Goal: Task Accomplishment & Management: Use online tool/utility

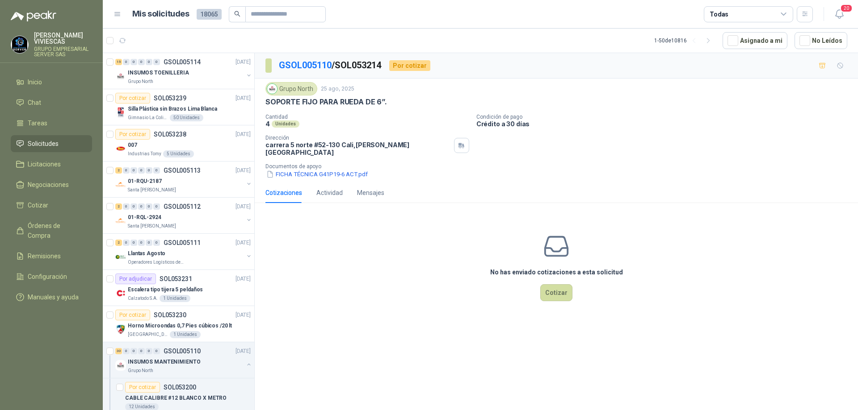
scroll to position [89, 0]
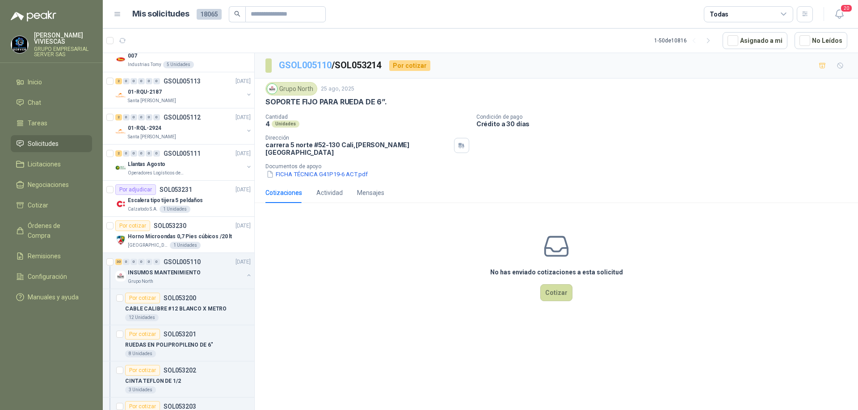
click at [316, 67] on link "GSOL005110" at bounding box center [305, 65] width 53 height 11
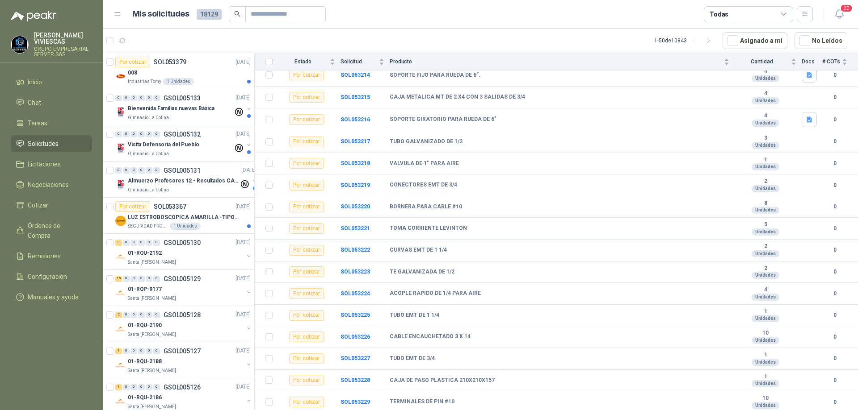
scroll to position [236, 0]
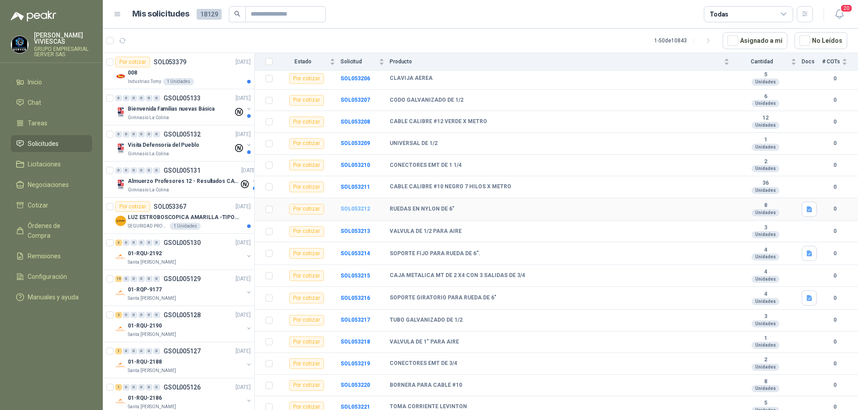
click at [359, 209] on b "SOL053212" at bounding box center [354, 209] width 29 height 6
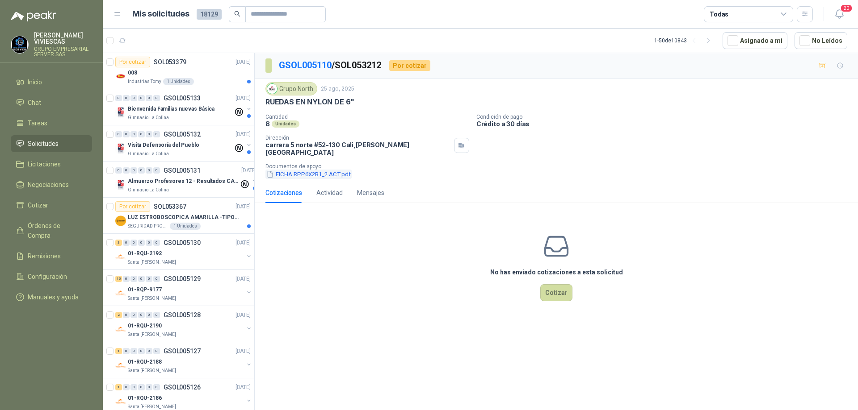
click at [318, 170] on button "FICHA RPP6X2B1_2 ACT.pdf" at bounding box center [308, 174] width 86 height 9
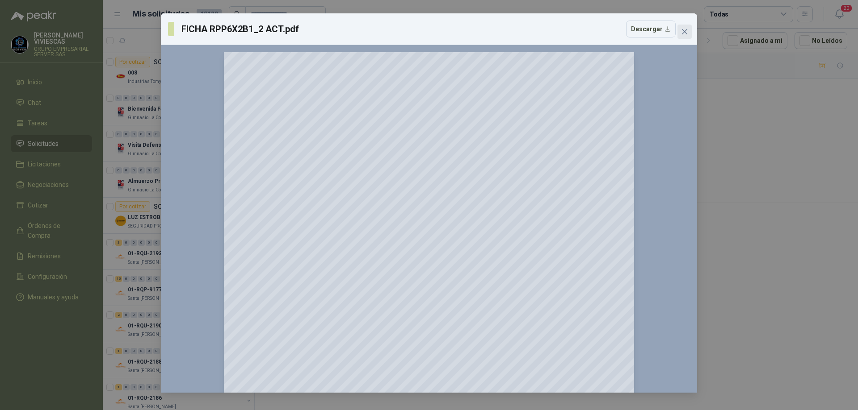
click at [682, 32] on icon "close" at bounding box center [684, 31] width 7 height 7
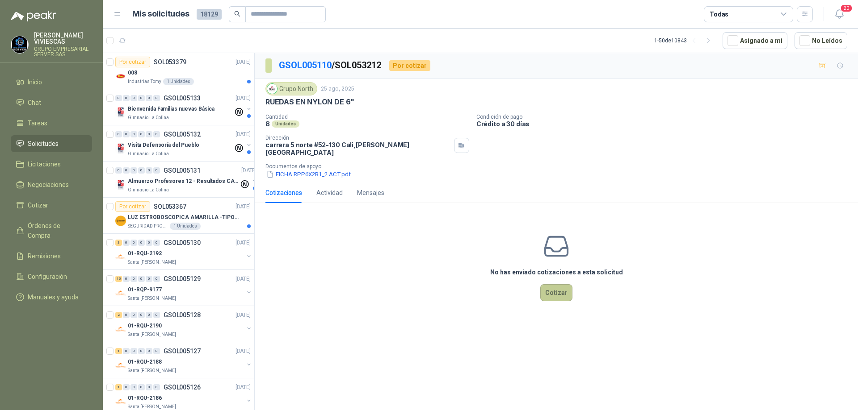
click at [555, 291] on button "Cotizar" at bounding box center [556, 292] width 32 height 17
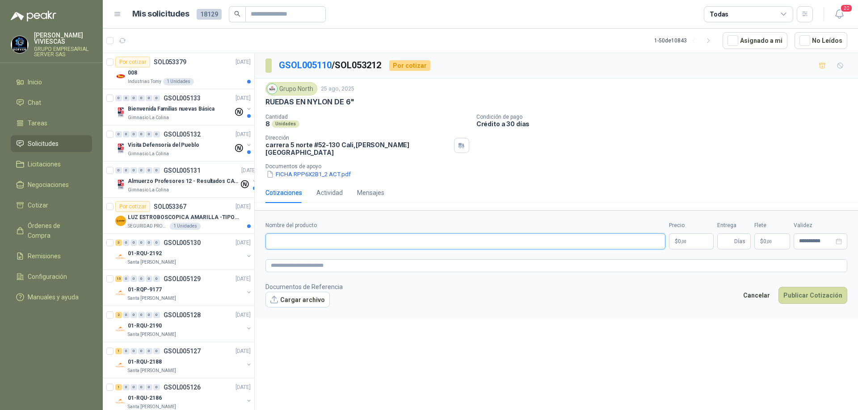
paste input "**********"
click at [375, 236] on input "**********" at bounding box center [465, 242] width 400 height 16
type input "**********"
click at [701, 234] on p "$ 0 ,00" at bounding box center [691, 242] width 45 height 16
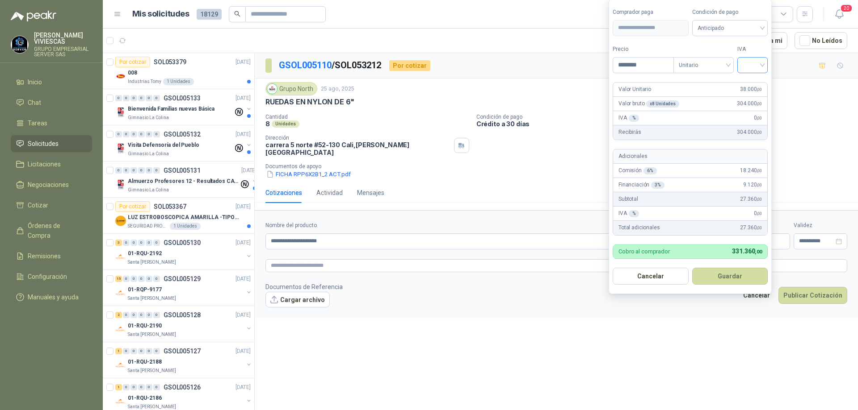
type input "********"
click at [762, 63] on input "search" at bounding box center [752, 64] width 20 height 13
click at [756, 79] on div "19%" at bounding box center [754, 84] width 17 height 10
click at [753, 25] on span "Anticipado" at bounding box center [731, 27] width 66 height 13
click at [732, 57] on div "Crédito a 30 días" at bounding box center [731, 61] width 63 height 10
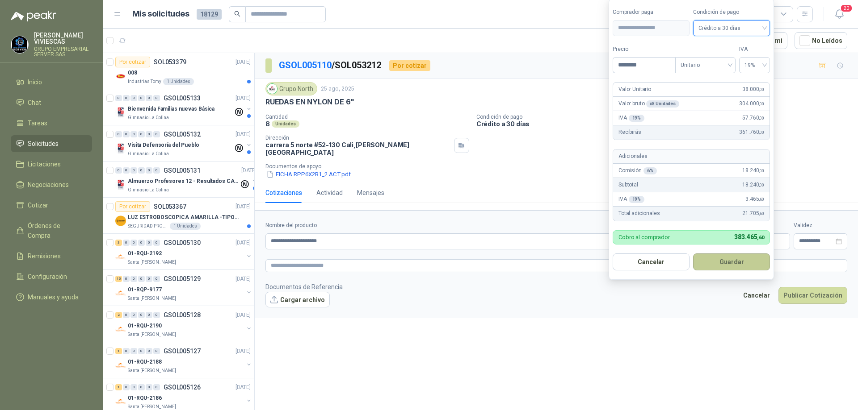
click at [733, 261] on button "Guardar" at bounding box center [731, 262] width 77 height 17
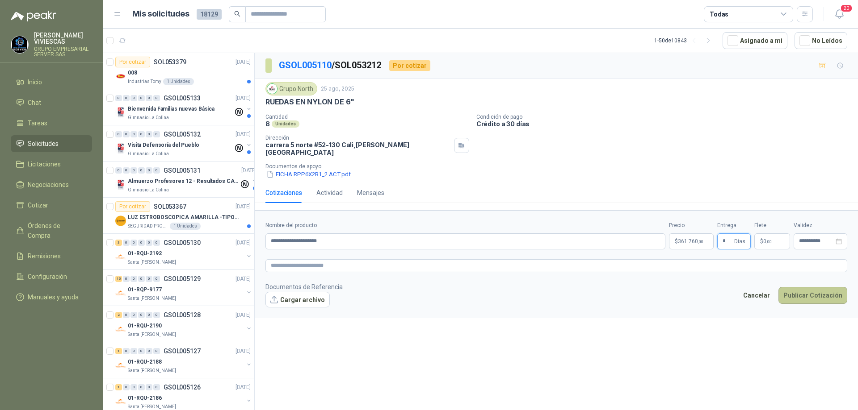
type input "*"
click at [806, 293] on button "Publicar Cotización" at bounding box center [812, 295] width 69 height 17
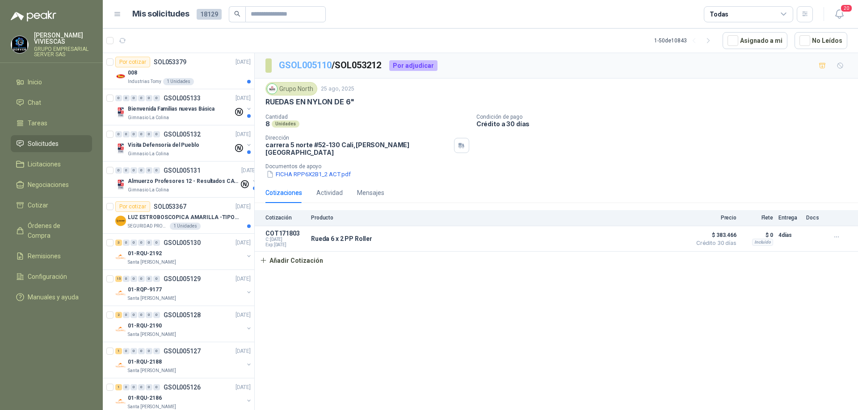
click at [312, 63] on link "GSOL005110" at bounding box center [305, 65] width 53 height 11
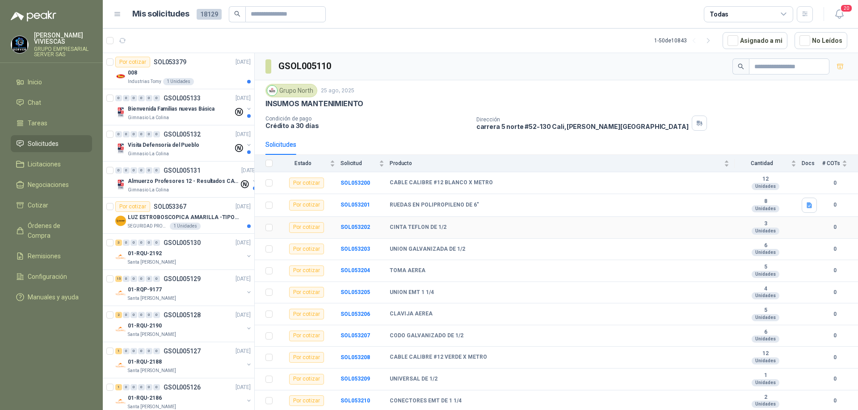
scroll to position [89, 0]
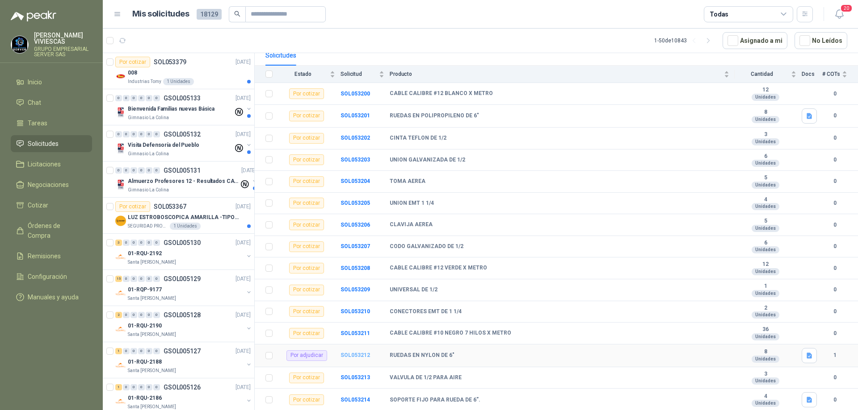
click at [364, 356] on b "SOL053212" at bounding box center [354, 355] width 29 height 6
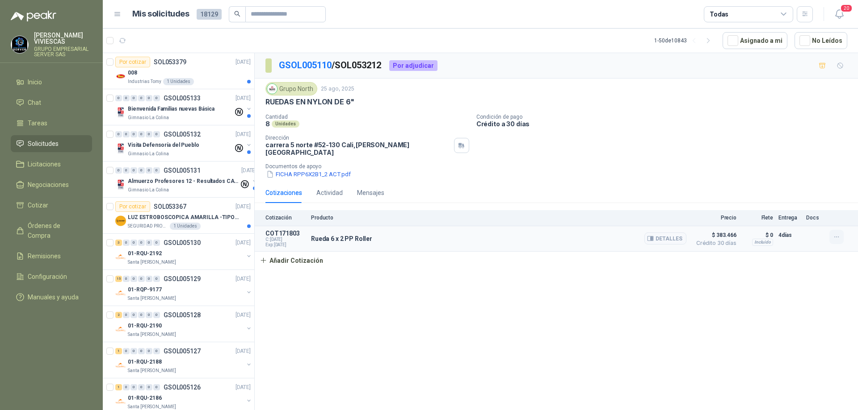
click at [832, 234] on icon "button" at bounding box center [836, 238] width 8 height 8
click at [811, 213] on button "Eliminar" at bounding box center [817, 211] width 71 height 14
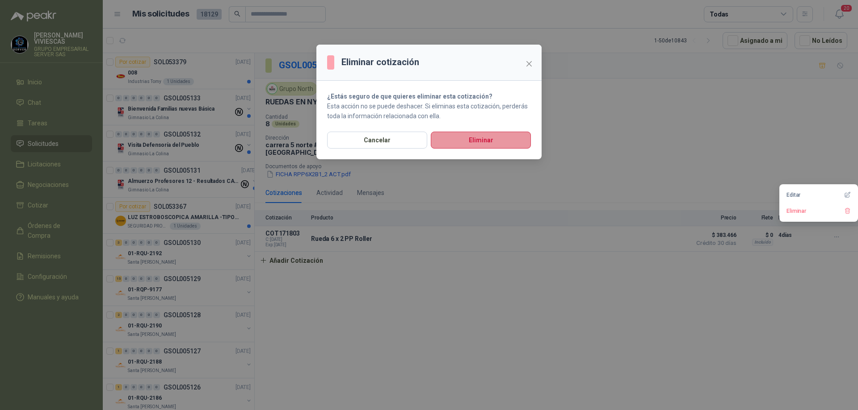
click at [487, 138] on button "Eliminar" at bounding box center [481, 140] width 100 height 17
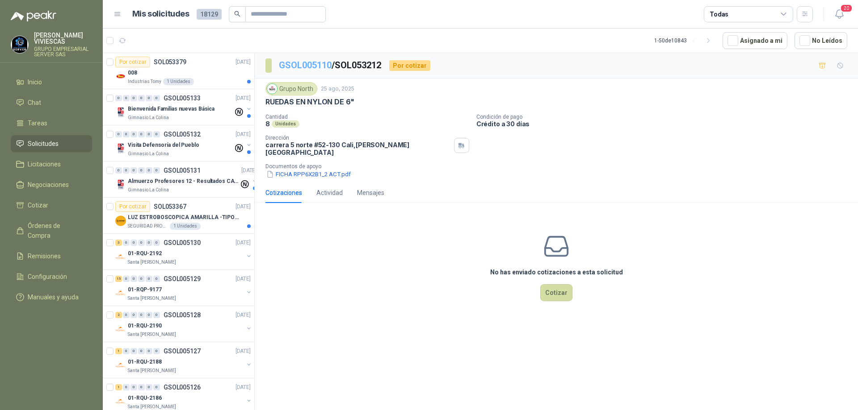
click at [305, 62] on link "GSOL005110" at bounding box center [305, 65] width 53 height 11
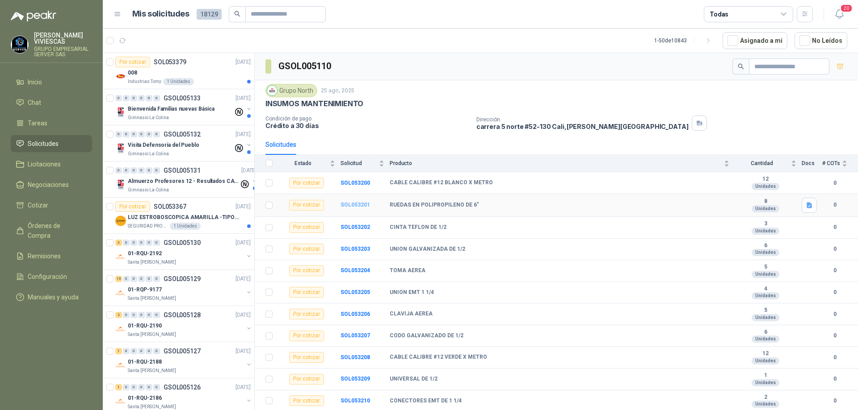
click at [360, 204] on b "SOL053201" at bounding box center [354, 205] width 29 height 6
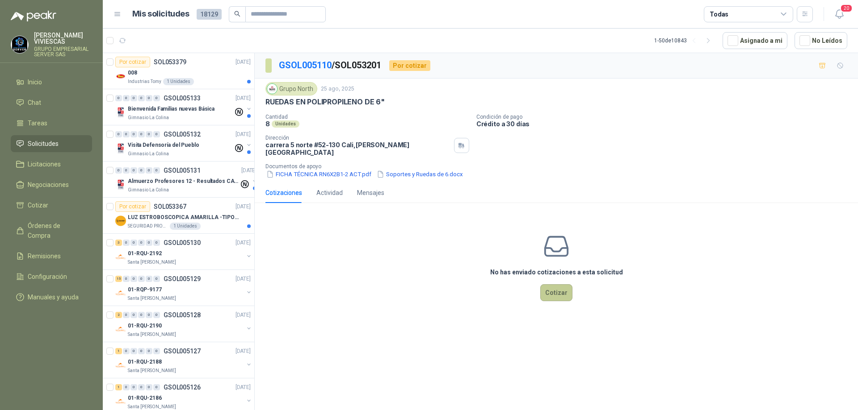
click at [549, 288] on button "Cotizar" at bounding box center [556, 292] width 32 height 17
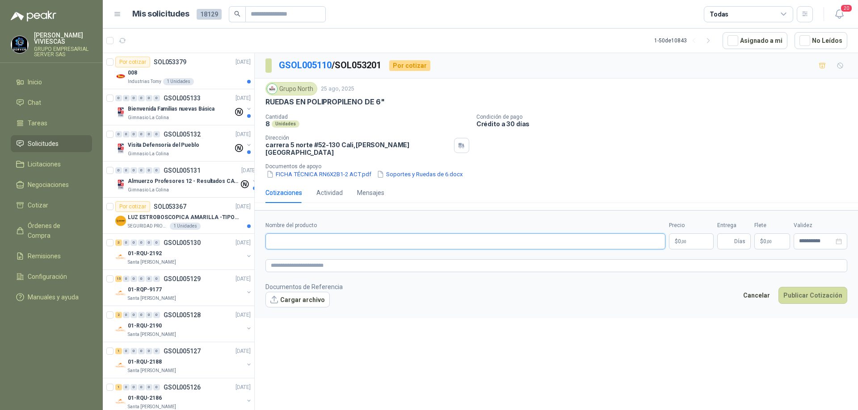
paste input "**********"
type input "**********"
click at [687, 237] on p "$ 0 ,00" at bounding box center [691, 242] width 45 height 16
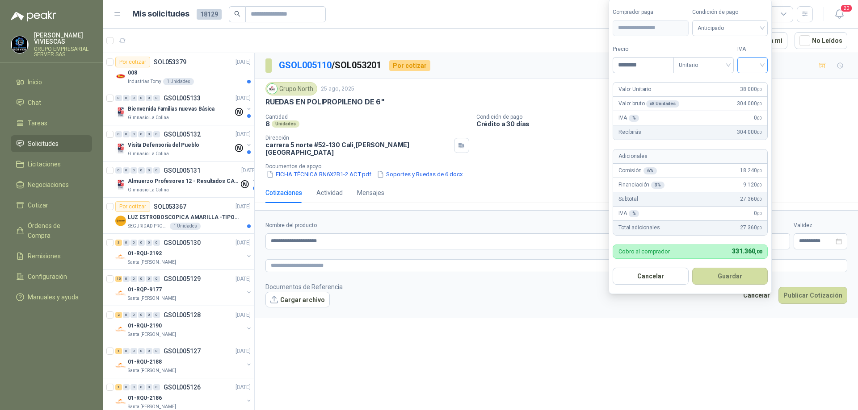
click at [765, 62] on div at bounding box center [752, 65] width 30 height 16
type input "********"
click at [757, 82] on div "19%" at bounding box center [754, 84] width 17 height 10
click at [752, 22] on span "Anticipado" at bounding box center [731, 27] width 66 height 13
click at [728, 62] on div "Crédito a 30 días" at bounding box center [731, 61] width 63 height 10
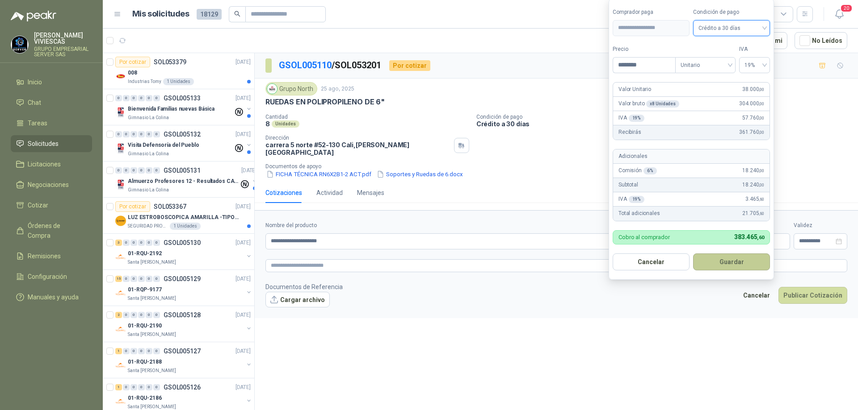
click at [738, 262] on button "Guardar" at bounding box center [731, 262] width 77 height 17
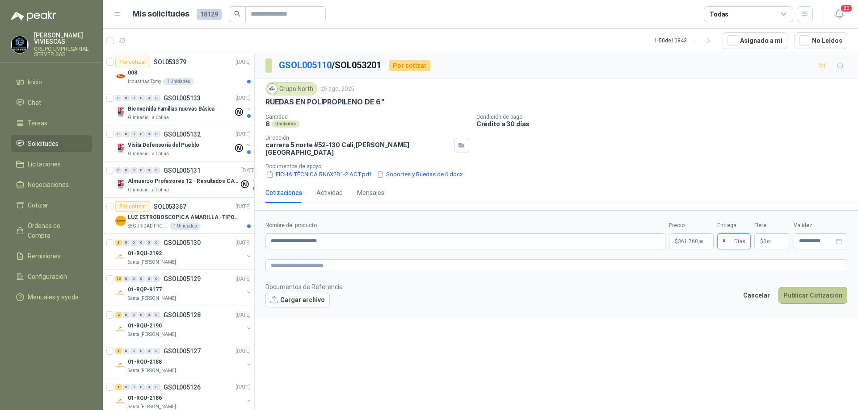
type input "*"
click at [801, 293] on button "Publicar Cotización" at bounding box center [812, 295] width 69 height 17
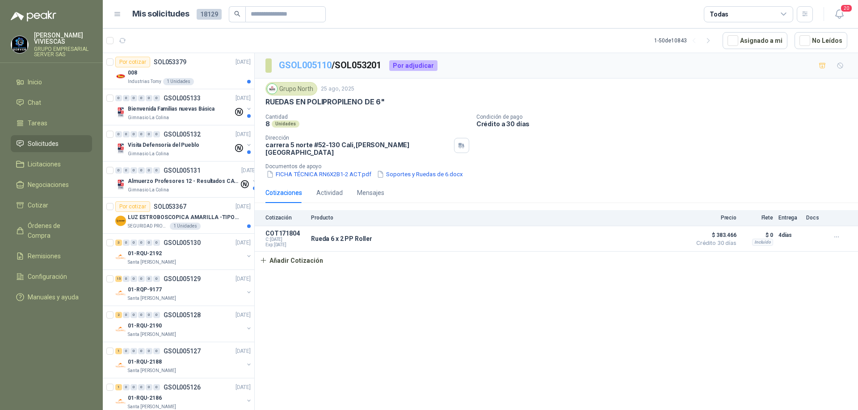
click at [298, 67] on link "GSOL005110" at bounding box center [305, 65] width 53 height 11
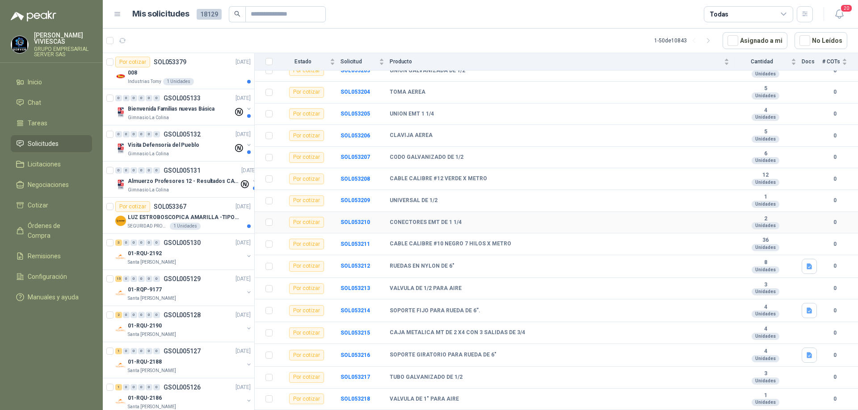
scroll to position [223, 0]
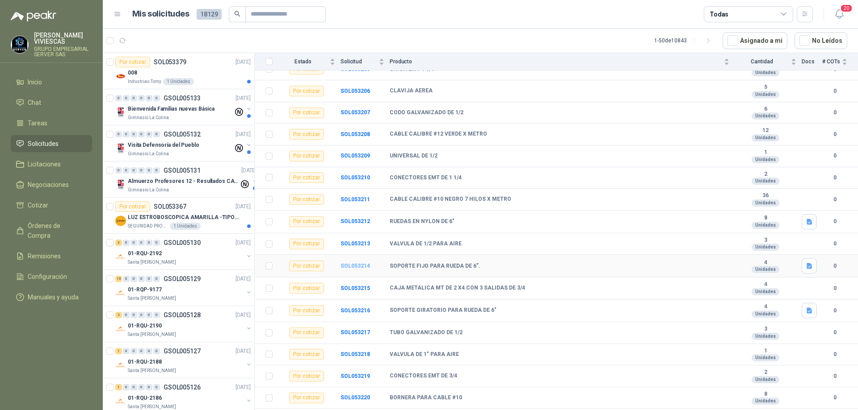
click at [352, 267] on b "SOL053214" at bounding box center [354, 266] width 29 height 6
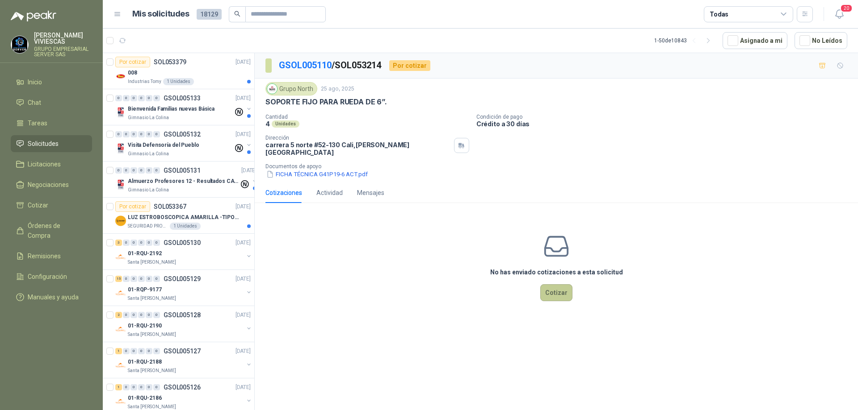
click at [568, 292] on button "Cotizar" at bounding box center [556, 292] width 32 height 17
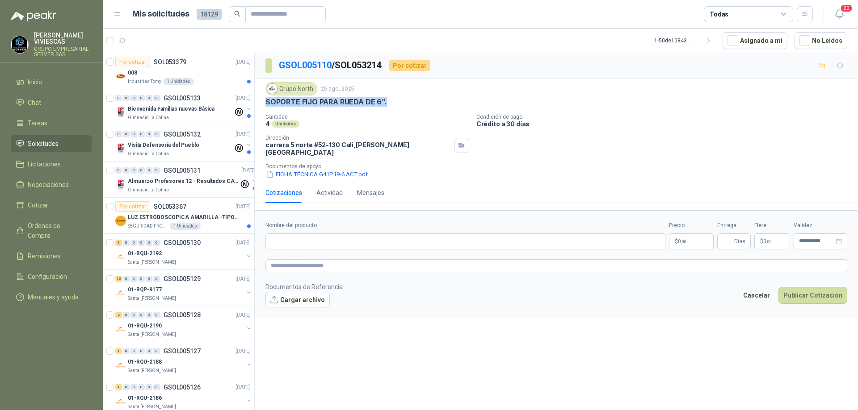
drag, startPoint x: 396, startPoint y: 100, endPoint x: 267, endPoint y: 98, distance: 128.6
click at [267, 98] on div "SOPORTE FIJO PARA RUEDA DE 6”." at bounding box center [555, 101] width 581 height 9
copy p "SOPORTE FIJO PARA RUEDA DE 6”."
paste input "**********"
type input "**********"
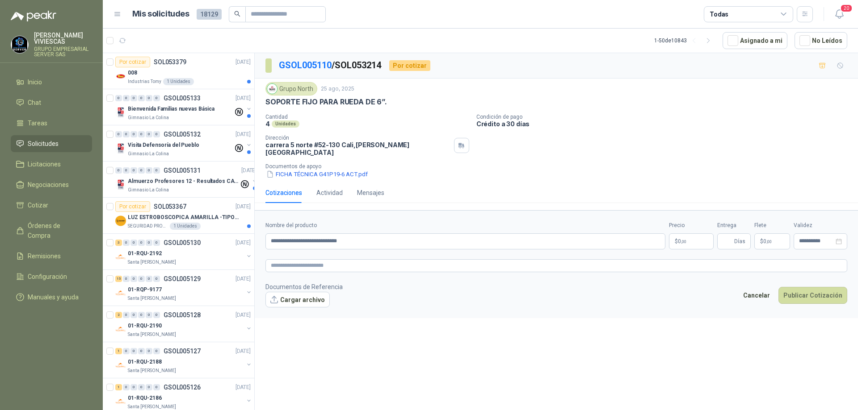
click at [689, 236] on p "$ 0 ,00" at bounding box center [691, 242] width 45 height 16
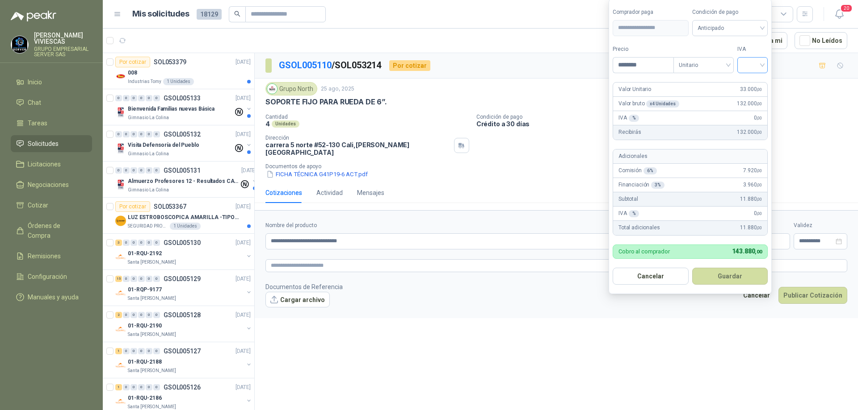
type input "********"
click at [762, 67] on input "search" at bounding box center [752, 64] width 20 height 13
click at [757, 82] on div "19%" at bounding box center [754, 84] width 17 height 10
click at [748, 31] on span "Anticipado" at bounding box center [731, 27] width 66 height 13
click at [728, 59] on div "Crédito a 30 días" at bounding box center [731, 61] width 63 height 10
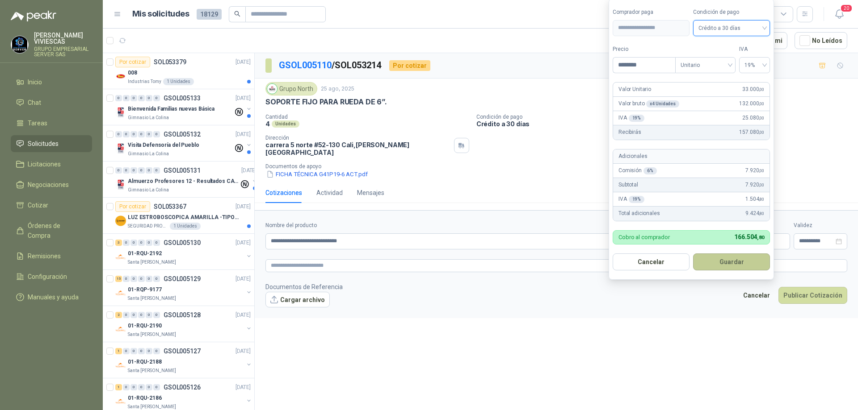
click at [728, 258] on button "Guardar" at bounding box center [731, 262] width 77 height 17
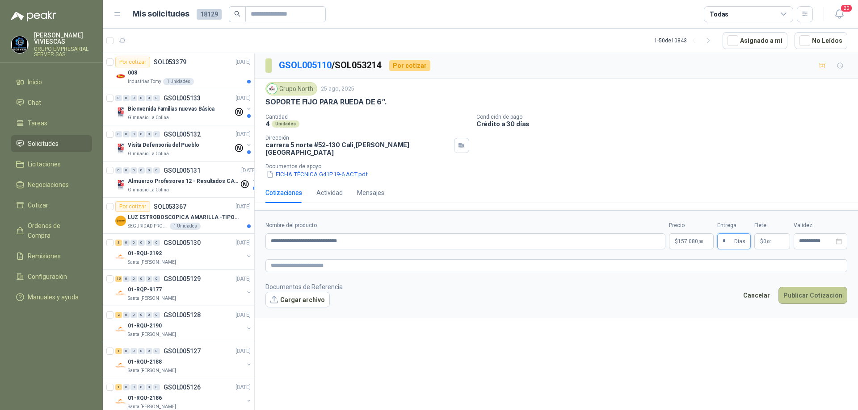
type input "*"
click at [804, 288] on button "Publicar Cotización" at bounding box center [812, 295] width 69 height 17
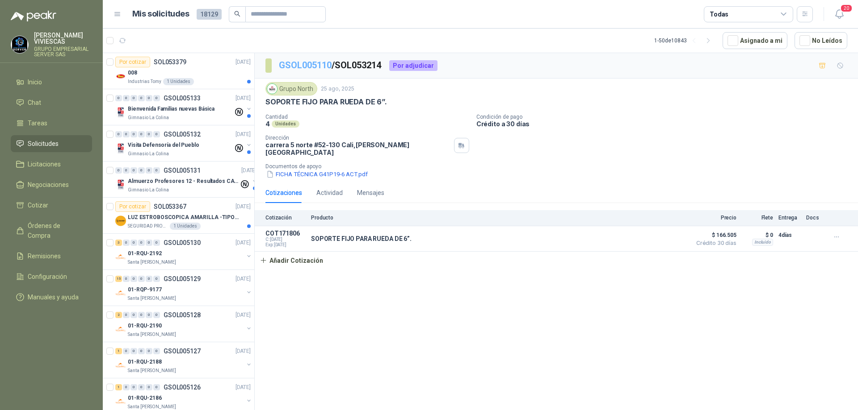
click at [308, 63] on link "GSOL005110" at bounding box center [305, 65] width 53 height 11
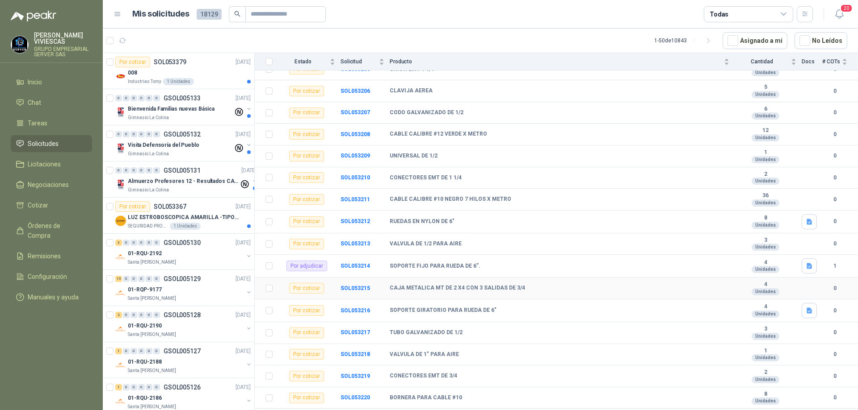
scroll to position [313, 0]
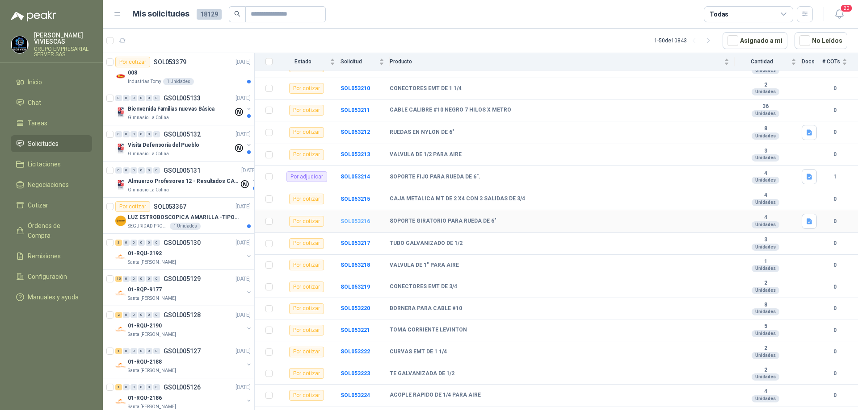
click at [360, 221] on b "SOL053216" at bounding box center [354, 221] width 29 height 6
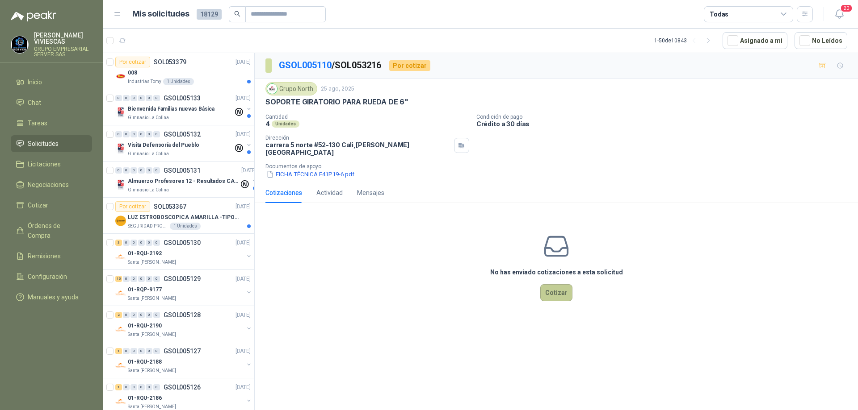
click at [555, 285] on button "Cotizar" at bounding box center [556, 292] width 32 height 17
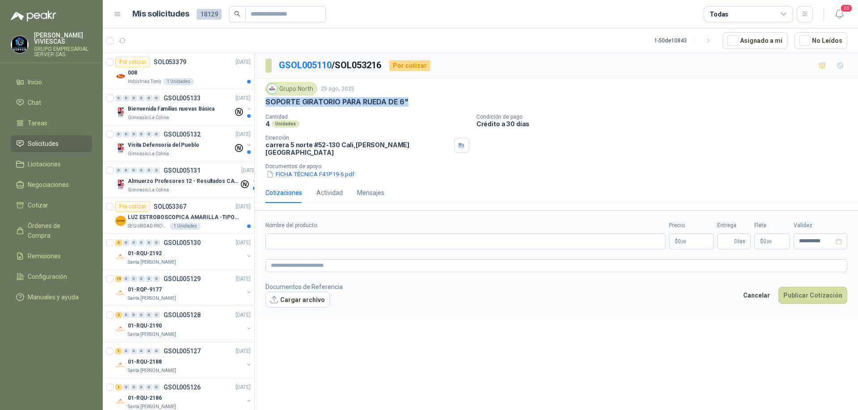
drag, startPoint x: 413, startPoint y: 101, endPoint x: 265, endPoint y: 101, distance: 147.8
click at [265, 101] on div "SOPORTE GIRATORIO PARA RUEDA DE 6"" at bounding box center [555, 101] width 581 height 9
copy p "SOPORTE GIRATORIO PARA RUEDA DE 6""
paste input "**********"
type input "**********"
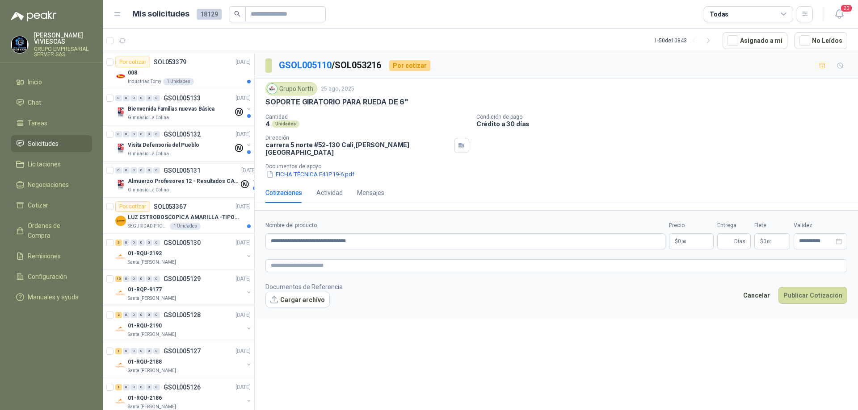
click at [687, 233] on body "[PERSON_NAME] GRUPO EMPRESARIAL SERVER SAS Inicio Chat Tareas Solicitudes Licit…" at bounding box center [429, 205] width 858 height 410
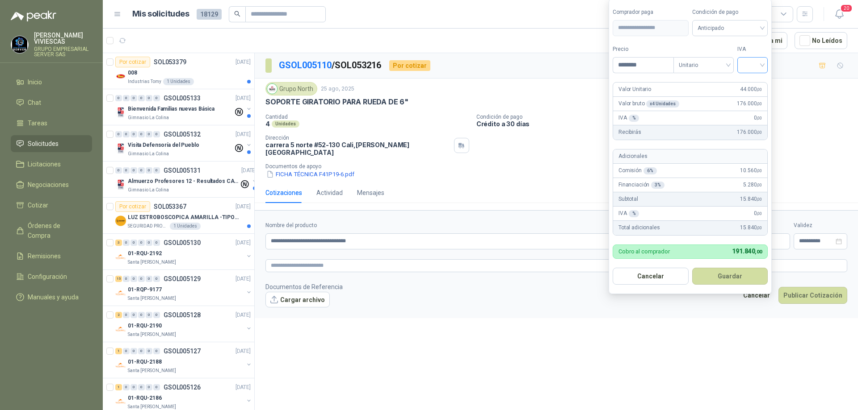
click at [766, 62] on div at bounding box center [752, 65] width 30 height 16
type input "********"
click at [750, 79] on div "19%" at bounding box center [754, 84] width 17 height 10
click at [753, 27] on span "Anticipado" at bounding box center [731, 27] width 66 height 13
click at [734, 59] on div "Crédito a 30 días" at bounding box center [731, 61] width 63 height 10
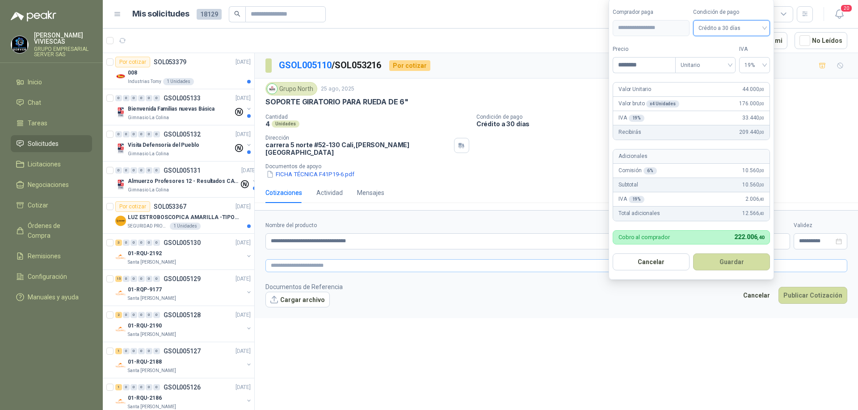
click at [725, 264] on button "Guardar" at bounding box center [731, 262] width 77 height 17
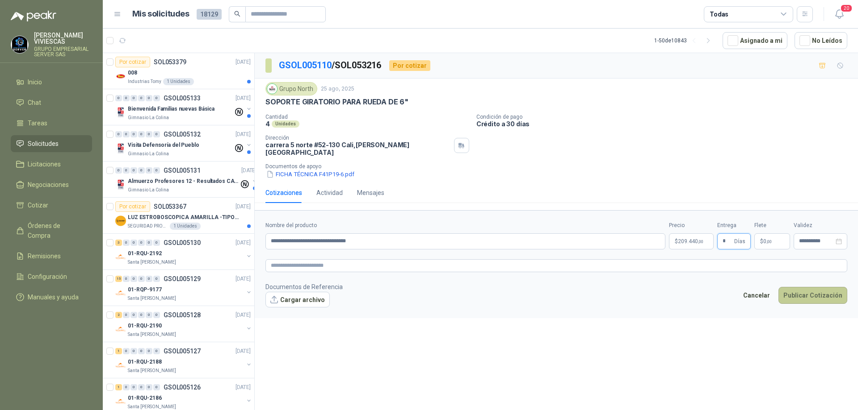
type input "*"
click at [790, 289] on button "Publicar Cotización" at bounding box center [812, 295] width 69 height 17
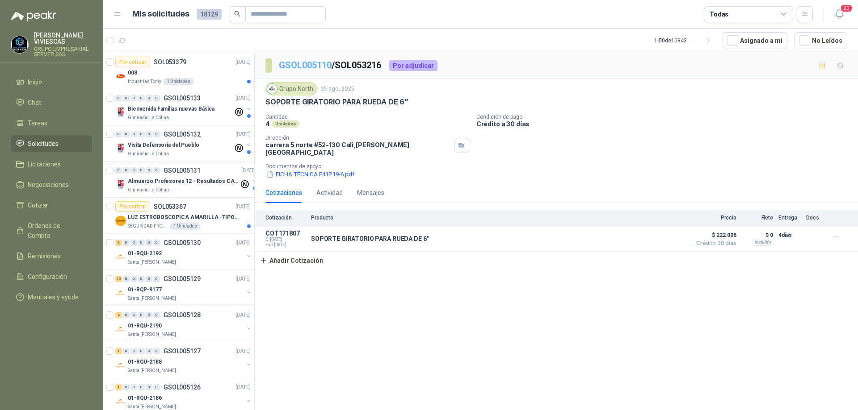
click at [303, 66] on link "GSOL005110" at bounding box center [305, 65] width 53 height 11
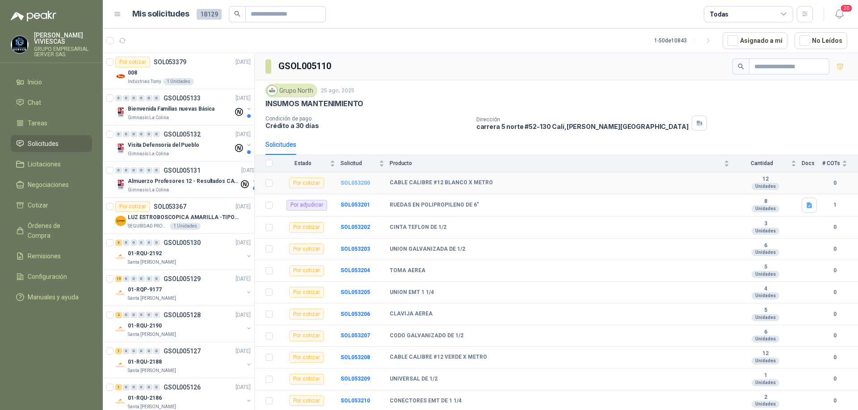
click at [352, 184] on b "SOL053200" at bounding box center [354, 183] width 29 height 6
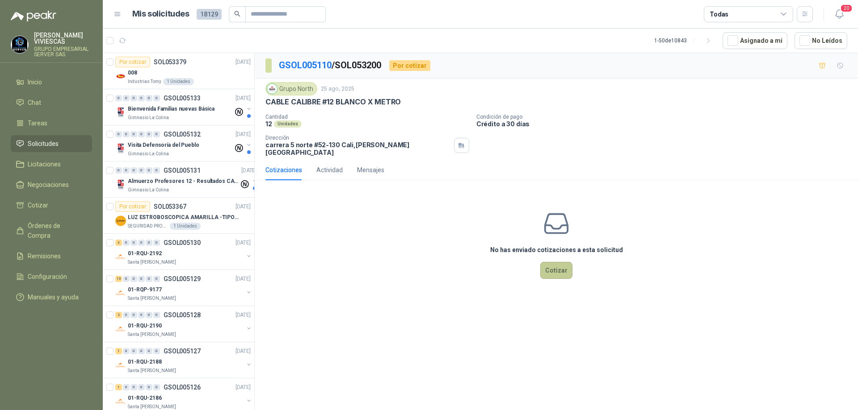
click at [551, 267] on button "Cotizar" at bounding box center [556, 270] width 32 height 17
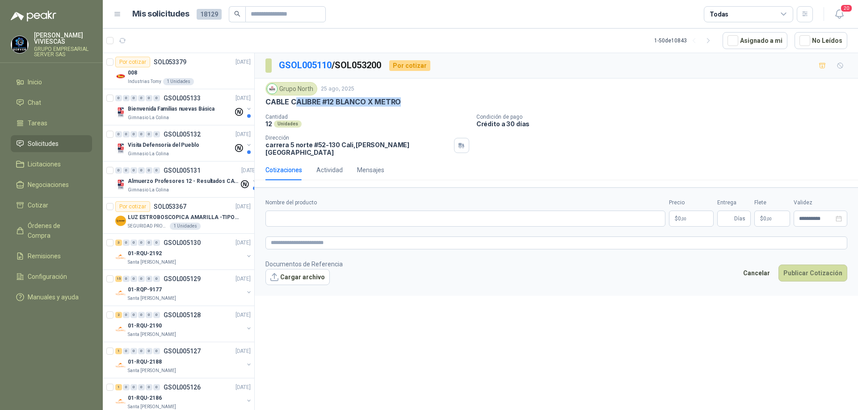
drag, startPoint x: 404, startPoint y: 101, endPoint x: 297, endPoint y: 101, distance: 107.2
click at [297, 101] on div "CABLE CALIBRE #12 BLANCO X METRO" at bounding box center [555, 101] width 581 height 9
click at [537, 86] on div "Grupo North [DATE]" at bounding box center [555, 88] width 581 height 13
paste input "**********"
type input "**********"
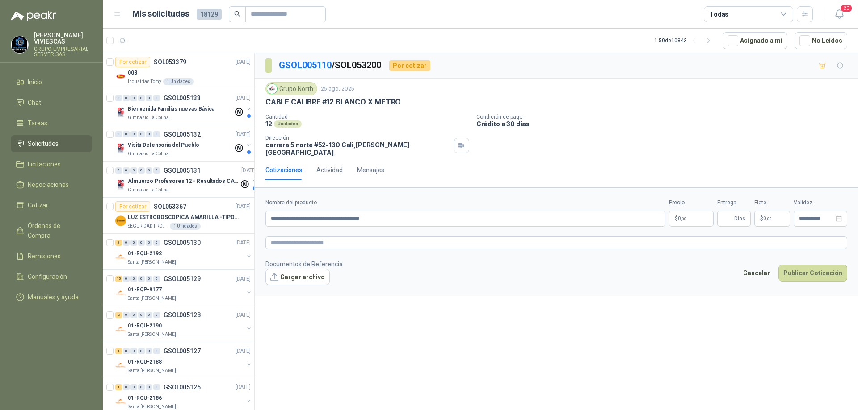
click at [689, 212] on p "$ 0 ,00" at bounding box center [691, 219] width 45 height 16
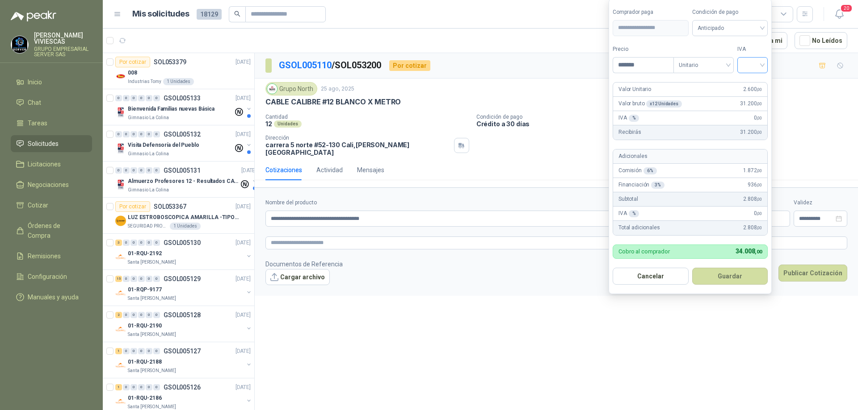
type input "*******"
click at [762, 59] on input "search" at bounding box center [752, 64] width 20 height 13
click at [757, 79] on div "19%" at bounding box center [754, 84] width 17 height 10
click at [751, 26] on span "Anticipado" at bounding box center [731, 27] width 66 height 13
click at [731, 56] on div "Crédito a 30 días" at bounding box center [731, 61] width 63 height 10
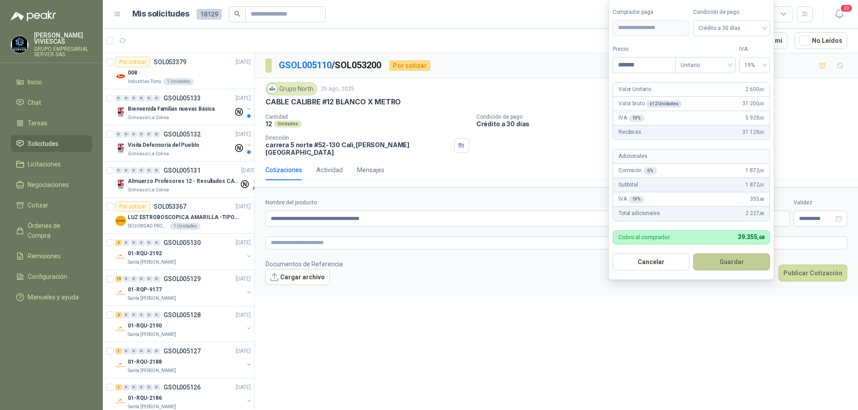
click at [716, 261] on button "Guardar" at bounding box center [731, 262] width 77 height 17
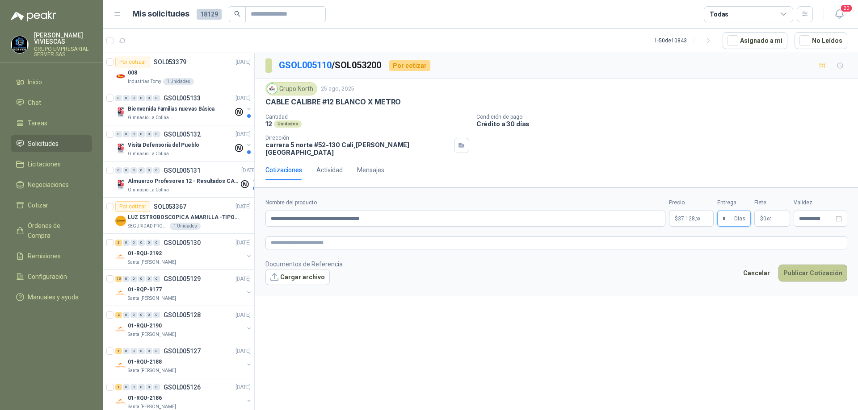
type input "*"
click at [830, 265] on button "Publicar Cotización" at bounding box center [812, 273] width 69 height 17
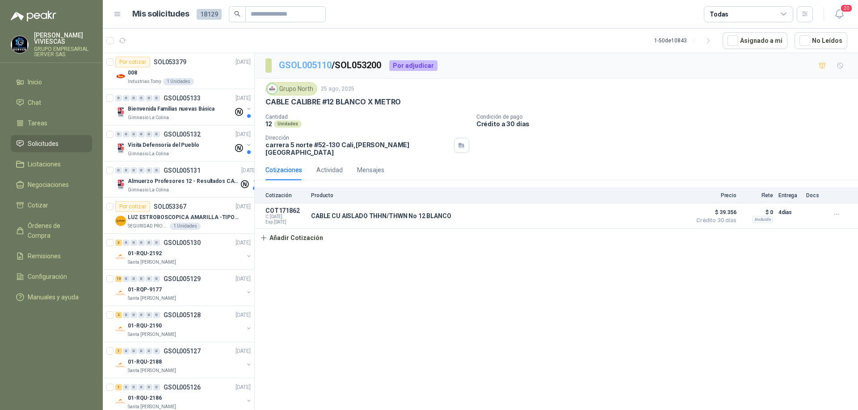
click at [315, 68] on link "GSOL005110" at bounding box center [305, 65] width 53 height 11
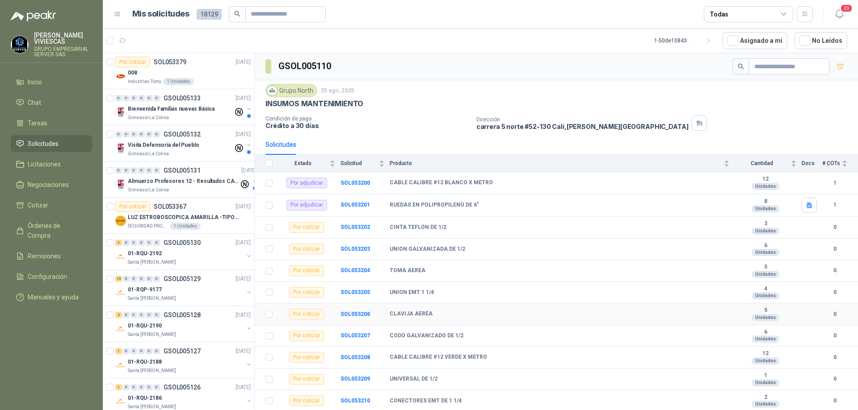
scroll to position [89, 0]
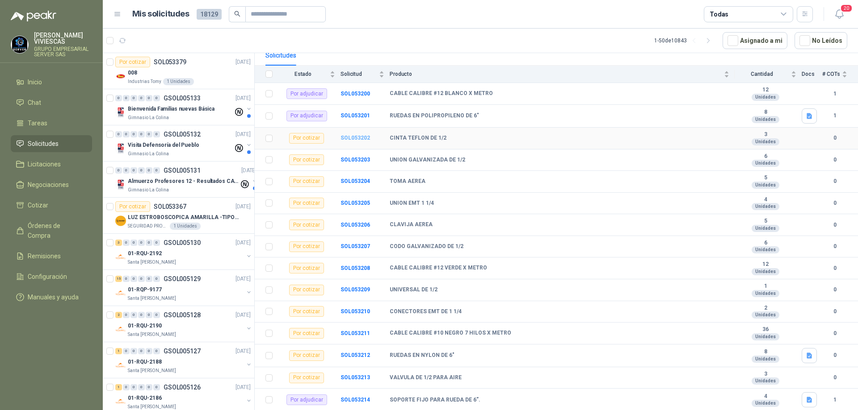
click at [347, 138] on b "SOL053202" at bounding box center [354, 138] width 29 height 6
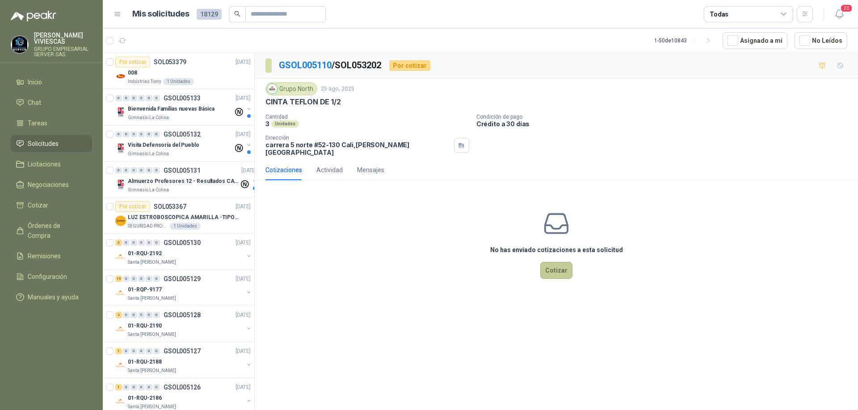
click at [563, 266] on button "Cotizar" at bounding box center [556, 270] width 32 height 17
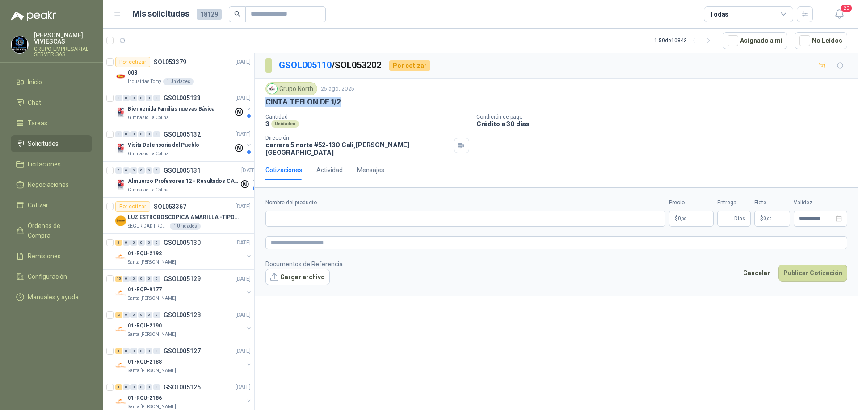
drag, startPoint x: 355, startPoint y: 100, endPoint x: 266, endPoint y: 104, distance: 89.0
click at [266, 104] on div "CINTA TEFLON DE 1/2" at bounding box center [555, 101] width 581 height 9
copy p "CINTA TEFLON DE 1/2"
paste input "**********"
type input "**********"
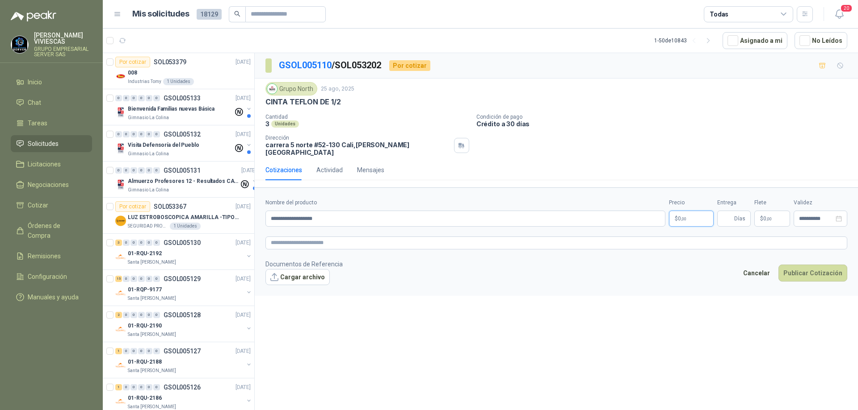
click at [696, 212] on p "$ 0 ,00" at bounding box center [691, 219] width 45 height 16
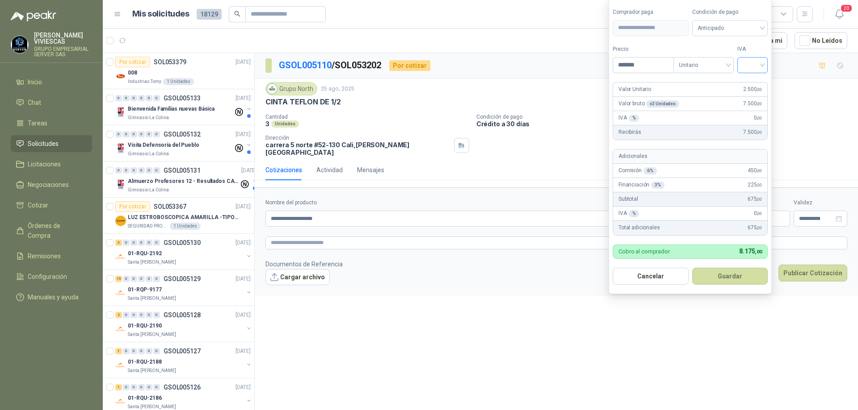
click at [766, 62] on div at bounding box center [752, 65] width 30 height 16
type input "*******"
click at [745, 88] on div "19%" at bounding box center [753, 83] width 27 height 14
click at [750, 27] on span "Anticipado" at bounding box center [731, 27] width 66 height 13
click at [739, 64] on div "Crédito a 30 días" at bounding box center [731, 61] width 63 height 10
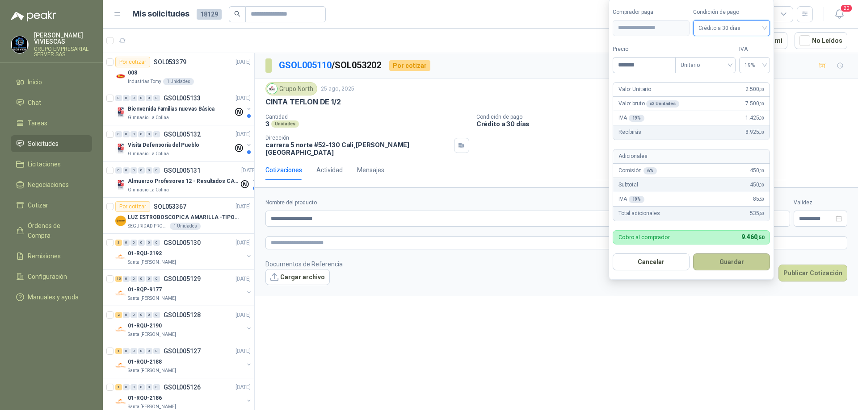
click at [720, 257] on button "Guardar" at bounding box center [731, 262] width 77 height 17
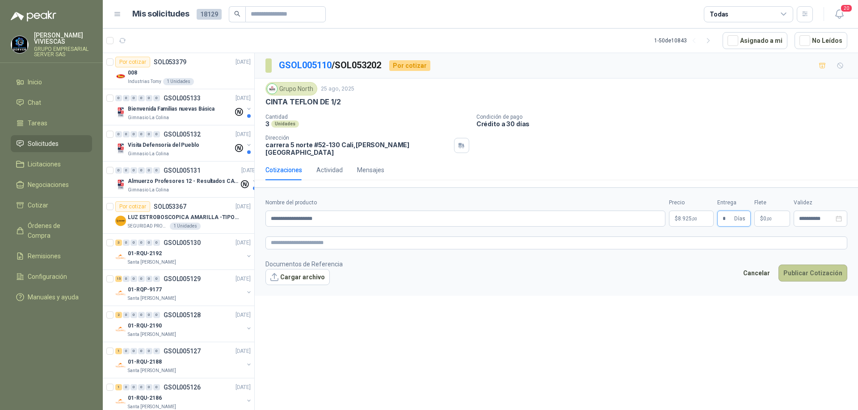
type input "*"
click at [816, 269] on button "Publicar Cotización" at bounding box center [812, 273] width 69 height 17
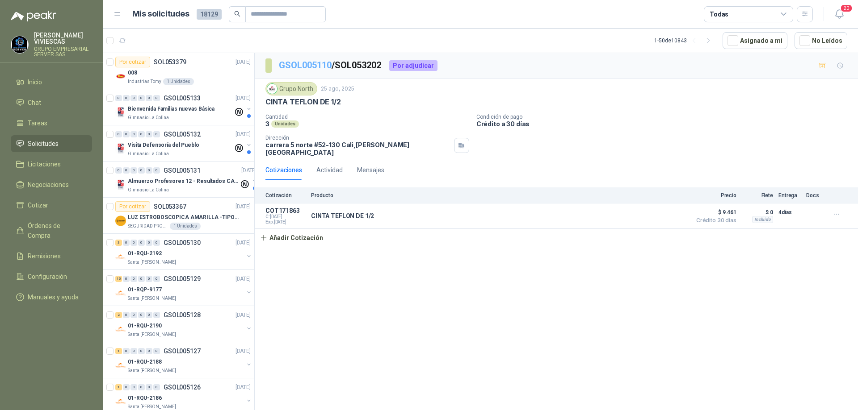
click at [301, 63] on link "GSOL005110" at bounding box center [305, 65] width 53 height 11
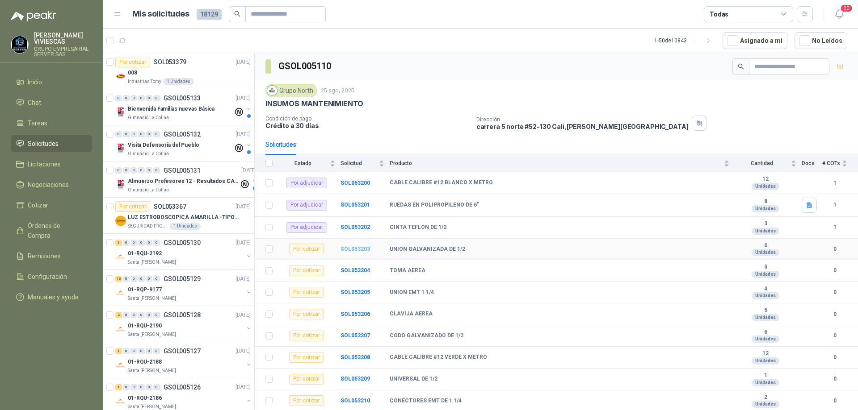
click at [354, 249] on b "SOL053203" at bounding box center [354, 249] width 29 height 6
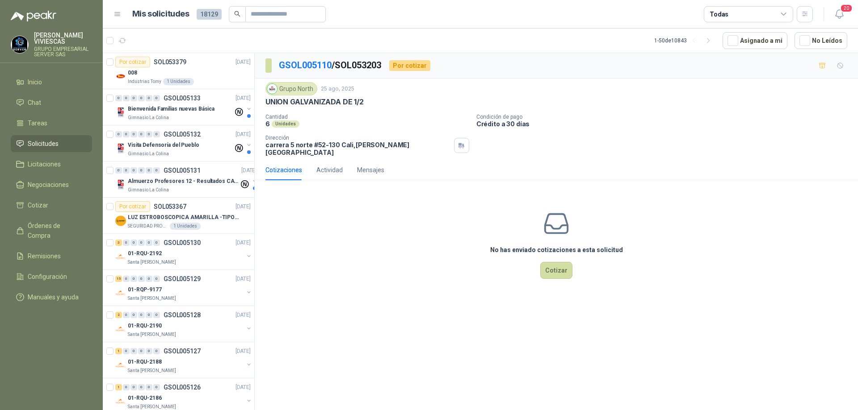
click at [537, 264] on div "No has enviado cotizaciones a esta solicitud Cotizar" at bounding box center [556, 245] width 603 height 114
click at [557, 262] on button "Cotizar" at bounding box center [556, 270] width 32 height 17
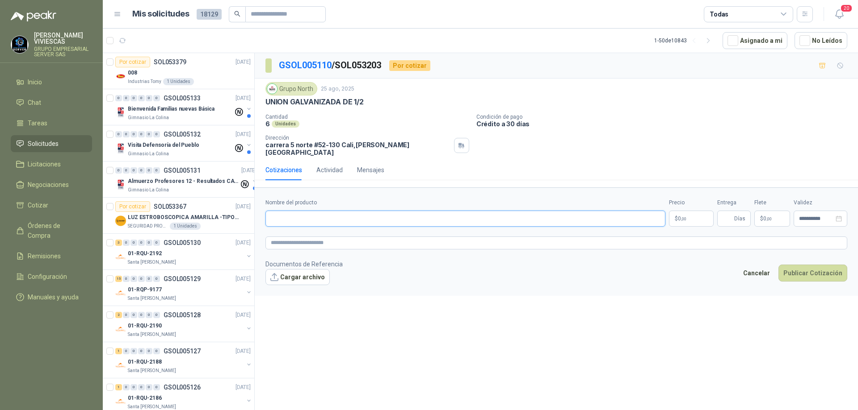
paste input "**********"
type input "**********"
click at [678, 216] on span "0 ,00" at bounding box center [682, 218] width 8 height 5
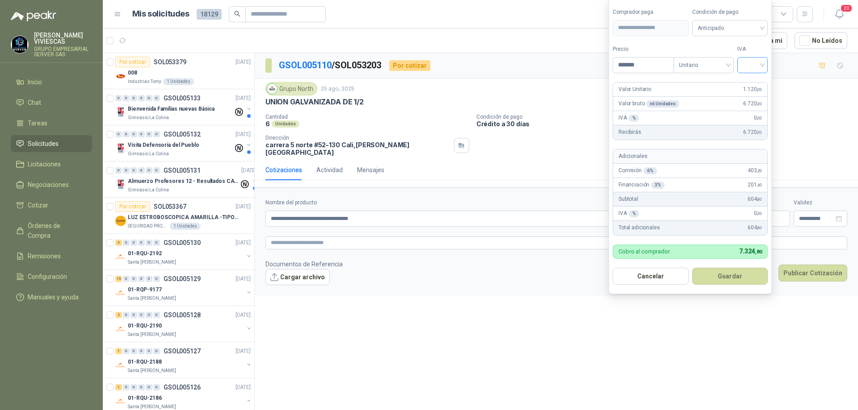
type input "*******"
click at [762, 61] on input "search" at bounding box center [752, 64] width 20 height 13
click at [755, 81] on div "19%" at bounding box center [754, 84] width 17 height 10
click at [751, 29] on span "Anticipado" at bounding box center [731, 27] width 66 height 13
click at [735, 59] on div "Crédito a 30 días" at bounding box center [731, 61] width 63 height 10
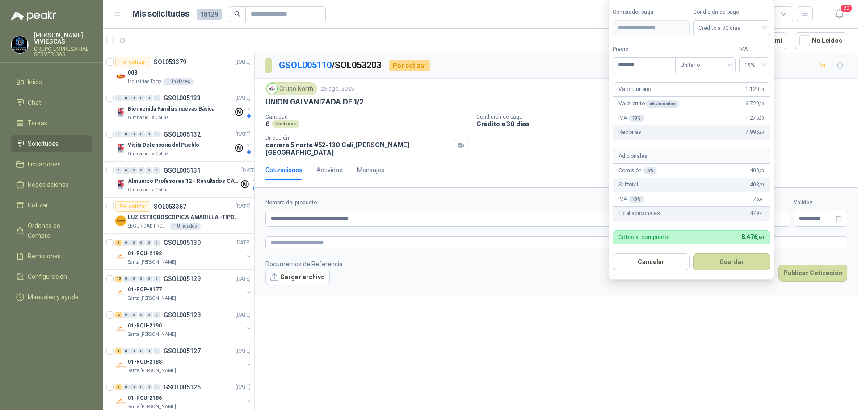
click at [722, 266] on button "Guardar" at bounding box center [731, 262] width 77 height 17
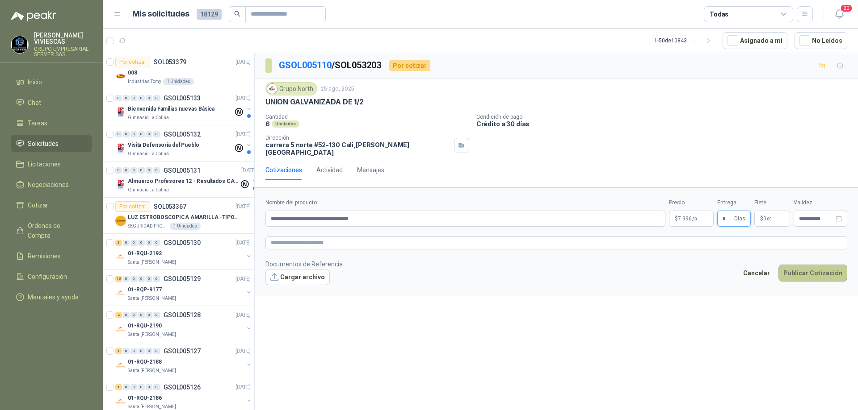
type input "*"
click at [804, 265] on button "Publicar Cotización" at bounding box center [812, 273] width 69 height 17
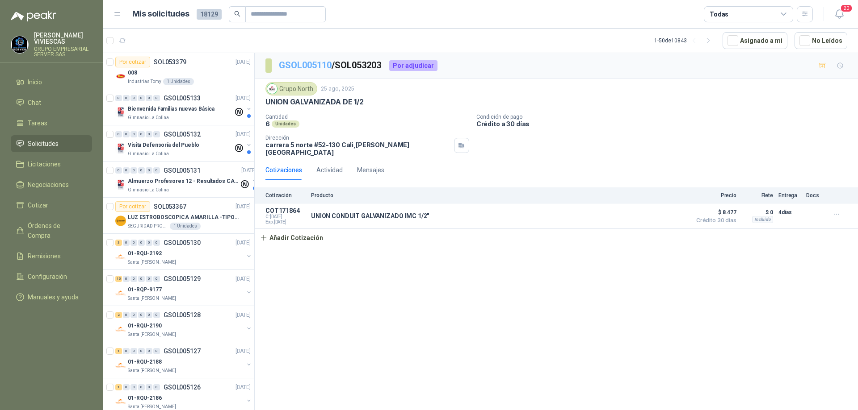
click at [305, 68] on link "GSOL005110" at bounding box center [305, 65] width 53 height 11
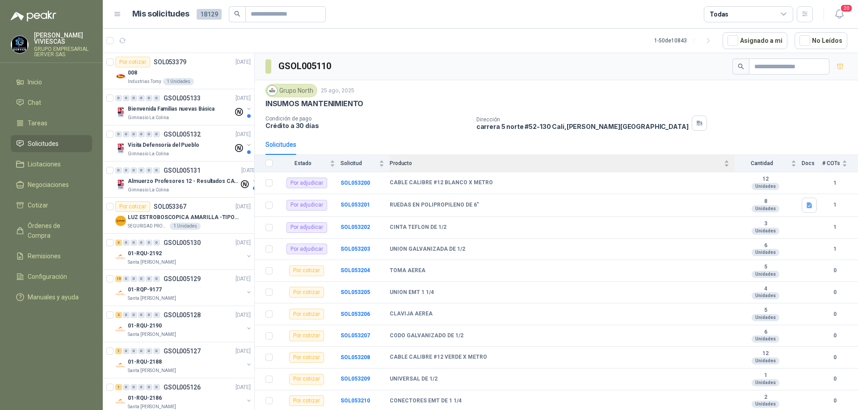
scroll to position [89, 0]
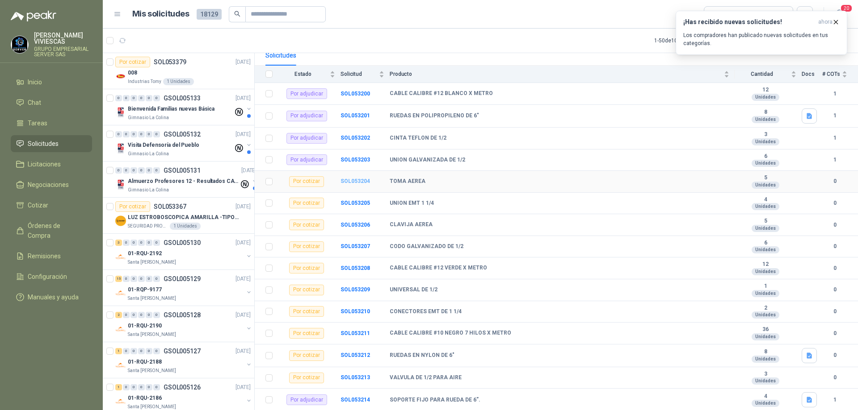
click at [350, 181] on b "SOL053204" at bounding box center [354, 181] width 29 height 6
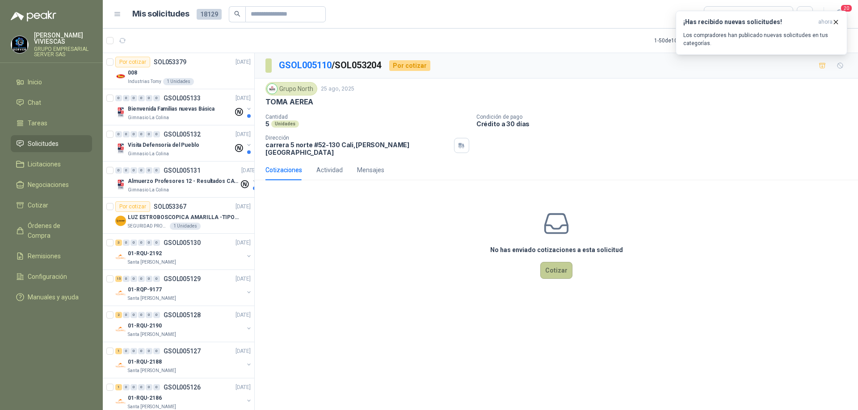
click at [558, 266] on button "Cotizar" at bounding box center [556, 270] width 32 height 17
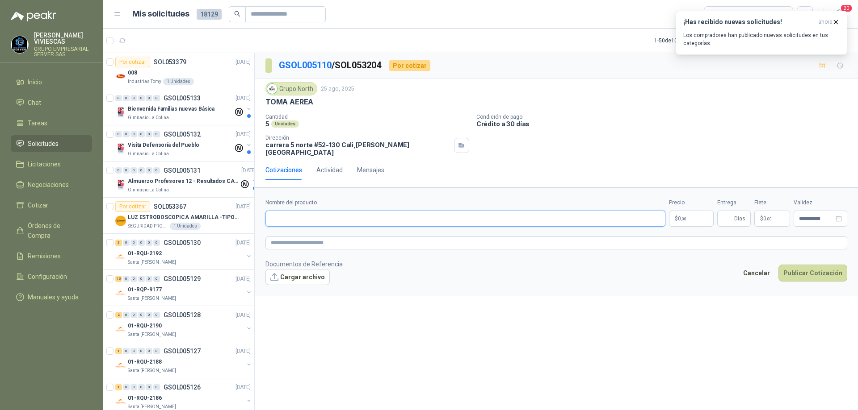
paste input "**********"
type input "**********"
click at [680, 210] on body "[PERSON_NAME] GRUPO EMPRESARIAL SERVER SAS Inicio Chat Tareas Solicitudes Licit…" at bounding box center [429, 205] width 858 height 410
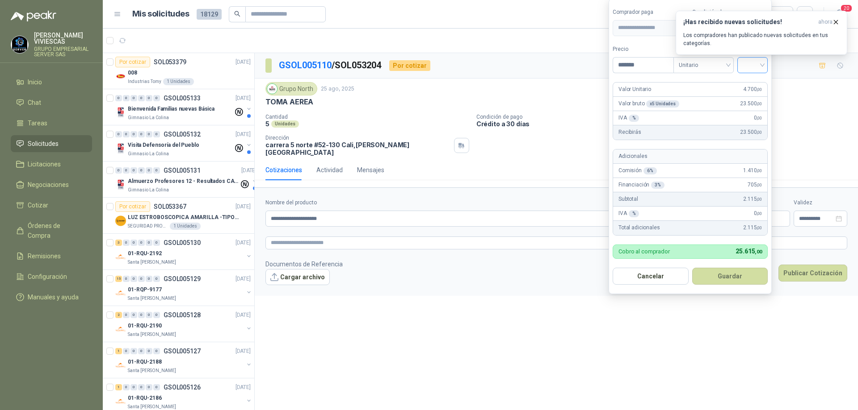
click at [766, 66] on div at bounding box center [752, 65] width 30 height 16
type input "*******"
click at [752, 82] on div "19%" at bounding box center [754, 84] width 17 height 10
click at [836, 21] on icon "button" at bounding box center [836, 22] width 8 height 8
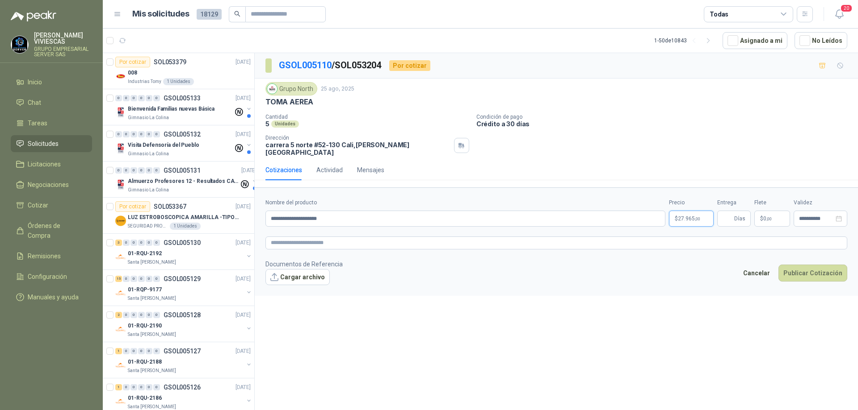
click at [696, 215] on body "[PERSON_NAME] GRUPO EMPRESARIAL SERVER SAS Inicio Chat Tareas Solicitudes Licit…" at bounding box center [429, 205] width 858 height 410
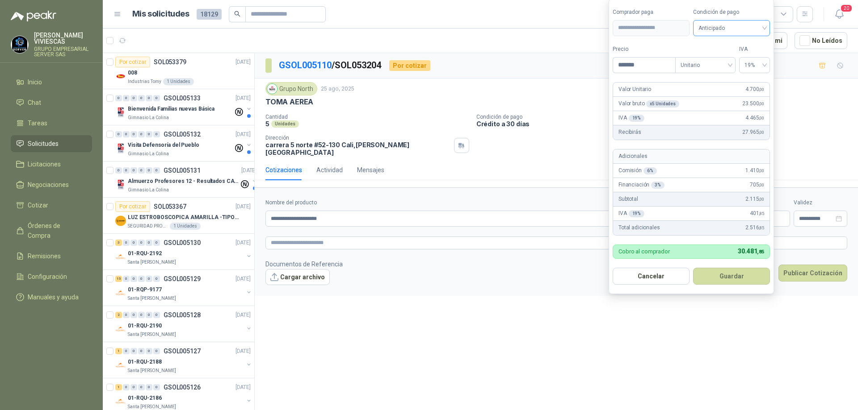
click at [763, 29] on span "Anticipado" at bounding box center [731, 27] width 66 height 13
click at [723, 62] on div "Crédito a 30 días" at bounding box center [731, 61] width 63 height 10
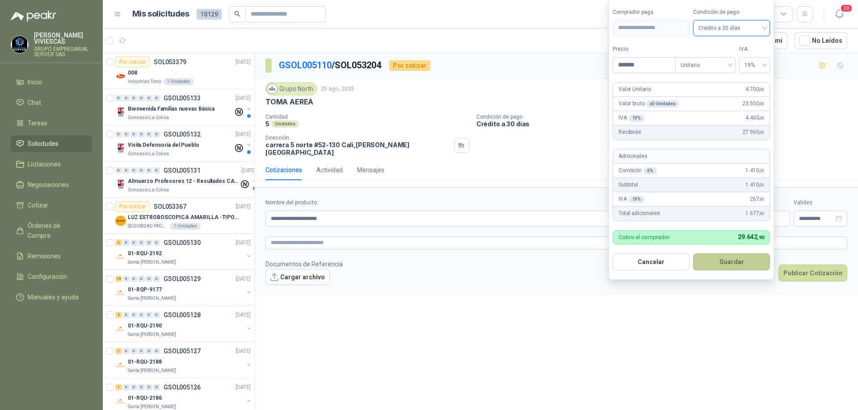
click at [722, 268] on button "Guardar" at bounding box center [731, 262] width 77 height 17
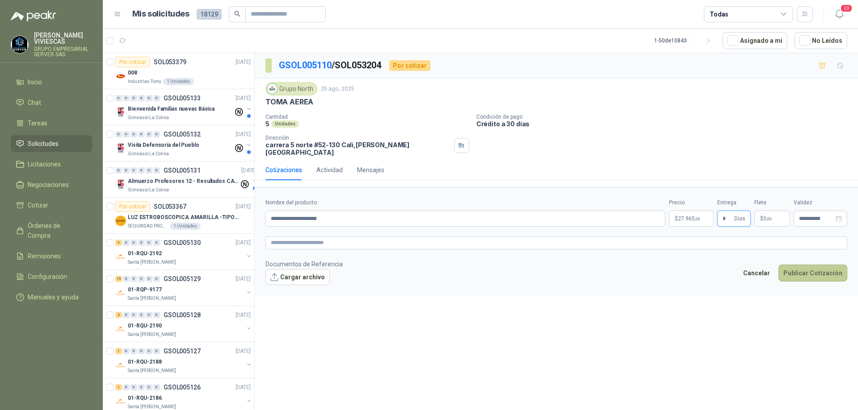
type input "*"
click at [812, 267] on button "Publicar Cotización" at bounding box center [812, 273] width 69 height 17
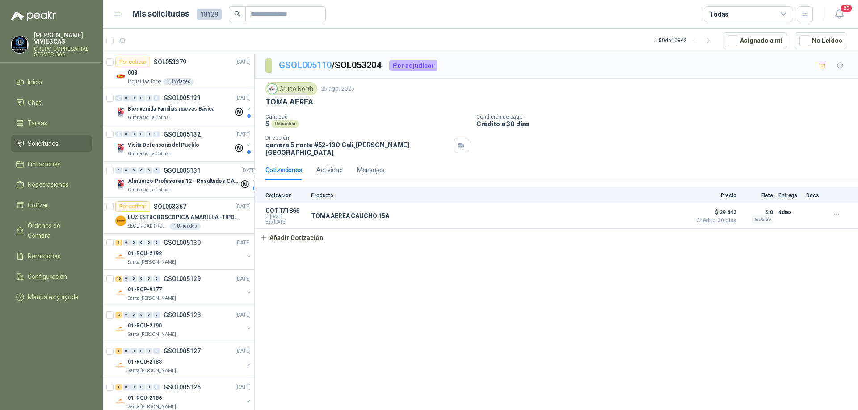
click at [310, 68] on link "GSOL005110" at bounding box center [305, 65] width 53 height 11
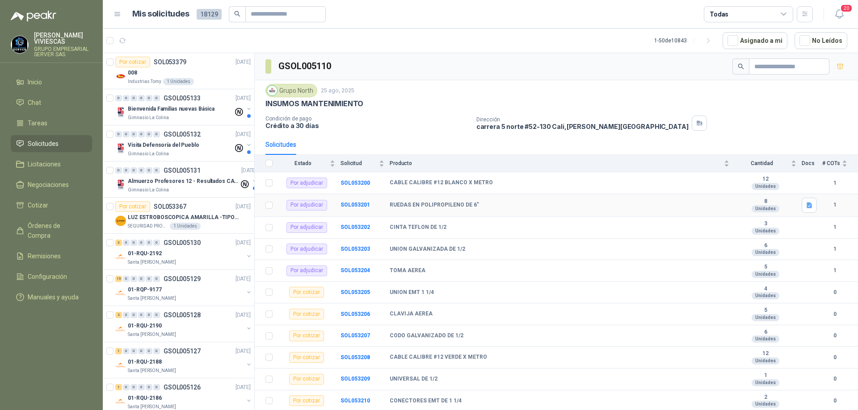
scroll to position [89, 0]
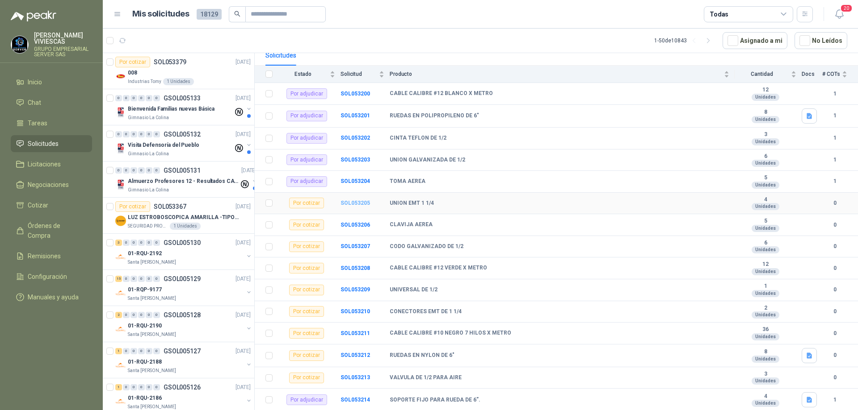
click at [354, 202] on b "SOL053205" at bounding box center [354, 203] width 29 height 6
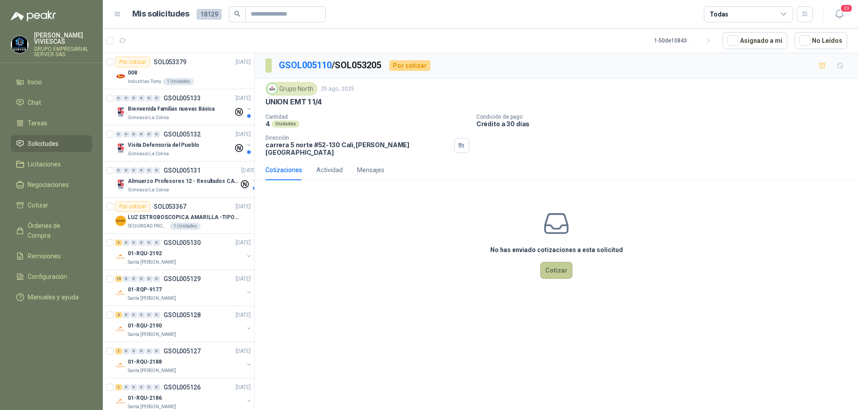
click at [558, 262] on button "Cotizar" at bounding box center [556, 270] width 32 height 17
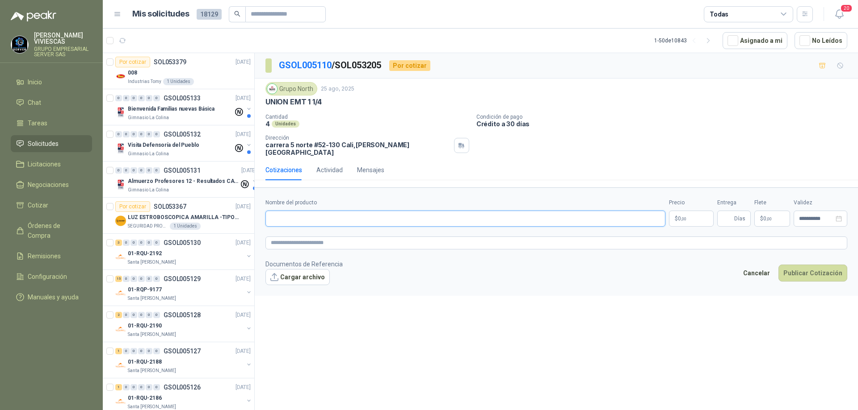
paste input "**********"
type input "**********"
click at [687, 213] on body "[PERSON_NAME] GRUPO EMPRESARIAL SERVER SAS Inicio Chat Tareas Solicitudes Licit…" at bounding box center [429, 205] width 858 height 410
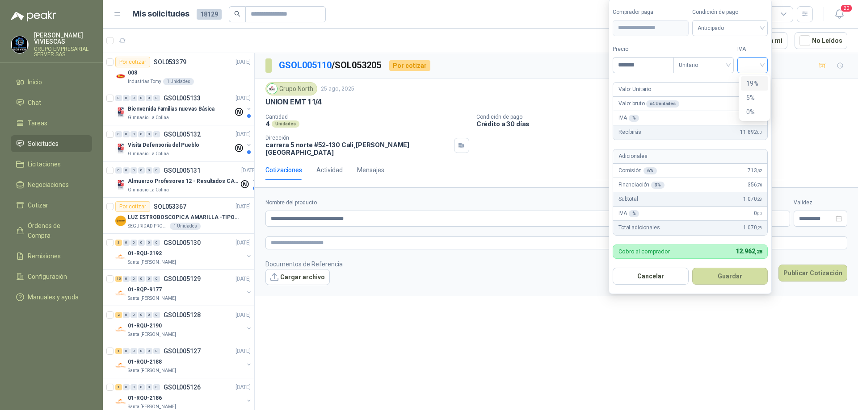
click at [766, 63] on div at bounding box center [752, 65] width 30 height 16
type input "*******"
click at [755, 81] on div "19%" at bounding box center [754, 84] width 17 height 10
click at [745, 28] on span "Anticipado" at bounding box center [731, 27] width 66 height 13
click at [728, 58] on div "Crédito a 30 días" at bounding box center [731, 61] width 63 height 10
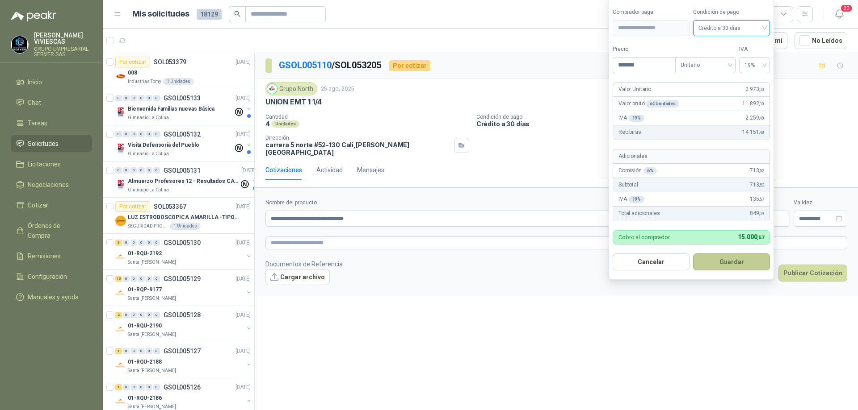
click at [724, 261] on button "Guardar" at bounding box center [731, 262] width 77 height 17
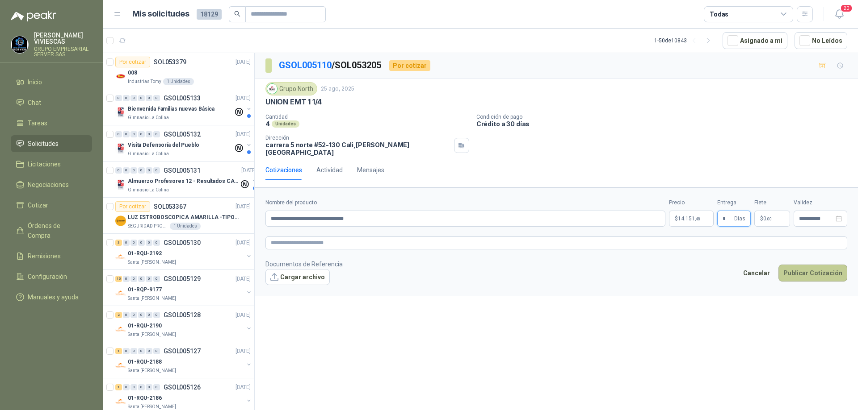
type input "*"
click at [812, 273] on button "Publicar Cotización" at bounding box center [812, 273] width 69 height 17
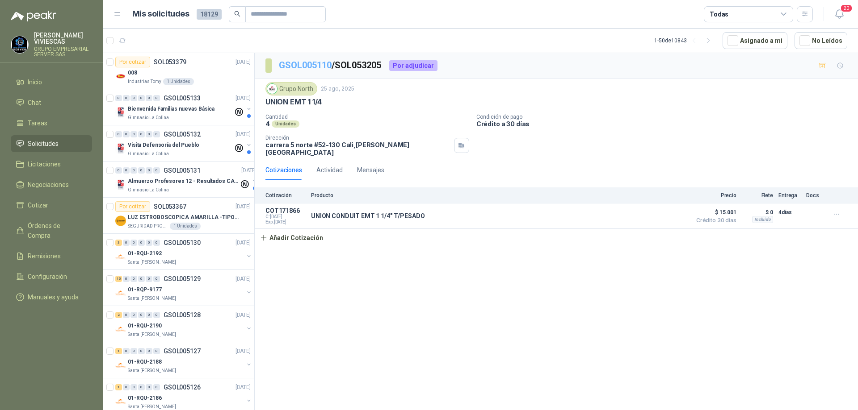
click at [306, 70] on link "GSOL005110" at bounding box center [305, 65] width 53 height 11
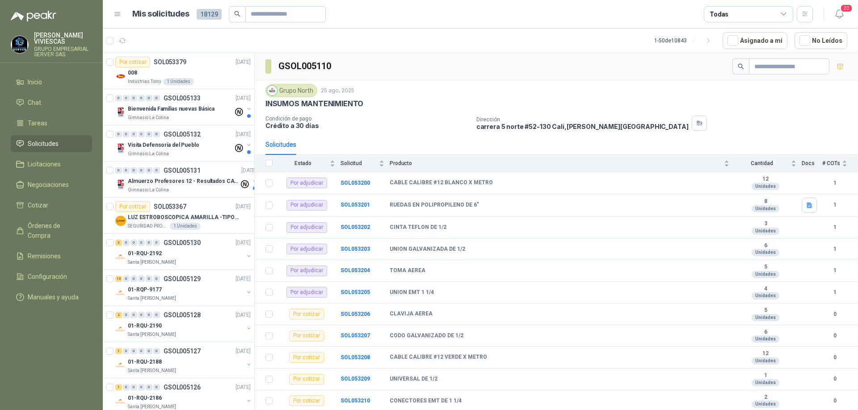
scroll to position [179, 0]
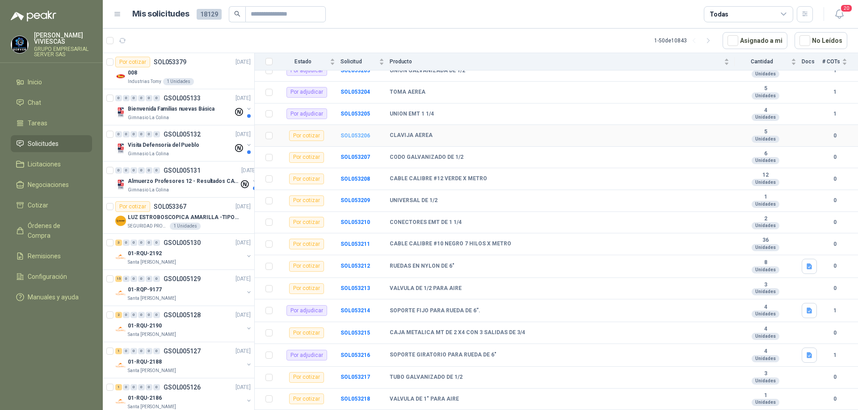
click at [351, 136] on b "SOL053206" at bounding box center [354, 136] width 29 height 6
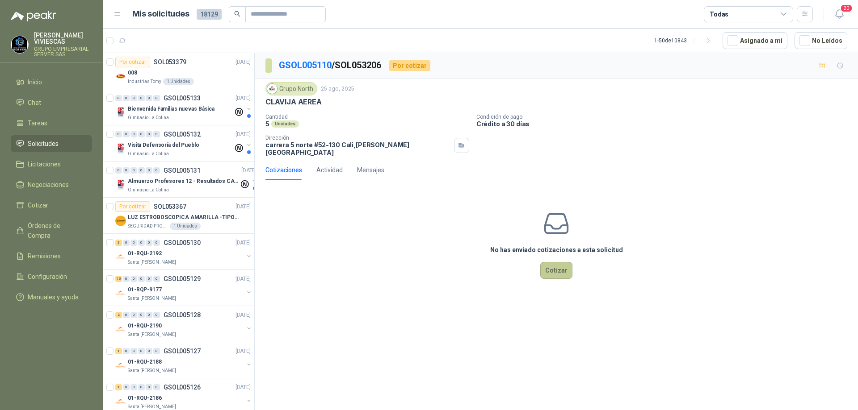
click at [567, 264] on button "Cotizar" at bounding box center [556, 270] width 32 height 17
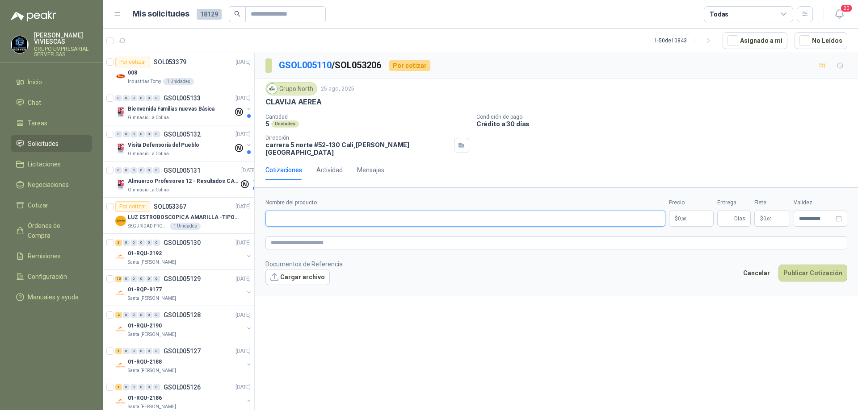
paste input "**********"
type input "**********"
click at [684, 217] on span ",00" at bounding box center [683, 219] width 5 height 5
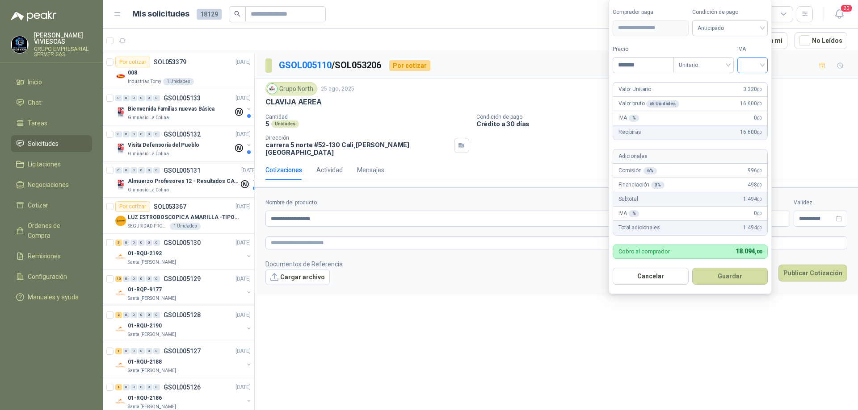
click at [767, 66] on div at bounding box center [752, 65] width 30 height 16
type input "*******"
click at [761, 81] on div "19%" at bounding box center [754, 84] width 17 height 10
click at [756, 28] on span "Anticipado" at bounding box center [731, 27] width 66 height 13
click at [728, 59] on div "Crédito a 30 días" at bounding box center [731, 61] width 63 height 10
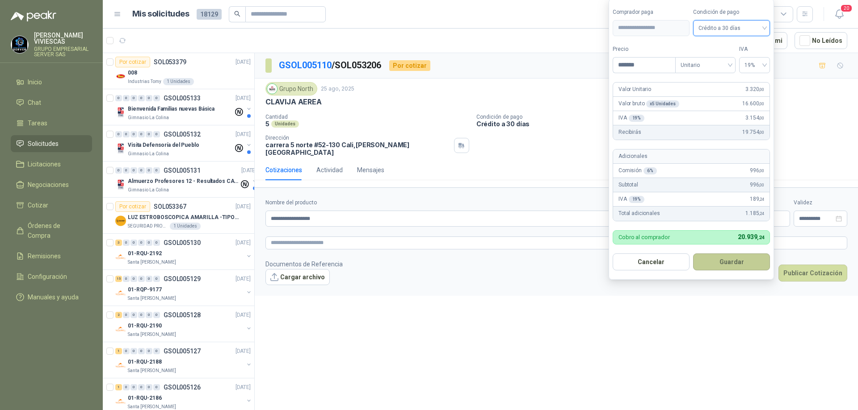
click at [726, 256] on button "Guardar" at bounding box center [731, 262] width 77 height 17
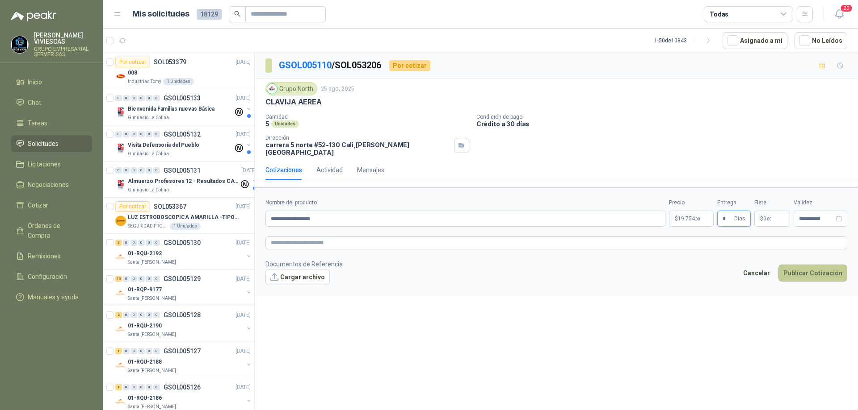
type input "*"
click at [813, 266] on button "Publicar Cotización" at bounding box center [812, 273] width 69 height 17
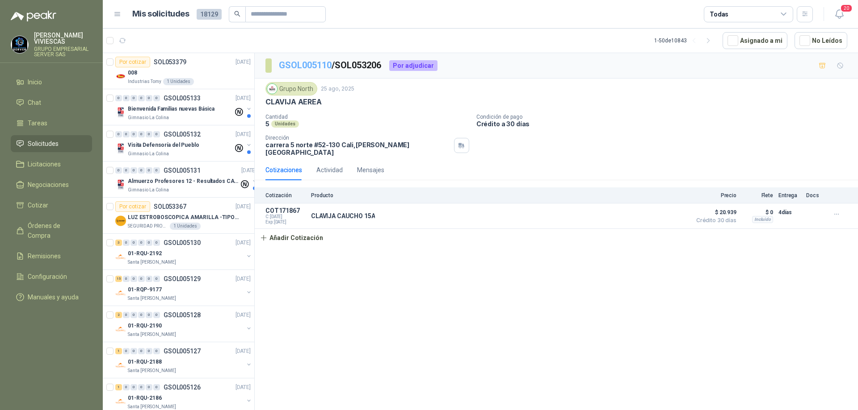
click at [316, 63] on link "GSOL005110" at bounding box center [305, 65] width 53 height 11
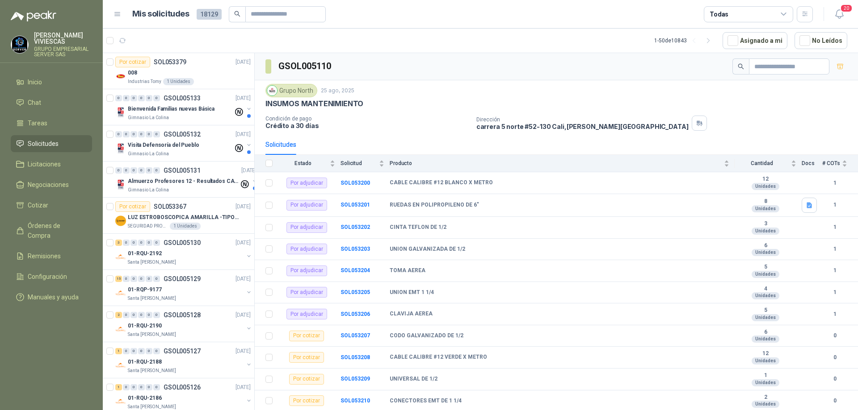
scroll to position [134, 0]
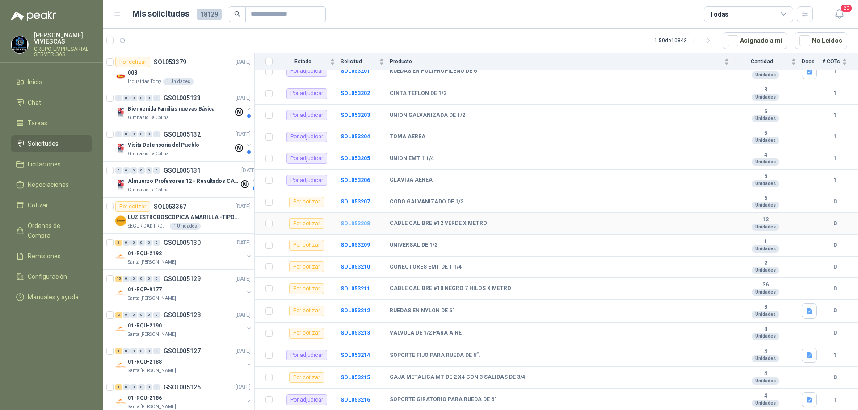
click at [347, 224] on b "SOL053208" at bounding box center [354, 224] width 29 height 6
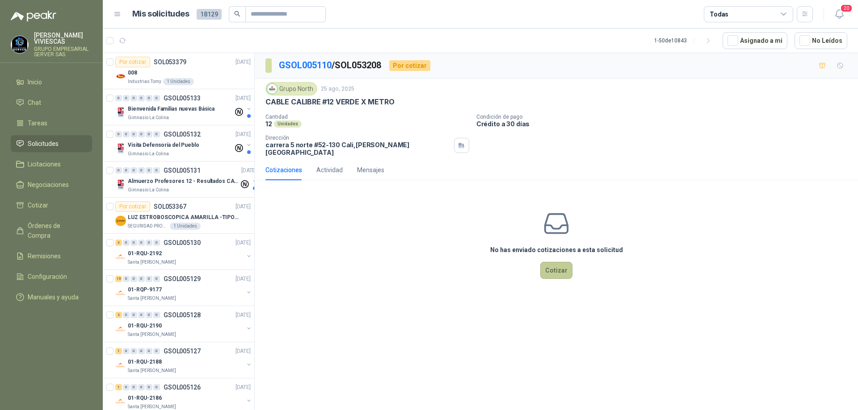
click at [552, 267] on button "Cotizar" at bounding box center [556, 270] width 32 height 17
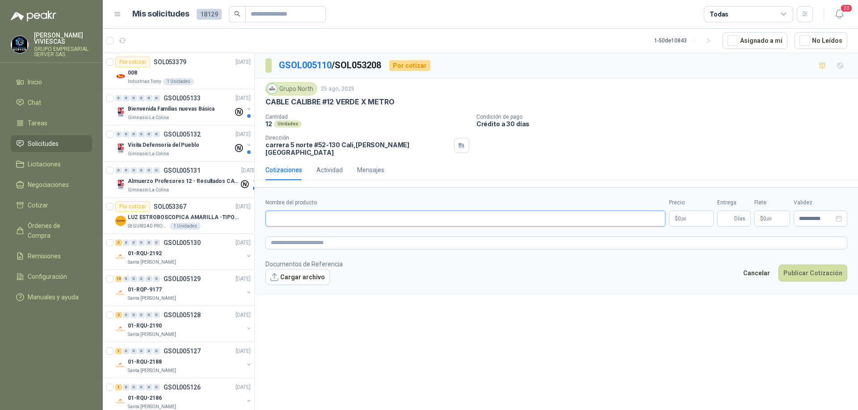
drag, startPoint x: 319, startPoint y: 211, endPoint x: 315, endPoint y: 213, distance: 4.6
paste input "**********"
type input "**********"
click at [693, 214] on body "[PERSON_NAME] GRUPO EMPRESARIAL SERVER SAS Inicio Chat Tareas Solicitudes Licit…" at bounding box center [429, 205] width 858 height 410
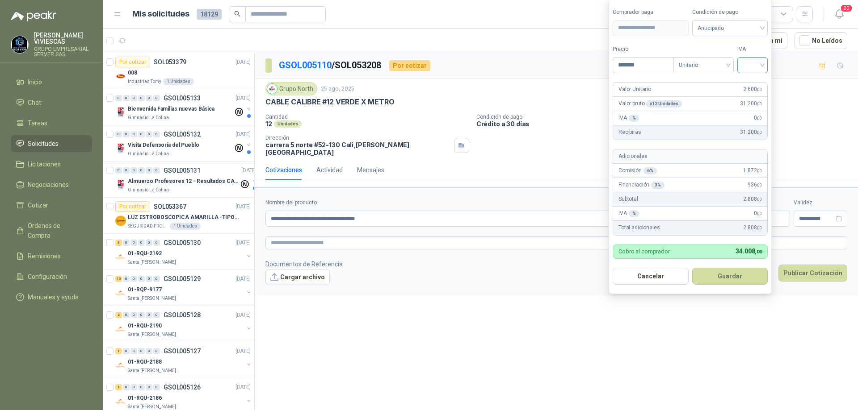
type input "*******"
click at [761, 67] on input "search" at bounding box center [752, 64] width 20 height 13
click at [753, 79] on div "19%" at bounding box center [754, 84] width 17 height 10
click at [751, 24] on span "Anticipado" at bounding box center [731, 27] width 66 height 13
click at [734, 60] on div "Crédito a 30 días" at bounding box center [731, 61] width 63 height 10
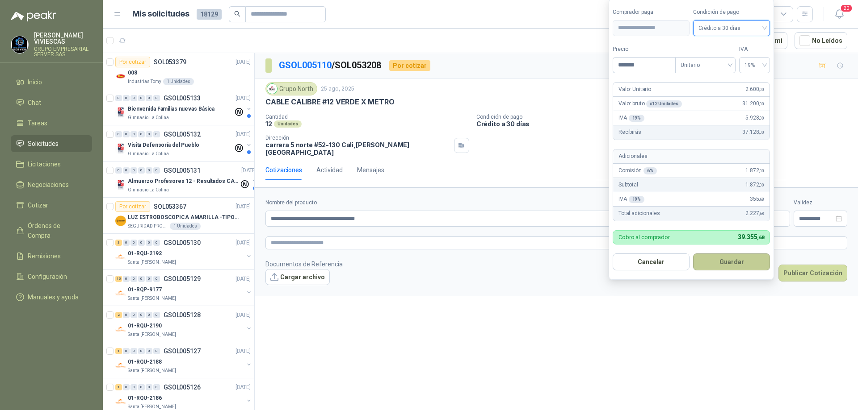
click at [736, 262] on button "Guardar" at bounding box center [731, 262] width 77 height 17
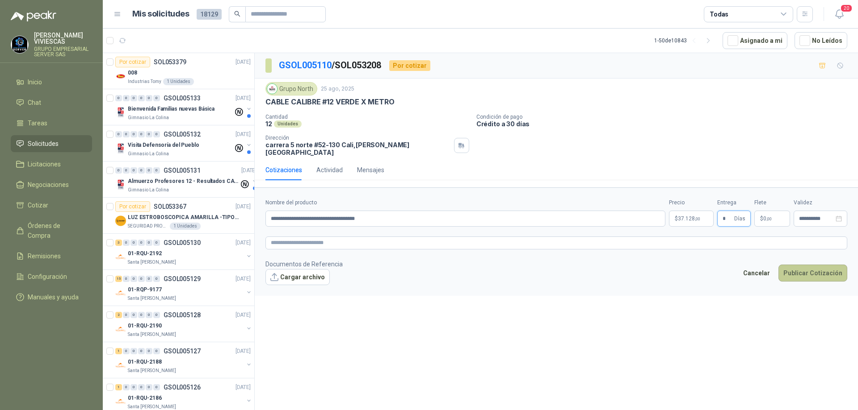
type input "*"
click at [794, 267] on button "Publicar Cotización" at bounding box center [812, 273] width 69 height 17
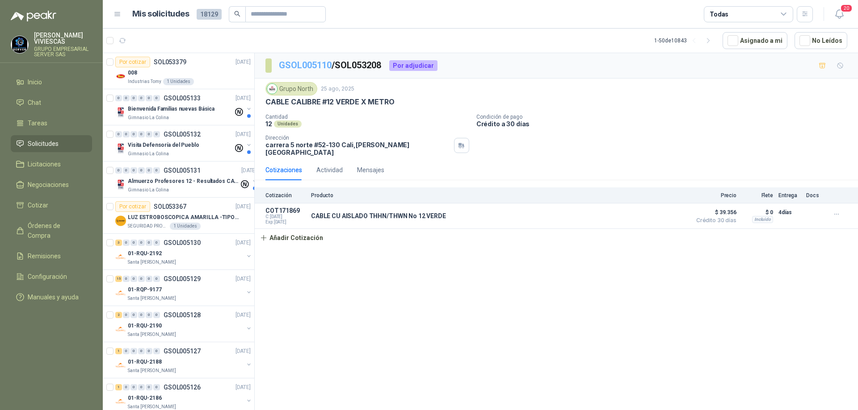
click at [308, 67] on link "GSOL005110" at bounding box center [305, 65] width 53 height 11
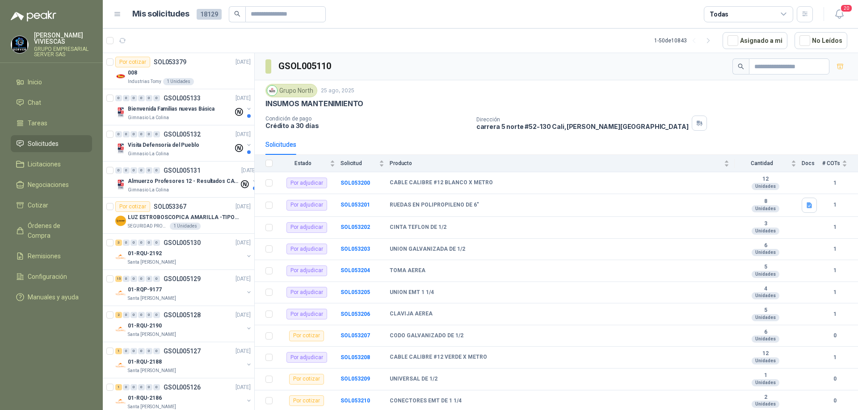
scroll to position [134, 0]
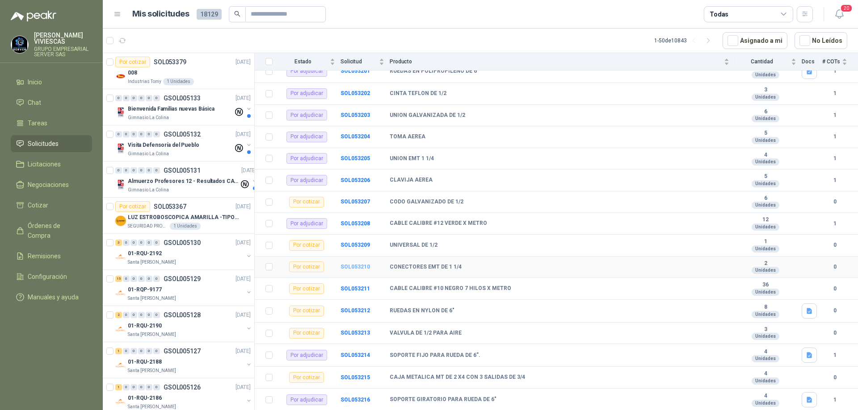
click at [348, 266] on b "SOL053210" at bounding box center [354, 267] width 29 height 6
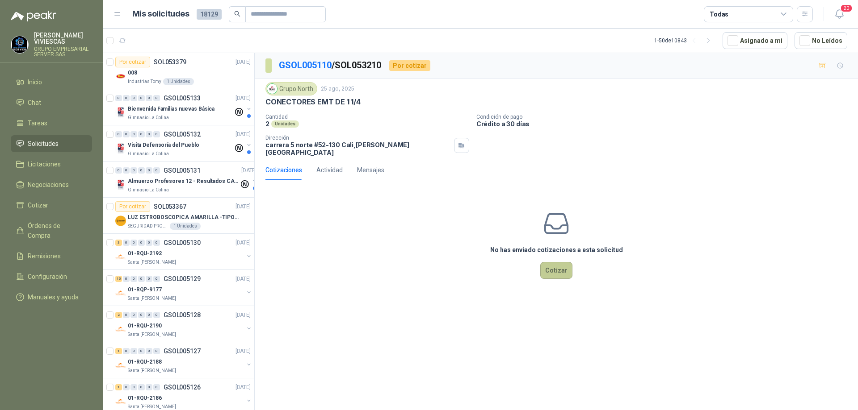
click at [552, 265] on button "Cotizar" at bounding box center [556, 270] width 32 height 17
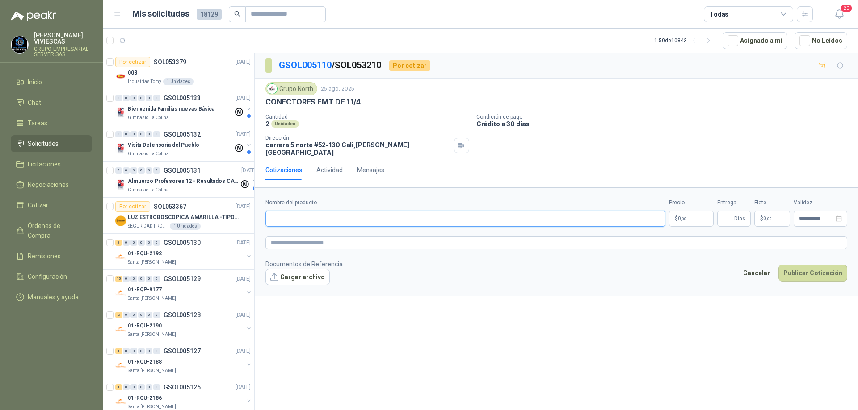
paste input "**********"
type input "**********"
click at [685, 211] on body "[PERSON_NAME] GRUPO EMPRESARIAL SERVER SAS Inicio Chat Tareas Solicitudes Licit…" at bounding box center [429, 205] width 858 height 410
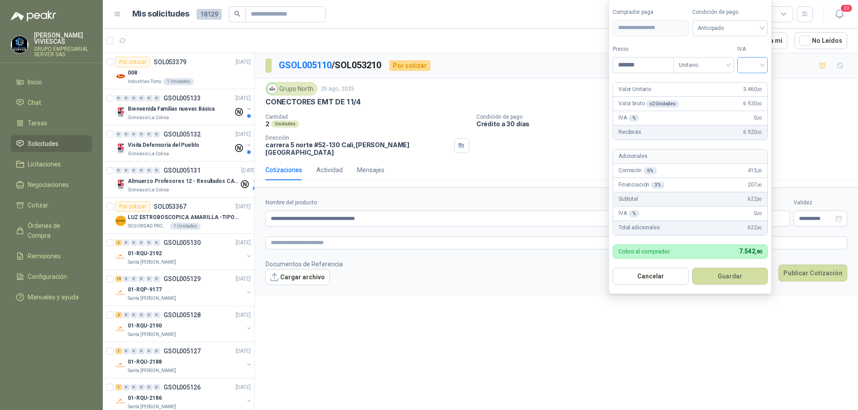
type input "*******"
drag, startPoint x: 761, startPoint y: 62, endPoint x: 756, endPoint y: 79, distance: 18.8
click at [761, 62] on input "search" at bounding box center [752, 64] width 20 height 13
click at [756, 81] on div "19%" at bounding box center [754, 84] width 17 height 10
click at [747, 27] on span "Anticipado" at bounding box center [731, 27] width 66 height 13
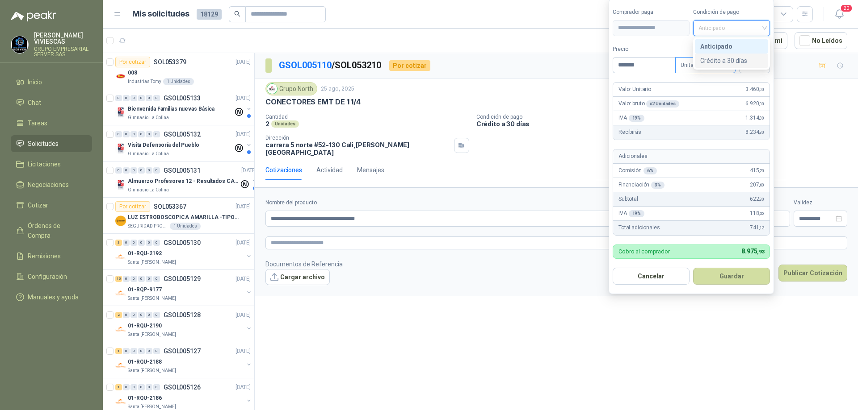
drag, startPoint x: 736, startPoint y: 62, endPoint x: 733, endPoint y: 69, distance: 7.4
click at [736, 63] on div "Crédito a 30 días" at bounding box center [731, 61] width 63 height 10
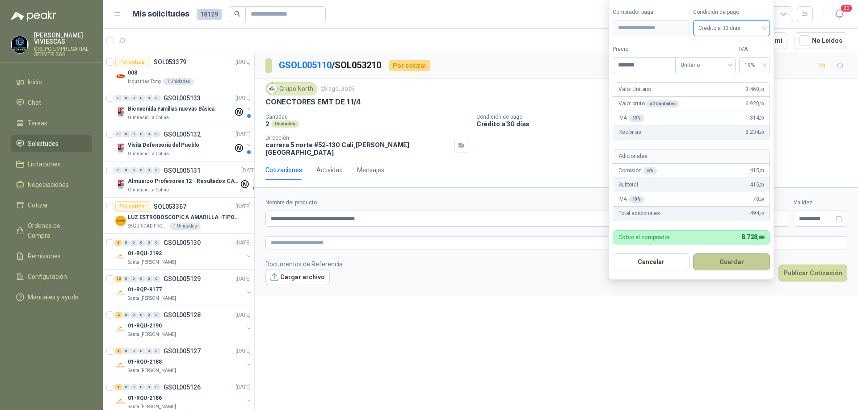
click at [728, 264] on button "Guardar" at bounding box center [731, 262] width 77 height 17
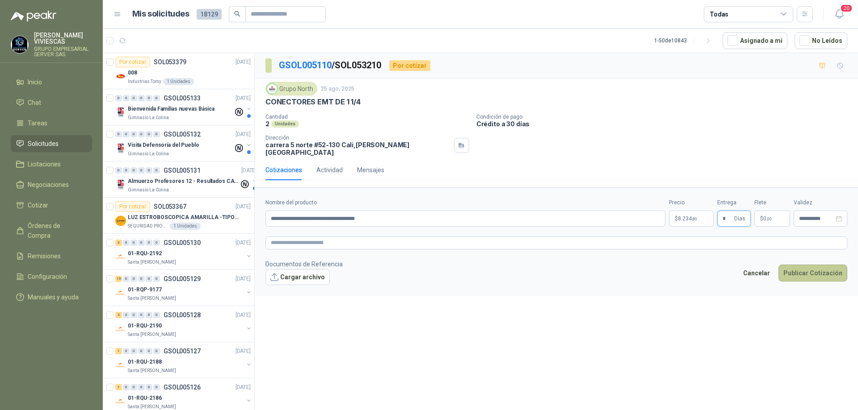
type input "*"
click at [802, 265] on button "Publicar Cotización" at bounding box center [812, 273] width 69 height 17
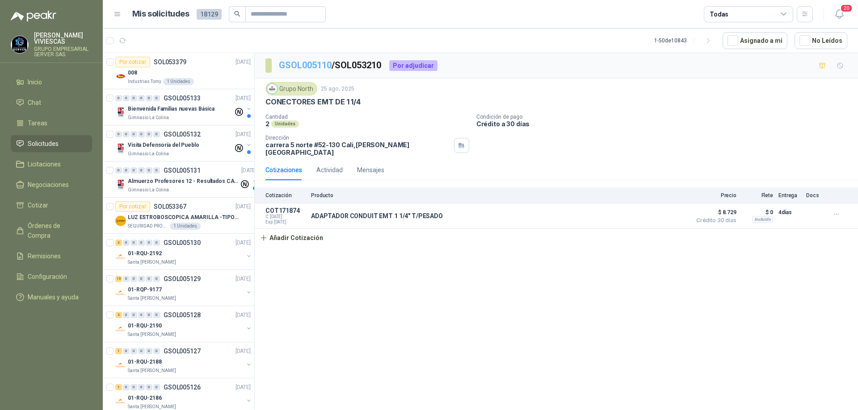
click at [301, 63] on link "GSOL005110" at bounding box center [305, 65] width 53 height 11
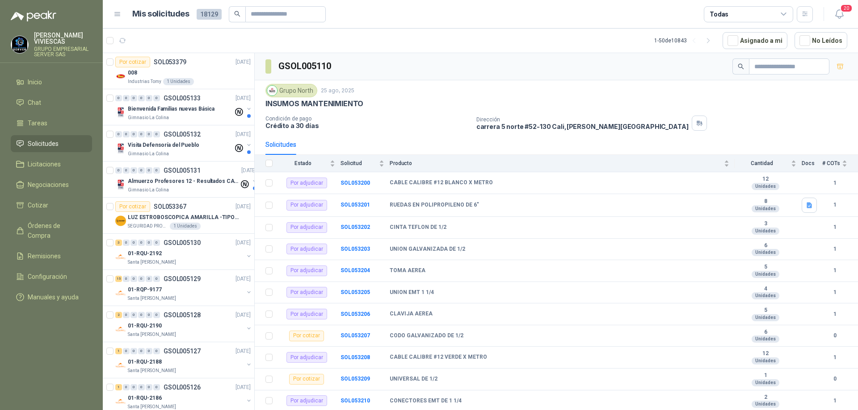
scroll to position [134, 0]
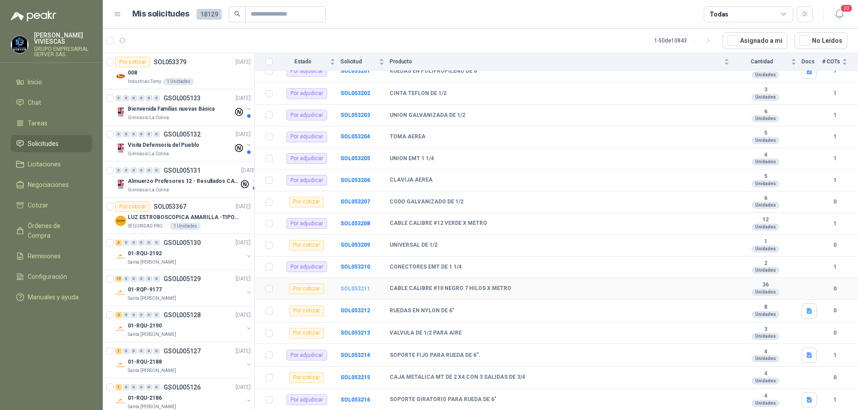
click at [352, 286] on b "SOL053211" at bounding box center [354, 289] width 29 height 6
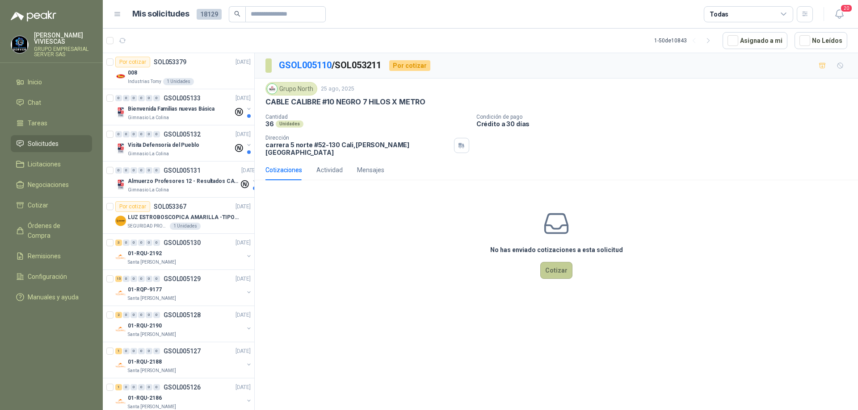
click at [554, 268] on button "Cotizar" at bounding box center [556, 270] width 32 height 17
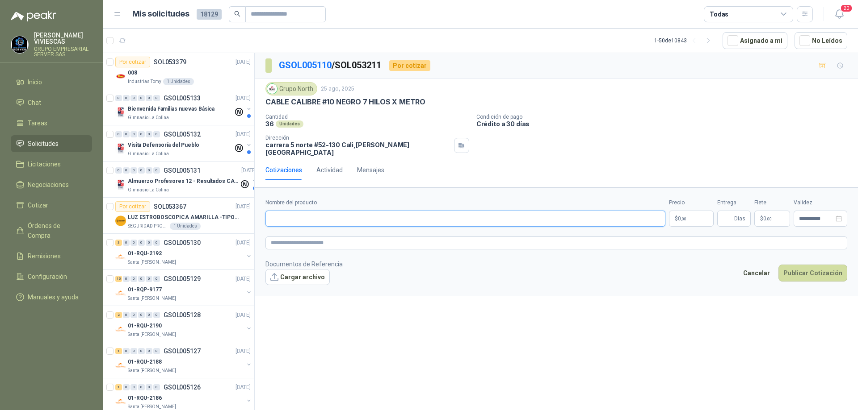
paste input "**********"
type input "**********"
click at [687, 217] on body "[PERSON_NAME] GRUPO EMPRESARIAL SERVER SAS Inicio Chat Tareas Solicitudes Licit…" at bounding box center [429, 205] width 858 height 410
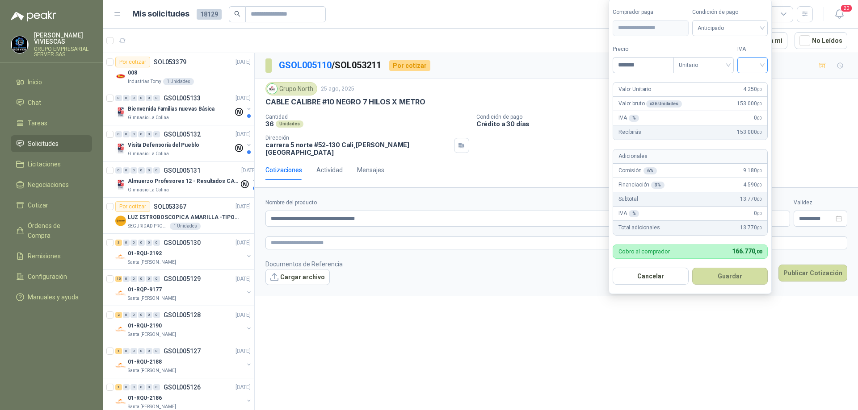
type input "*******"
click at [762, 65] on input "search" at bounding box center [752, 64] width 20 height 13
click at [762, 78] on div "19%" at bounding box center [753, 83] width 27 height 14
click at [748, 29] on span "Anticipado" at bounding box center [731, 27] width 66 height 13
click at [731, 59] on div "Crédito a 30 días" at bounding box center [731, 61] width 63 height 10
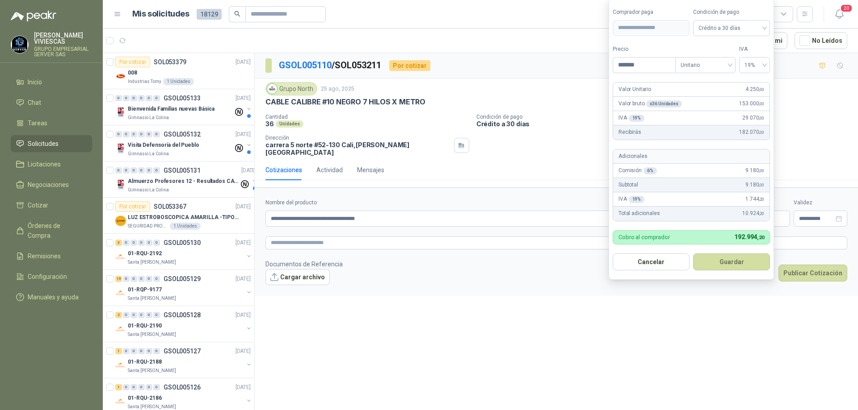
drag, startPoint x: 730, startPoint y: 259, endPoint x: 734, endPoint y: 264, distance: 5.7
click at [730, 260] on button "Guardar" at bounding box center [731, 262] width 77 height 17
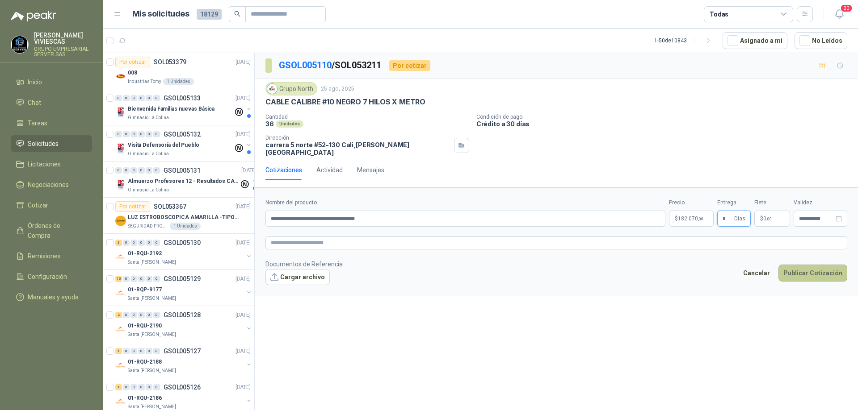
type input "*"
click at [801, 266] on button "Publicar Cotización" at bounding box center [812, 273] width 69 height 17
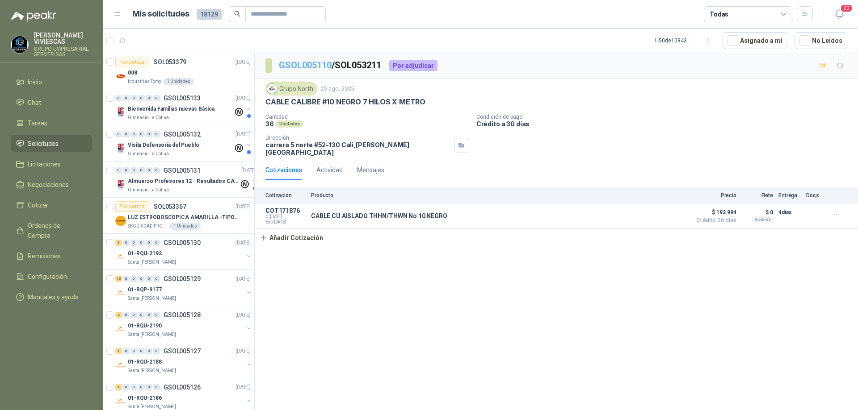
click at [299, 65] on link "GSOL005110" at bounding box center [305, 65] width 53 height 11
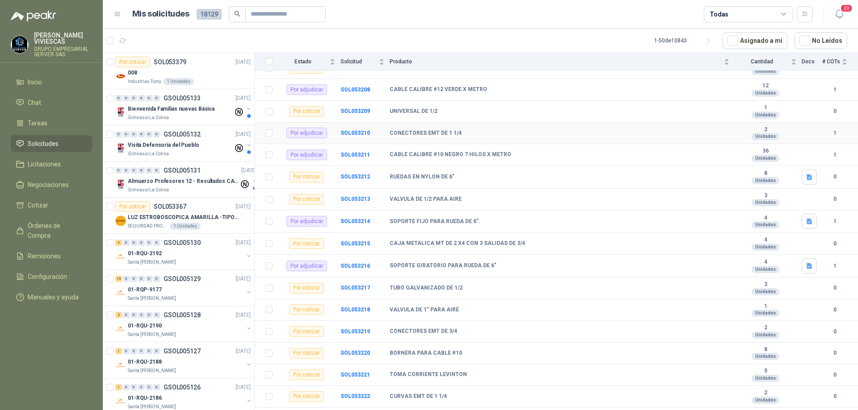
scroll to position [223, 0]
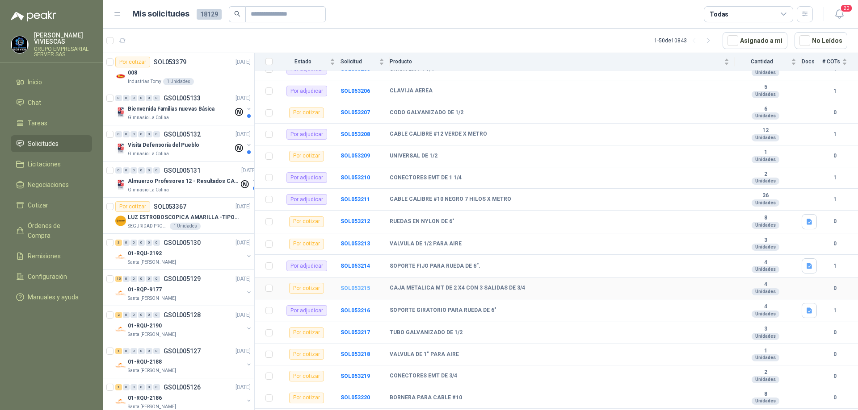
click at [361, 288] on b "SOL053215" at bounding box center [354, 288] width 29 height 6
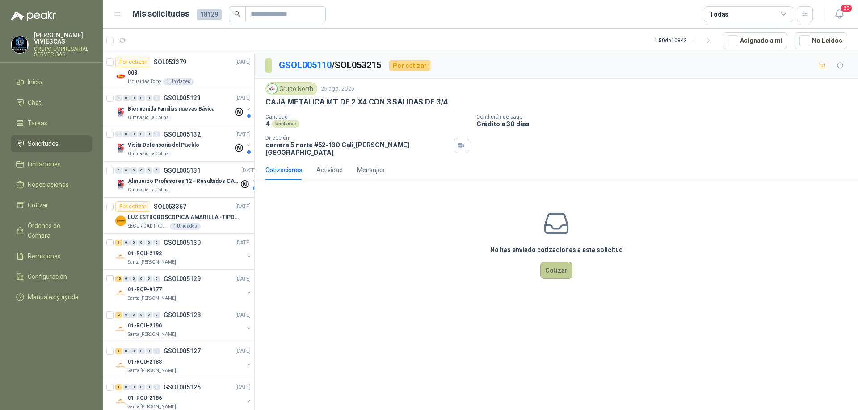
click at [550, 262] on button "Cotizar" at bounding box center [556, 270] width 32 height 17
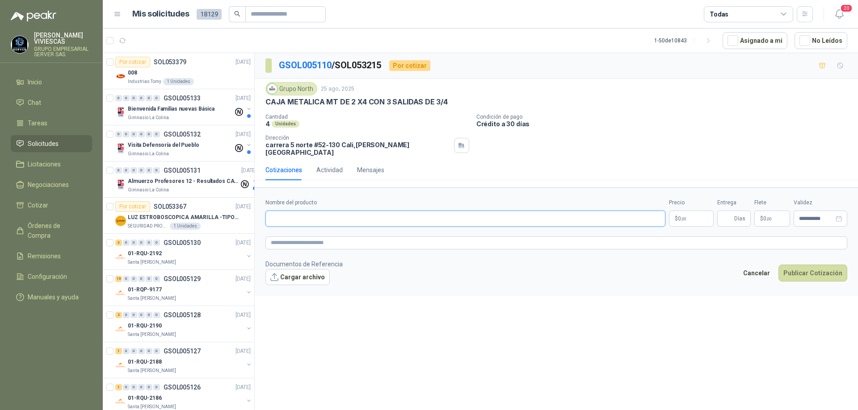
paste input "**********"
type input "**********"
click at [685, 217] on span ",00" at bounding box center [683, 219] width 5 height 5
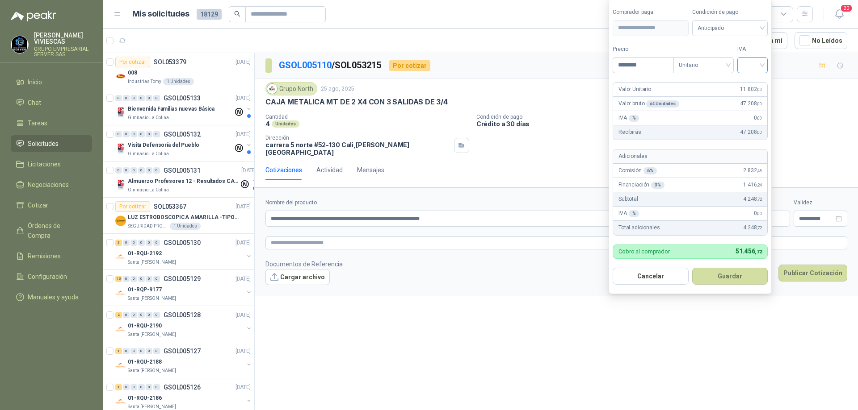
type input "********"
click at [762, 66] on input "search" at bounding box center [752, 64] width 20 height 13
click at [754, 81] on div "19%" at bounding box center [754, 84] width 17 height 10
click at [746, 21] on span "Anticipado" at bounding box center [731, 27] width 66 height 13
click at [732, 58] on div "Crédito a 30 días" at bounding box center [731, 61] width 63 height 10
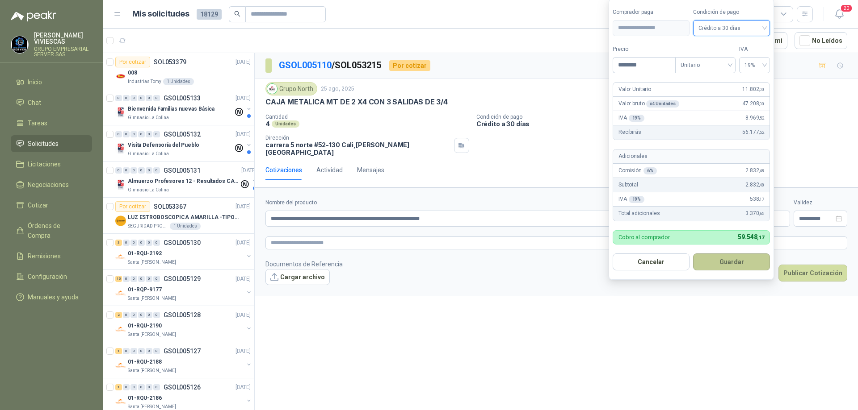
click at [724, 261] on button "Guardar" at bounding box center [731, 262] width 77 height 17
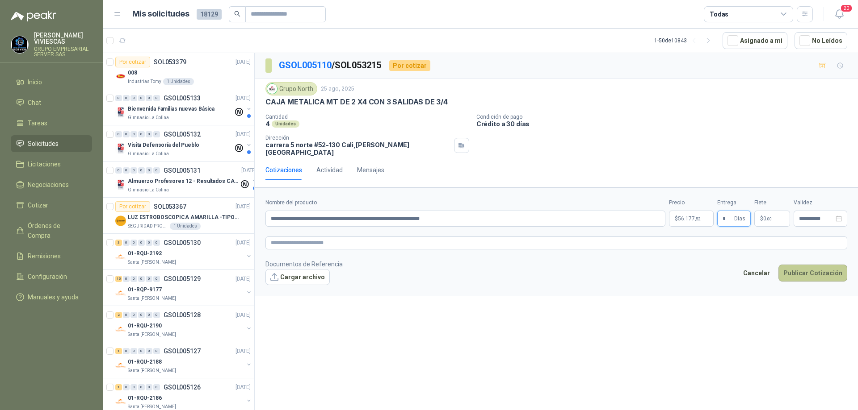
type input "*"
click at [806, 268] on button "Publicar Cotización" at bounding box center [812, 273] width 69 height 17
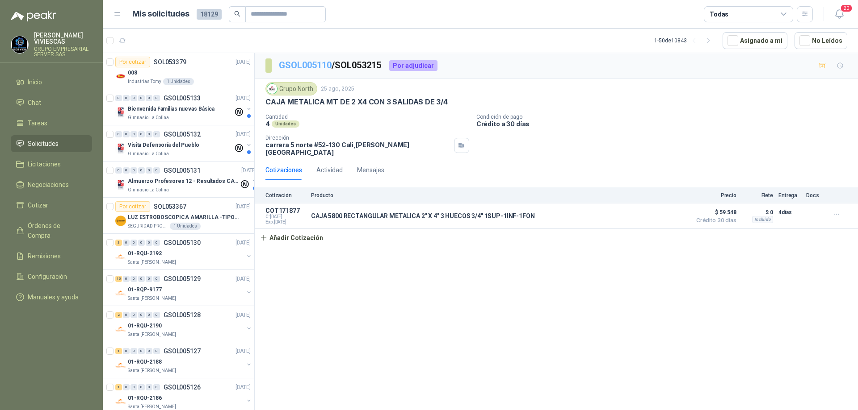
click at [310, 63] on link "GSOL005110" at bounding box center [305, 65] width 53 height 11
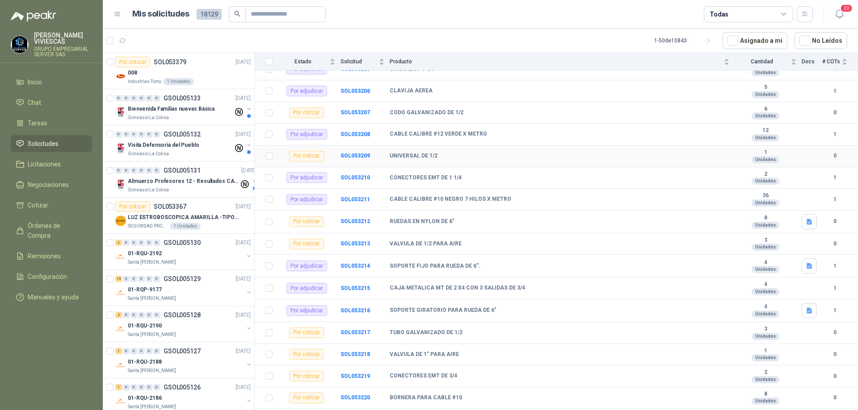
scroll to position [268, 0]
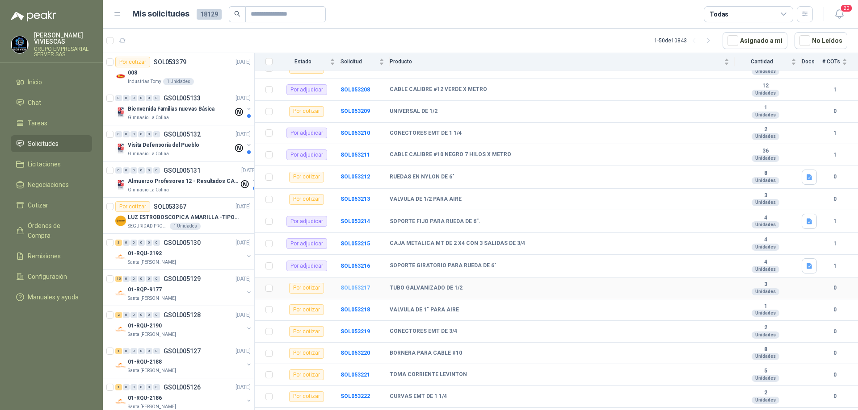
click at [355, 289] on b "SOL053217" at bounding box center [354, 288] width 29 height 6
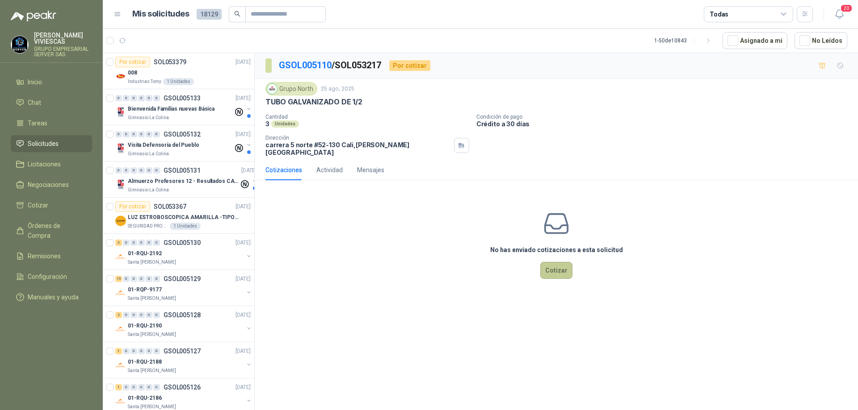
click at [559, 265] on button "Cotizar" at bounding box center [556, 270] width 32 height 17
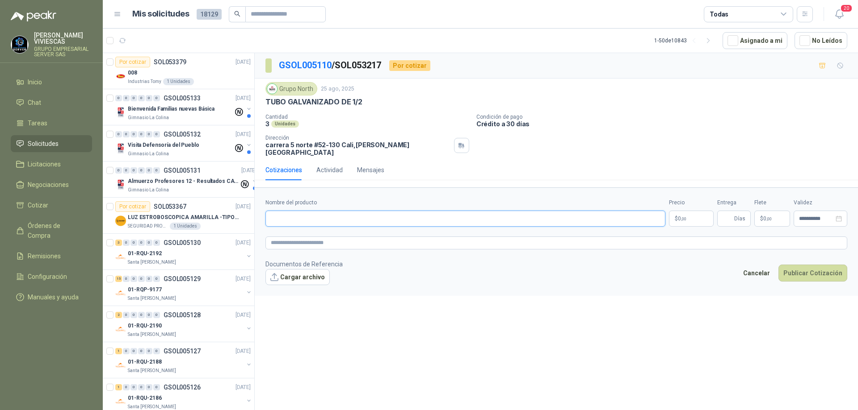
paste input "**********"
type input "**********"
click at [678, 212] on body "[PERSON_NAME] GRUPO EMPRESARIAL SERVER SAS Inicio Chat Tareas Solicitudes Licit…" at bounding box center [429, 205] width 858 height 410
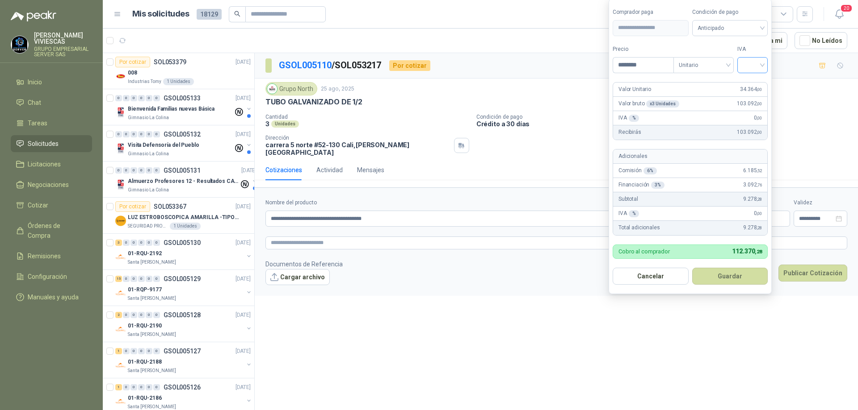
type input "********"
click at [761, 66] on input "search" at bounding box center [752, 64] width 20 height 13
click at [757, 84] on div "19%" at bounding box center [754, 84] width 17 height 10
click at [745, 28] on span "Anticipado" at bounding box center [731, 27] width 66 height 13
click at [736, 54] on div "Crédito a 30 días" at bounding box center [730, 61] width 73 height 14
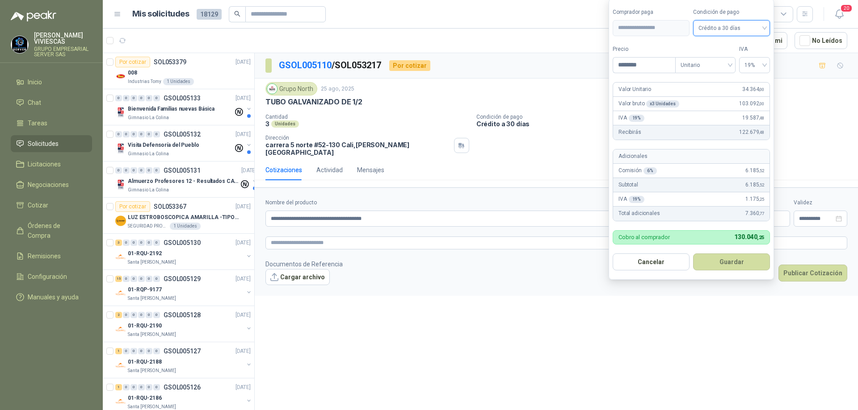
click at [733, 264] on button "Guardar" at bounding box center [731, 262] width 77 height 17
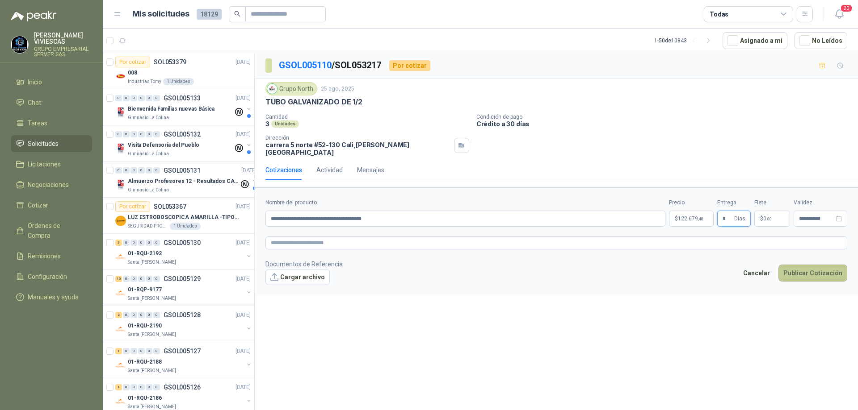
type input "*"
click at [807, 268] on button "Publicar Cotización" at bounding box center [812, 273] width 69 height 17
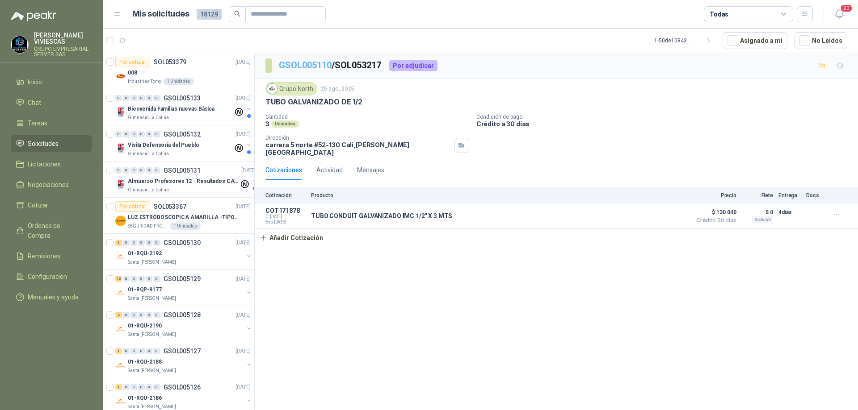
click at [294, 64] on link "GSOL005110" at bounding box center [305, 65] width 53 height 11
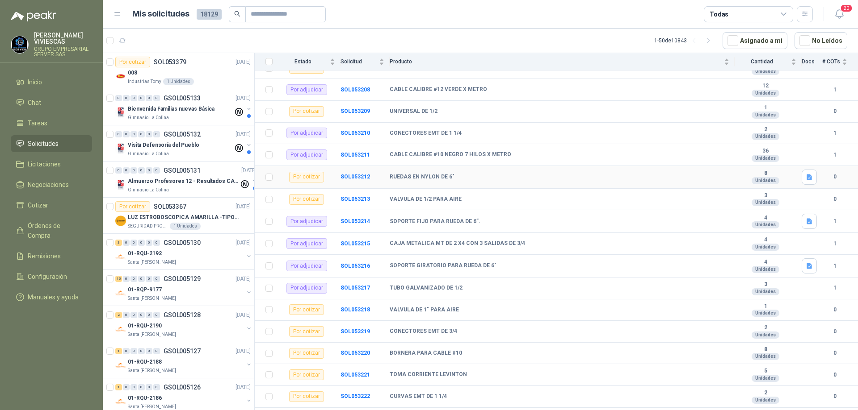
scroll to position [357, 0]
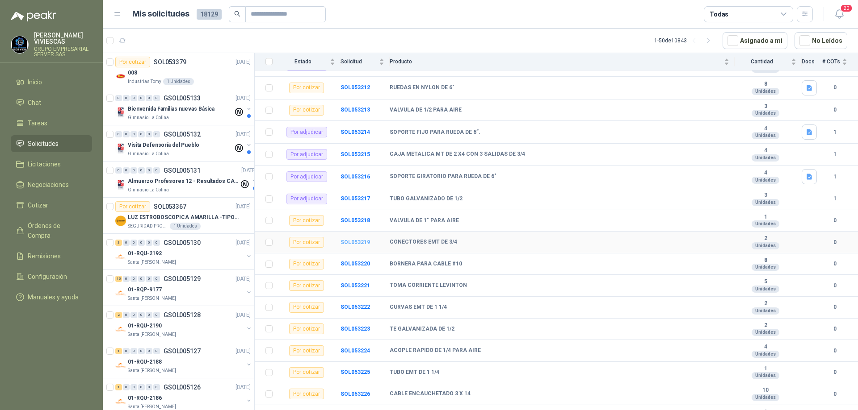
click at [361, 244] on b "SOL053219" at bounding box center [354, 242] width 29 height 6
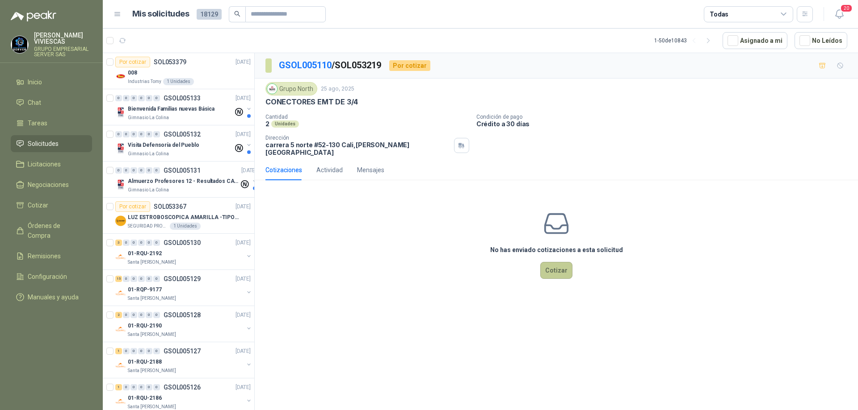
click at [570, 262] on button "Cotizar" at bounding box center [556, 270] width 32 height 17
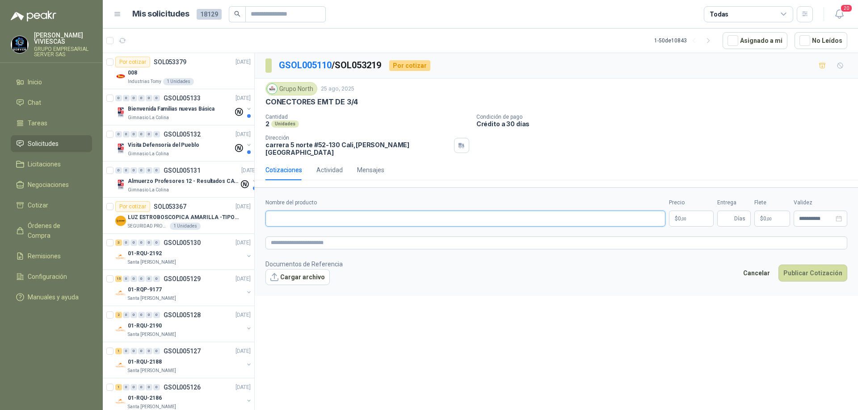
paste input "**********"
type input "**********"
click at [686, 213] on body "[PERSON_NAME] GRUPO EMPRESARIAL SERVER SAS Inicio Chat Tareas Solicitudes Licit…" at bounding box center [429, 205] width 858 height 410
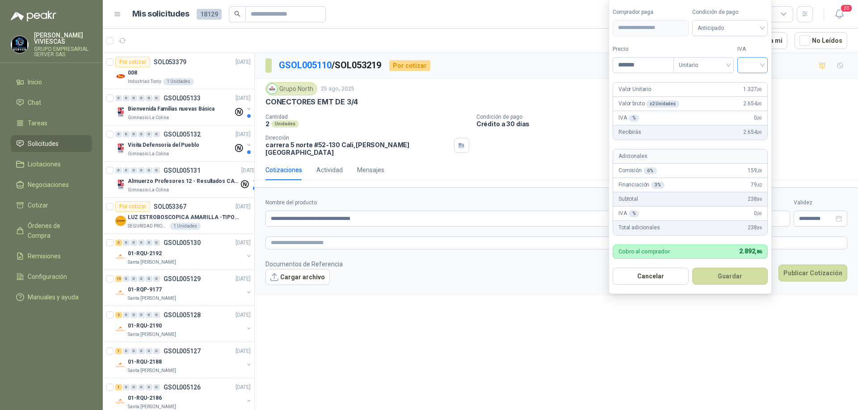
type input "*******"
click at [757, 68] on input "search" at bounding box center [752, 64] width 20 height 13
click at [751, 83] on div "19%" at bounding box center [754, 84] width 17 height 10
click at [751, 29] on span "Anticipado" at bounding box center [731, 27] width 66 height 13
click at [732, 60] on div "Crédito a 30 días" at bounding box center [731, 61] width 63 height 10
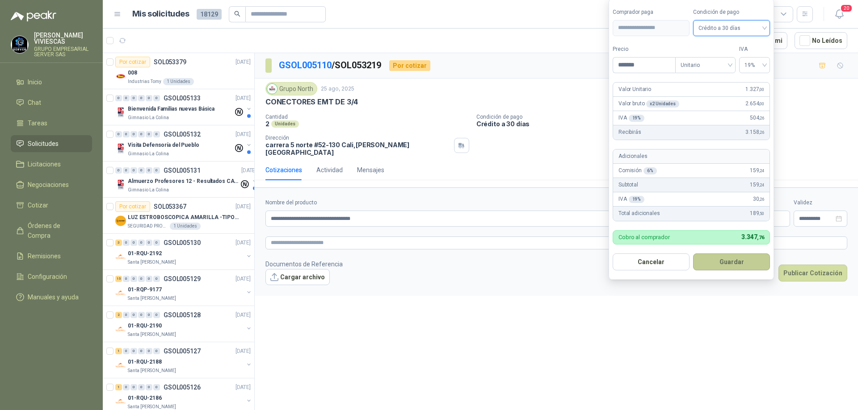
click at [728, 264] on button "Guardar" at bounding box center [731, 262] width 77 height 17
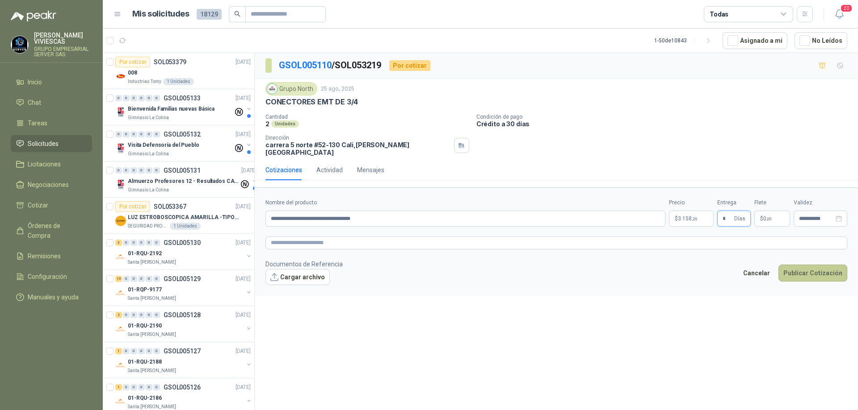
type input "*"
click at [803, 266] on button "Publicar Cotización" at bounding box center [812, 273] width 69 height 17
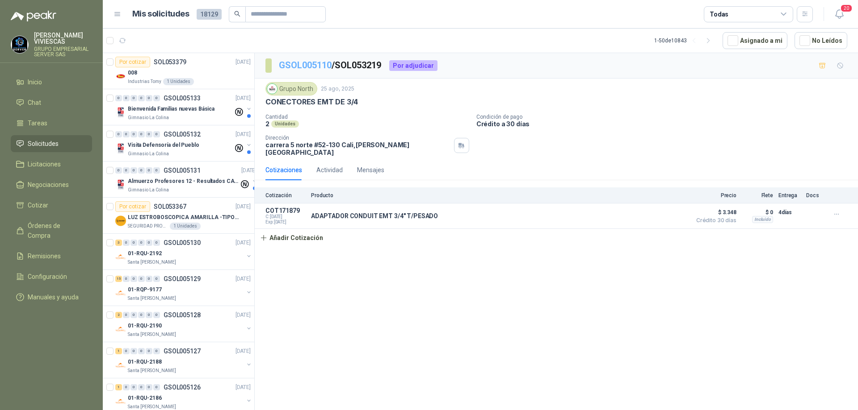
click at [315, 62] on link "GSOL005110" at bounding box center [305, 65] width 53 height 11
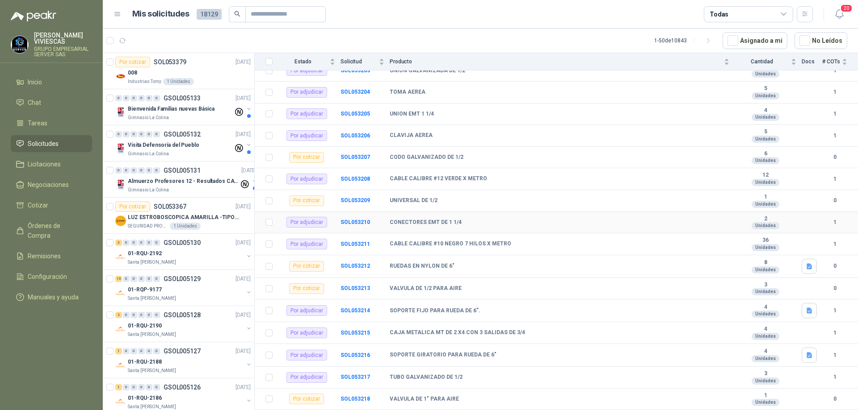
scroll to position [357, 0]
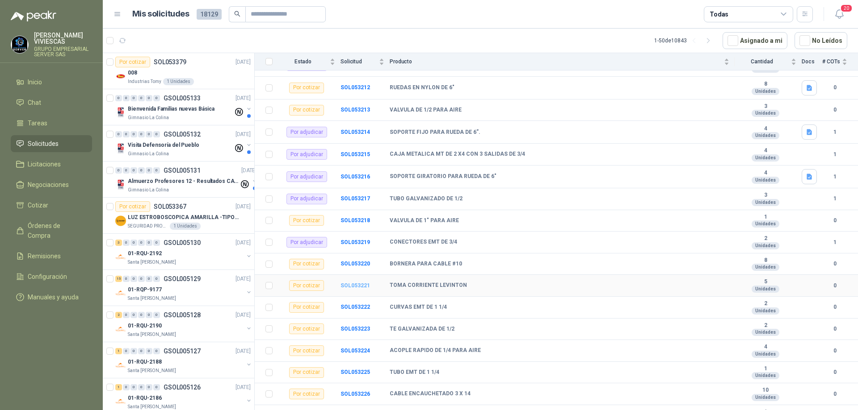
click at [361, 283] on b "SOL053221" at bounding box center [354, 286] width 29 height 6
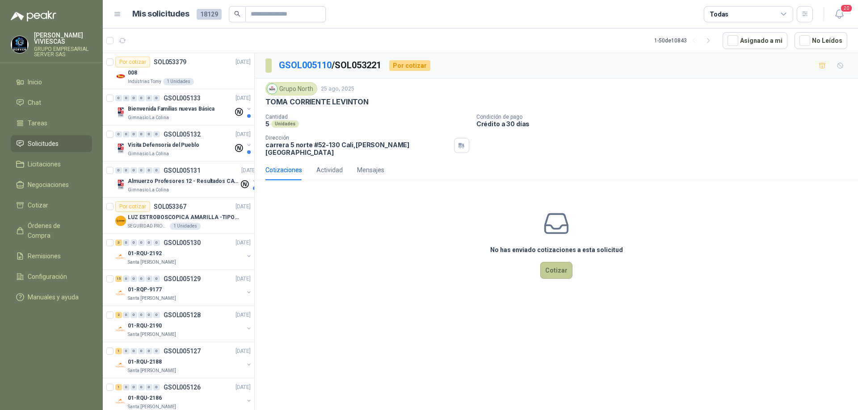
click at [547, 262] on button "Cotizar" at bounding box center [556, 270] width 32 height 17
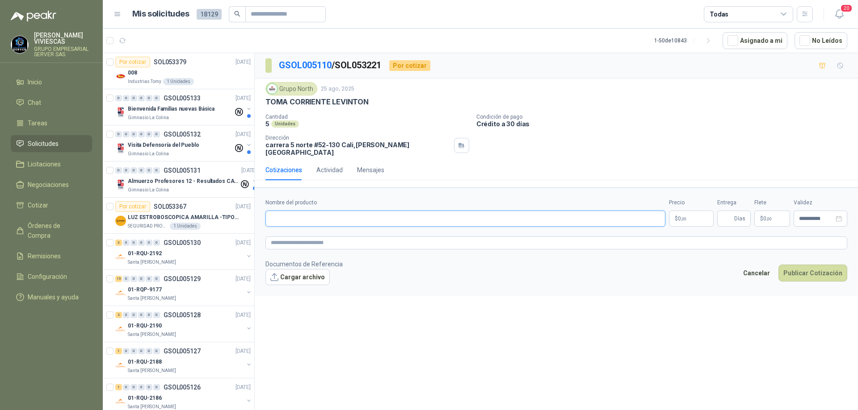
paste input "**********"
type input "**********"
click at [695, 211] on p "$ 0 ,00" at bounding box center [691, 219] width 45 height 16
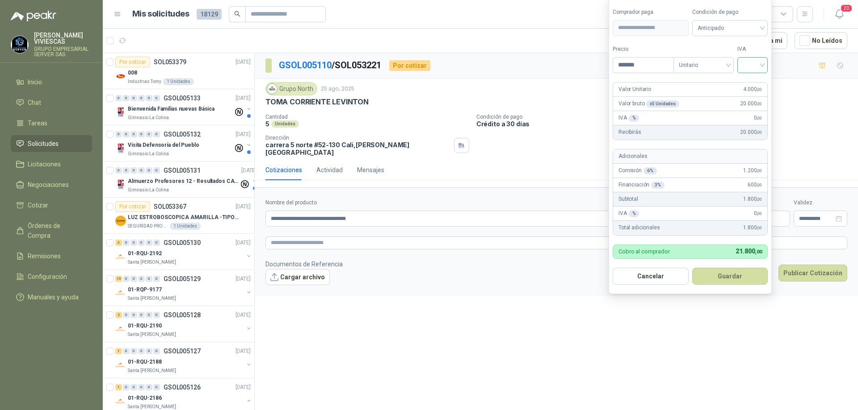
type input "*******"
drag, startPoint x: 760, startPoint y: 62, endPoint x: 758, endPoint y: 68, distance: 6.8
click at [759, 62] on input "search" at bounding box center [752, 64] width 20 height 13
click at [757, 86] on div "19%" at bounding box center [754, 84] width 17 height 10
click at [743, 24] on span "Anticipado" at bounding box center [731, 27] width 66 height 13
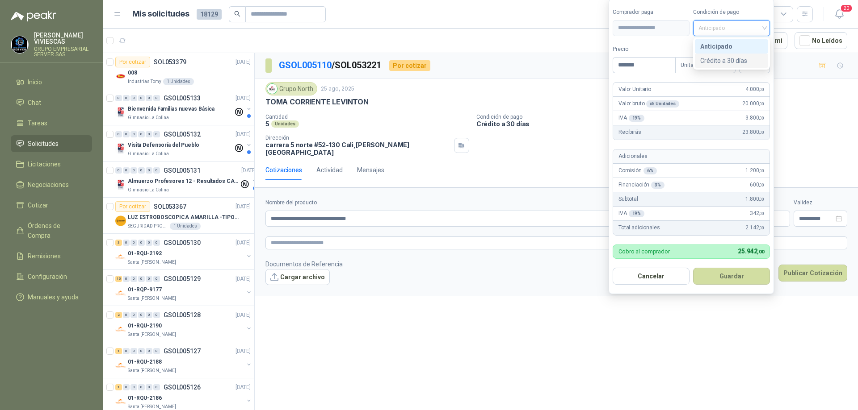
click at [745, 57] on div "Crédito a 30 días" at bounding box center [731, 61] width 63 height 10
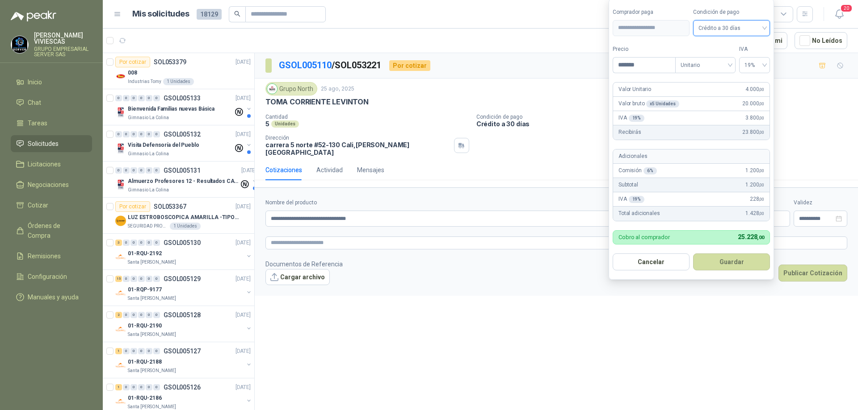
click at [731, 260] on button "Guardar" at bounding box center [731, 262] width 77 height 17
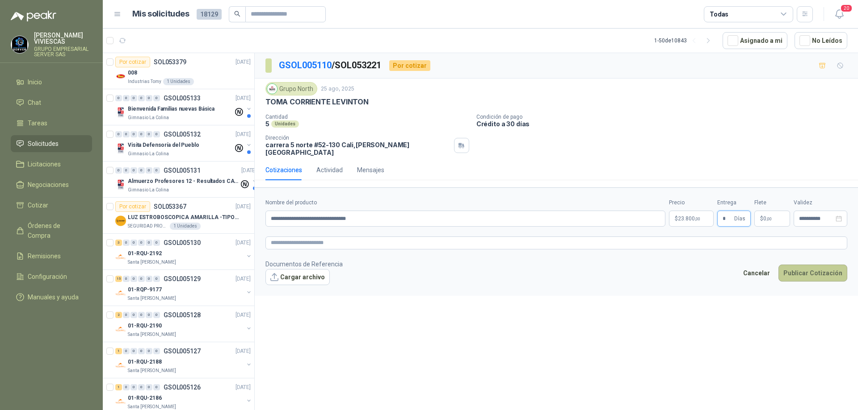
type input "*"
click at [808, 265] on button "Publicar Cotización" at bounding box center [812, 273] width 69 height 17
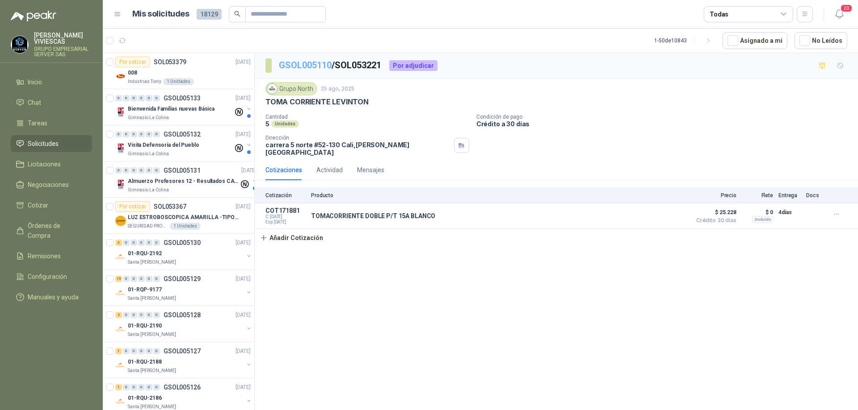
click at [294, 64] on link "GSOL005110" at bounding box center [305, 65] width 53 height 11
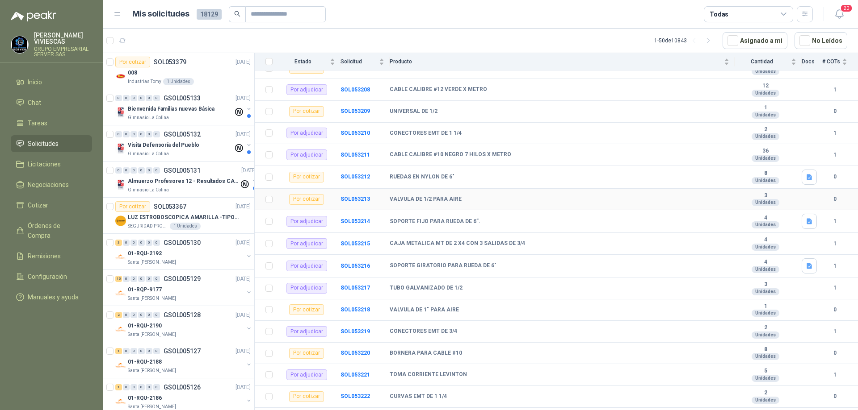
scroll to position [402, 0]
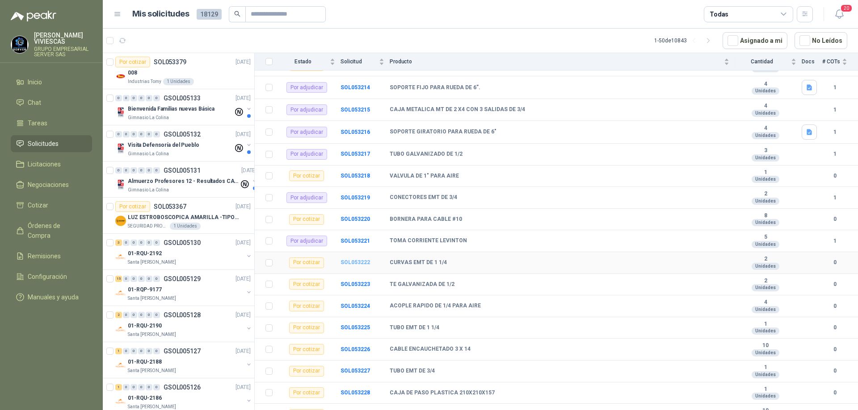
click at [357, 261] on b "SOL053222" at bounding box center [354, 262] width 29 height 6
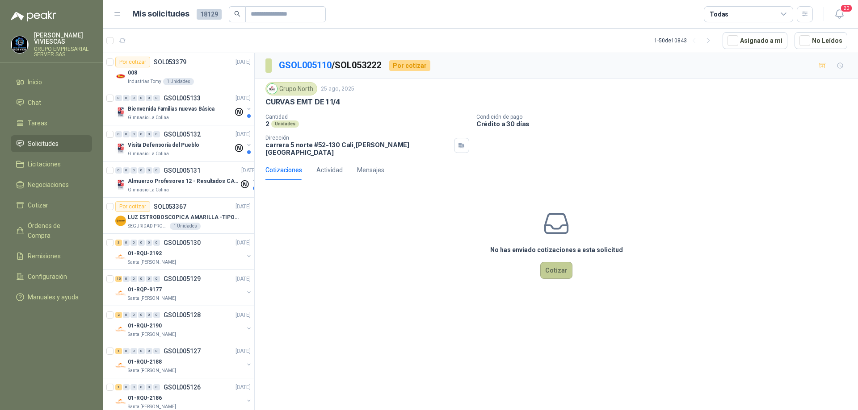
click at [551, 262] on button "Cotizar" at bounding box center [556, 270] width 32 height 17
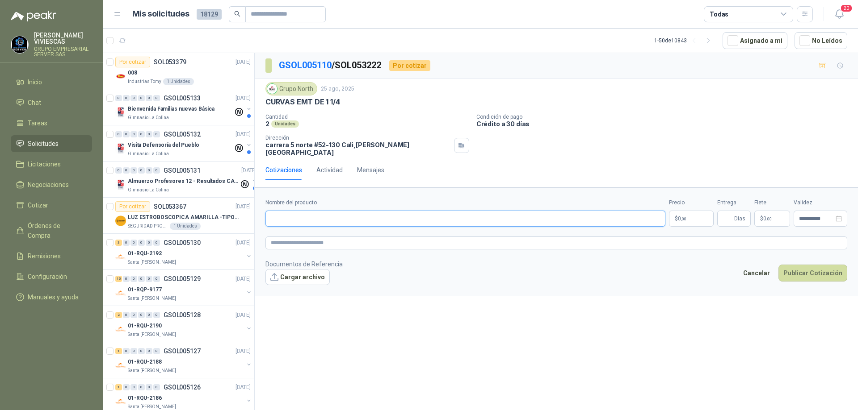
paste input "**********"
type input "**********"
click at [682, 217] on span ",00" at bounding box center [683, 219] width 5 height 5
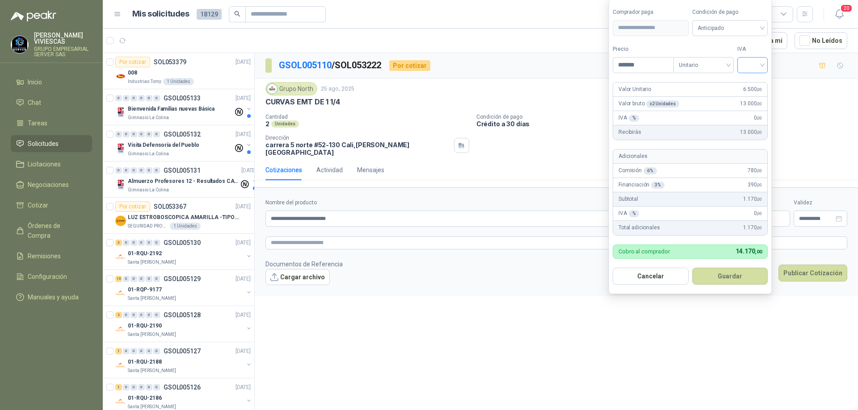
type input "*******"
click at [761, 64] on input "search" at bounding box center [752, 64] width 20 height 13
click at [752, 79] on div "19%" at bounding box center [754, 84] width 17 height 10
click at [754, 27] on span "Anticipado" at bounding box center [731, 27] width 66 height 13
click at [729, 62] on div "Crédito a 30 días" at bounding box center [731, 61] width 63 height 10
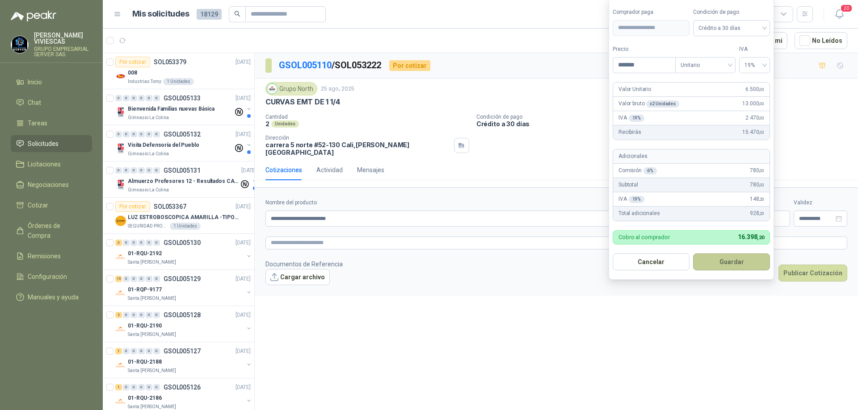
click at [731, 265] on button "Guardar" at bounding box center [731, 262] width 77 height 17
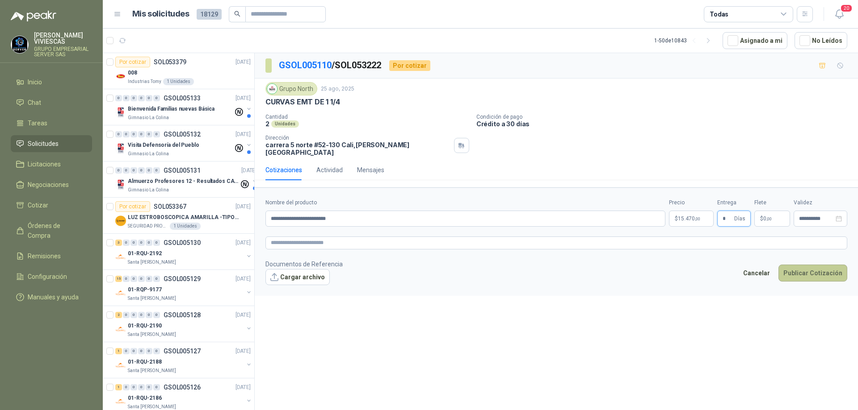
type input "*"
click at [799, 266] on button "Publicar Cotización" at bounding box center [812, 273] width 69 height 17
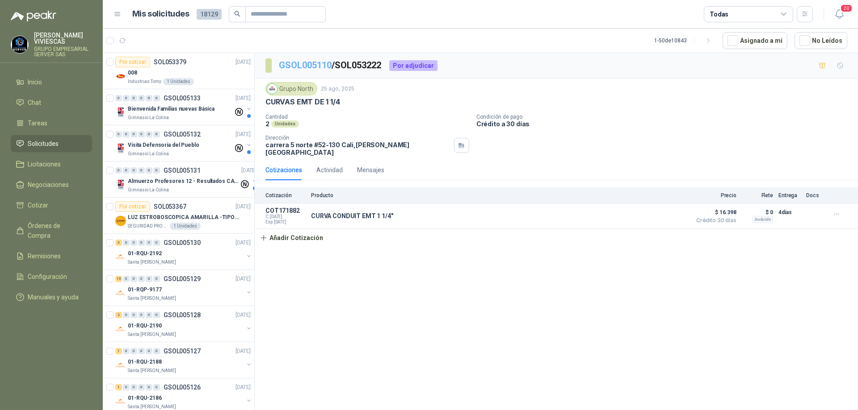
click at [297, 63] on link "GSOL005110" at bounding box center [305, 65] width 53 height 11
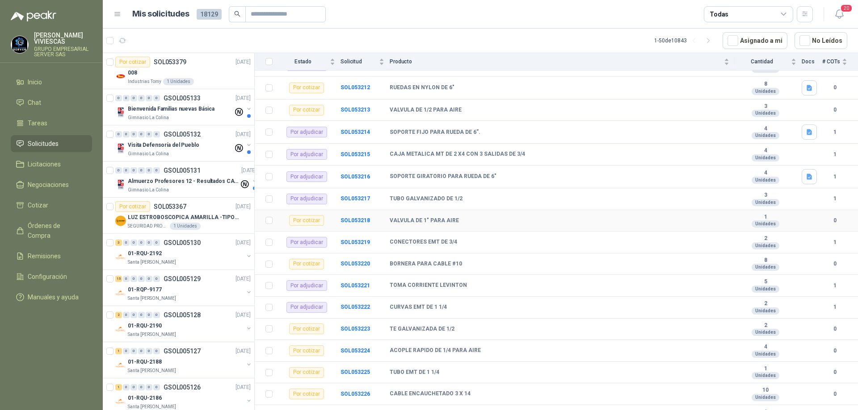
scroll to position [414, 0]
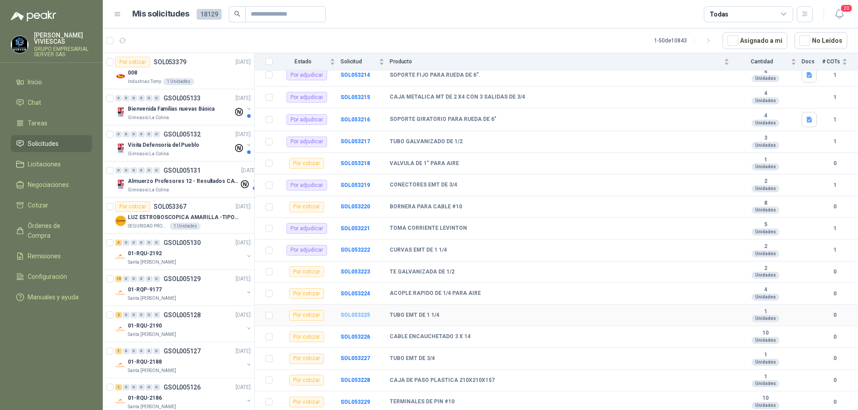
click at [360, 313] on b "SOL053225" at bounding box center [354, 315] width 29 height 6
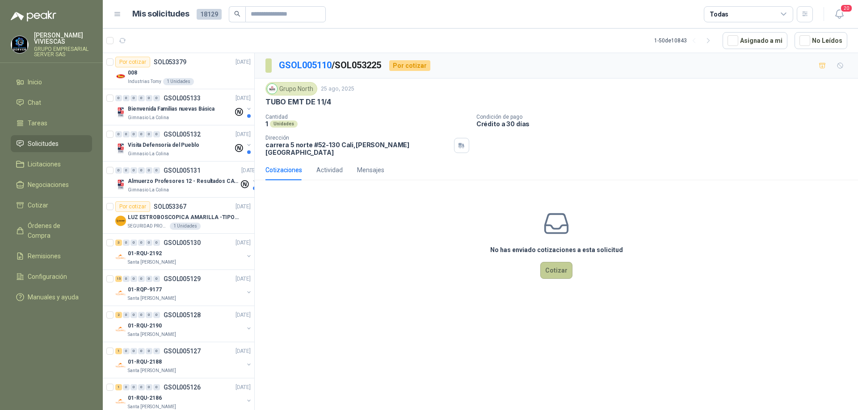
click at [554, 262] on button "Cotizar" at bounding box center [556, 270] width 32 height 17
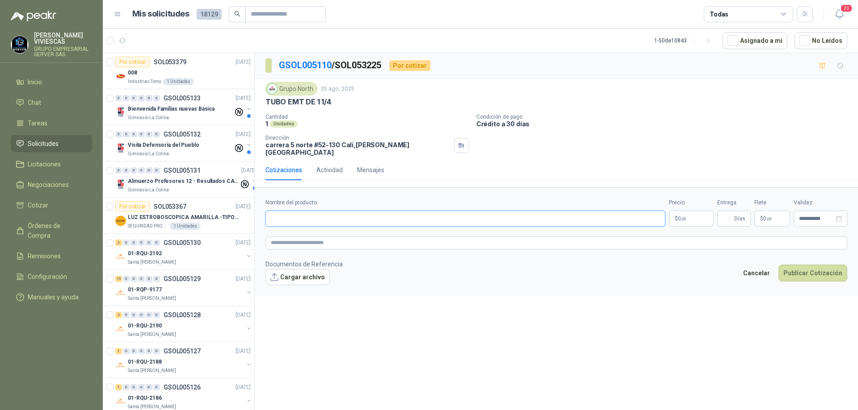
paste input "**********"
type input "**********"
click at [690, 210] on body "[PERSON_NAME] GRUPO EMPRESARIAL SERVER SAS Inicio Chat Tareas Solicitudes Licit…" at bounding box center [429, 205] width 858 height 410
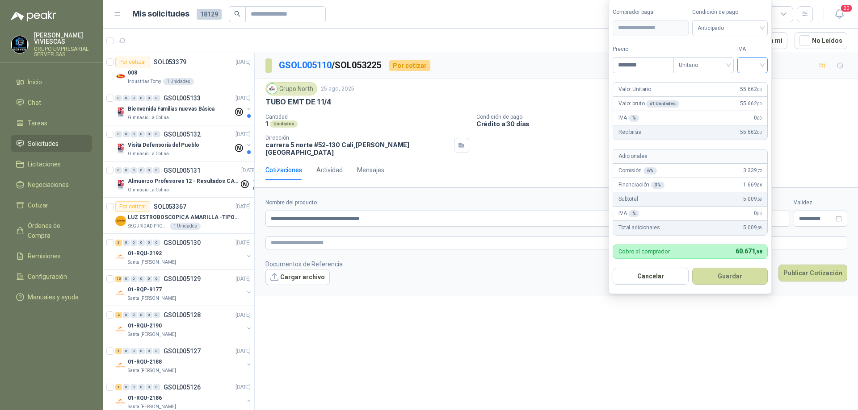
type input "********"
click at [762, 60] on input "search" at bounding box center [752, 64] width 20 height 13
click at [761, 82] on div "19%" at bounding box center [754, 84] width 17 height 10
click at [749, 27] on span "Anticipado" at bounding box center [731, 27] width 66 height 13
click at [727, 60] on div "Crédito a 30 días" at bounding box center [731, 61] width 63 height 10
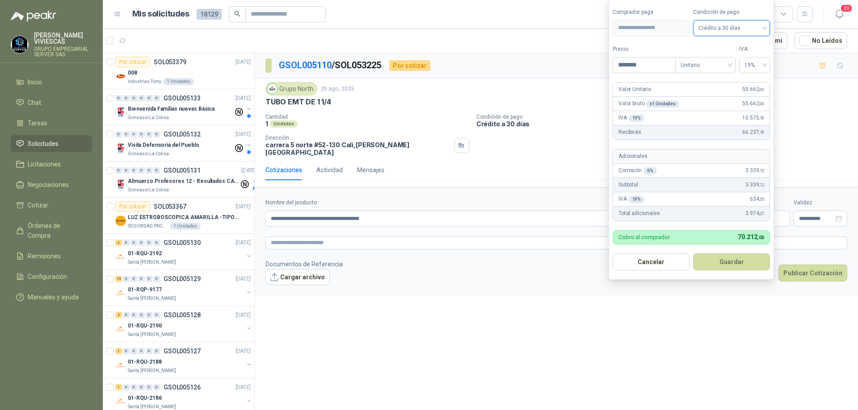
click at [721, 258] on button "Guardar" at bounding box center [731, 262] width 77 height 17
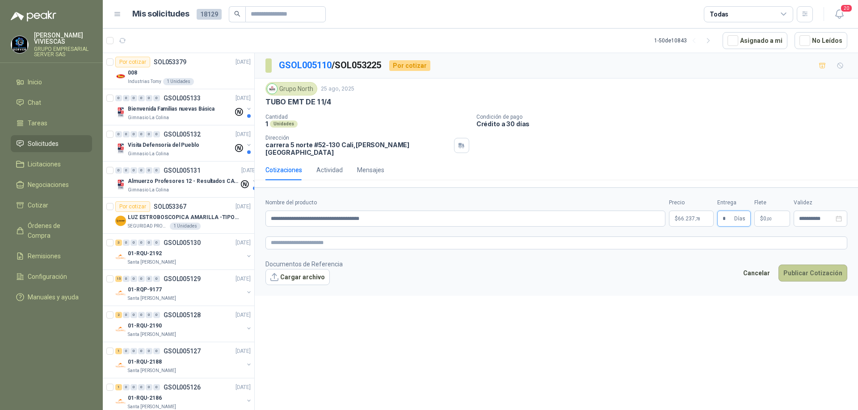
type input "*"
click at [804, 266] on button "Publicar Cotización" at bounding box center [812, 273] width 69 height 17
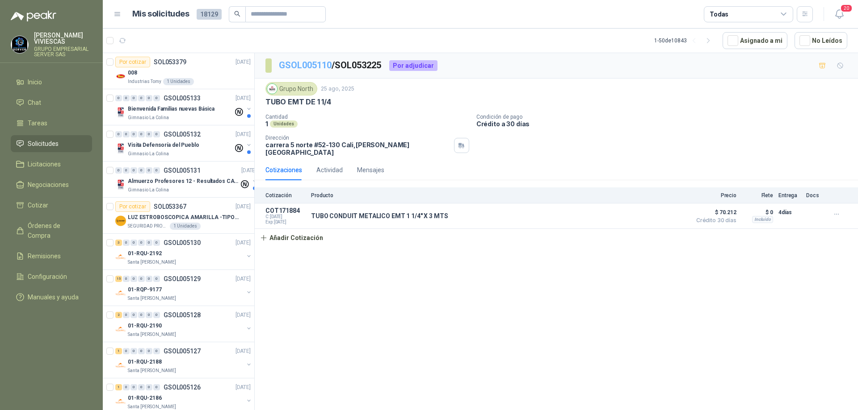
click at [308, 65] on link "GSOL005110" at bounding box center [305, 65] width 53 height 11
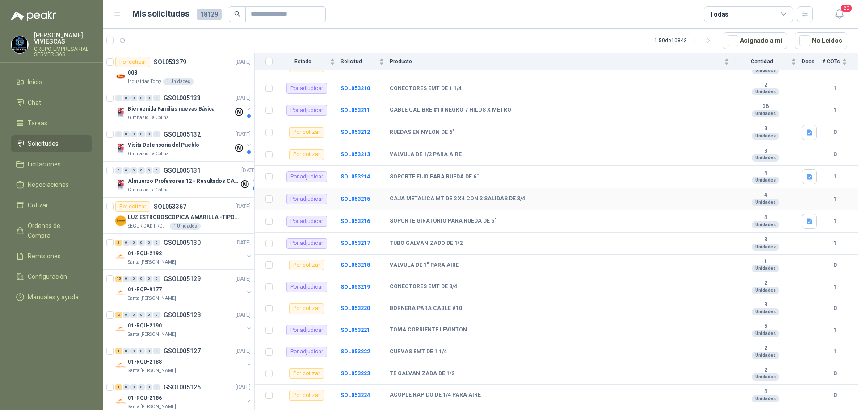
scroll to position [414, 0]
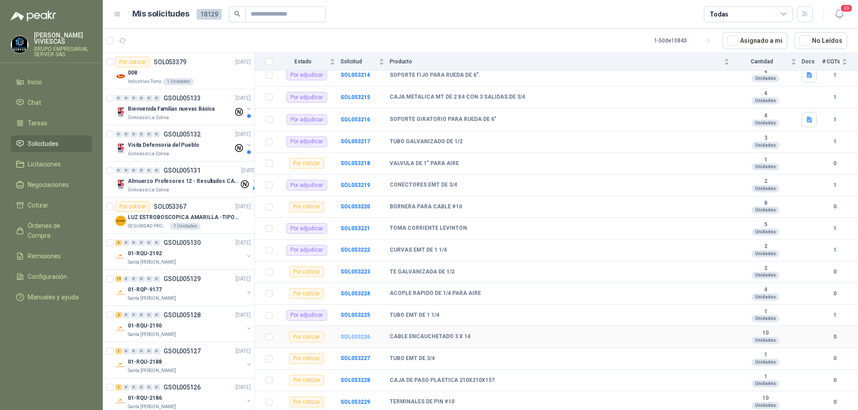
click at [364, 339] on b "SOL053226" at bounding box center [354, 337] width 29 height 6
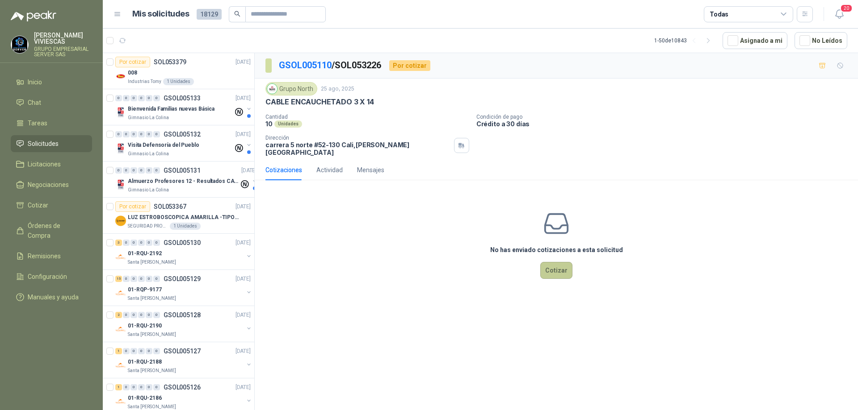
click at [557, 262] on button "Cotizar" at bounding box center [556, 270] width 32 height 17
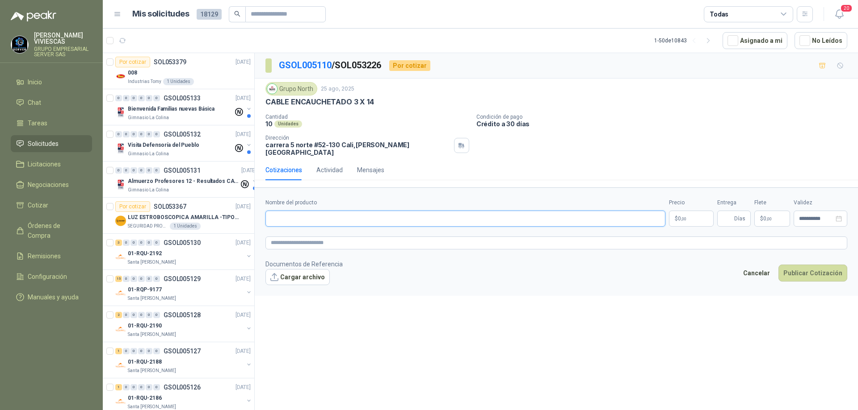
paste input "**********"
type input "**********"
click at [691, 213] on p "$ 0 ,00" at bounding box center [691, 219] width 45 height 16
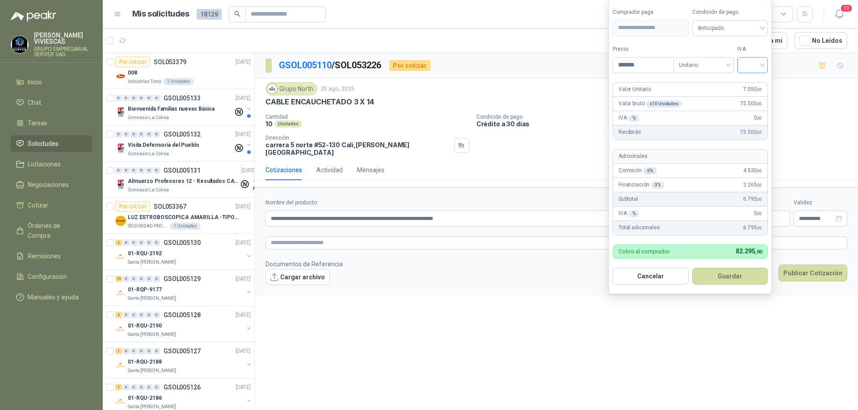
click at [766, 67] on div at bounding box center [752, 65] width 30 height 16
type input "*******"
click at [755, 80] on div "19%" at bounding box center [754, 84] width 17 height 10
click at [744, 27] on span "Anticipado" at bounding box center [731, 27] width 66 height 13
click at [727, 60] on div "Crédito a 30 días" at bounding box center [731, 61] width 63 height 10
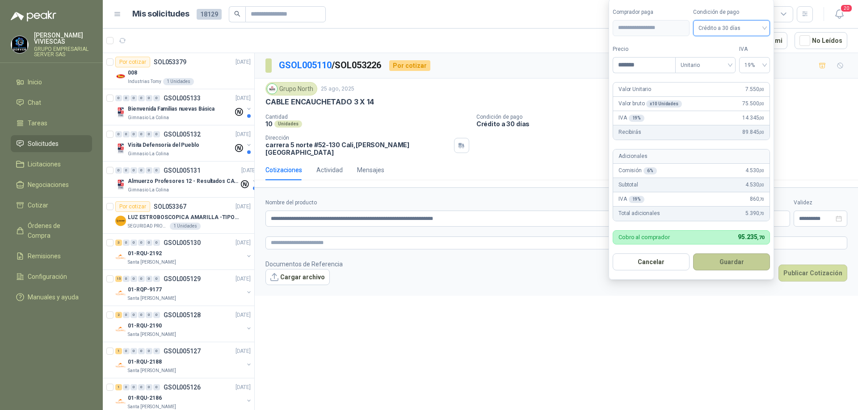
click at [707, 263] on button "Guardar" at bounding box center [731, 262] width 77 height 17
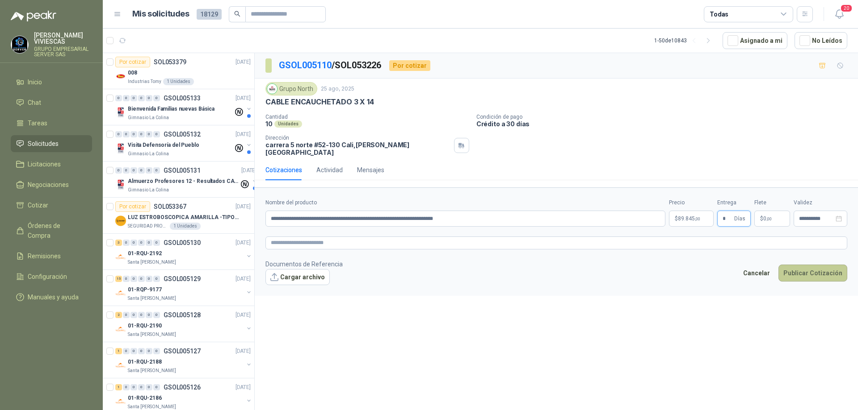
type input "*"
click at [807, 267] on button "Publicar Cotización" at bounding box center [812, 273] width 69 height 17
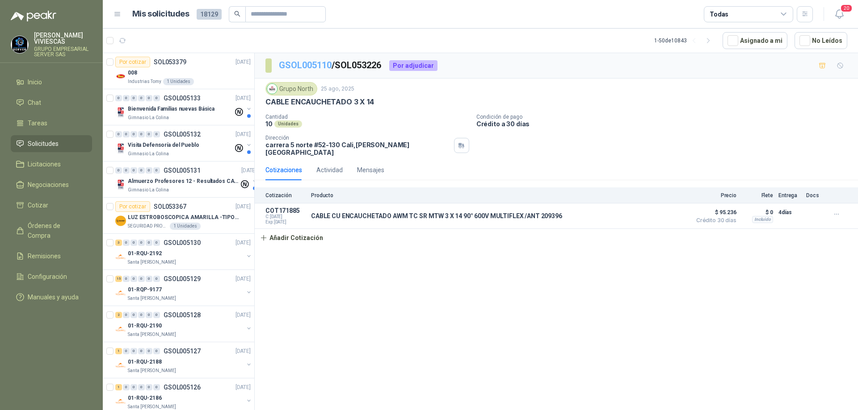
click at [309, 60] on link "GSOL005110" at bounding box center [305, 65] width 53 height 11
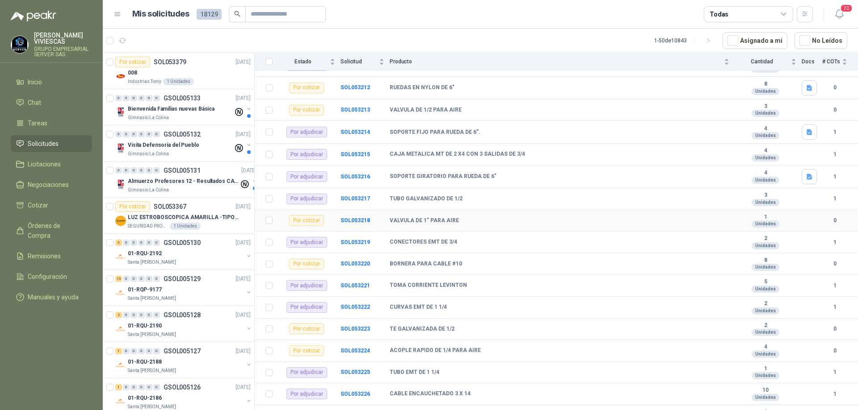
scroll to position [414, 0]
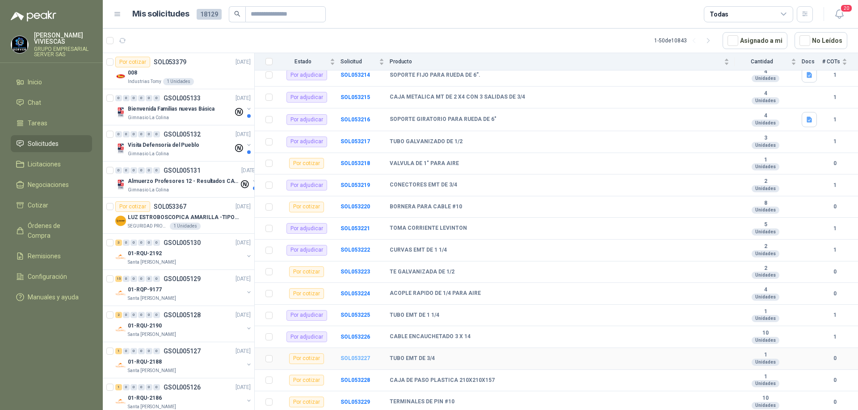
click at [349, 356] on b "SOL053227" at bounding box center [354, 359] width 29 height 6
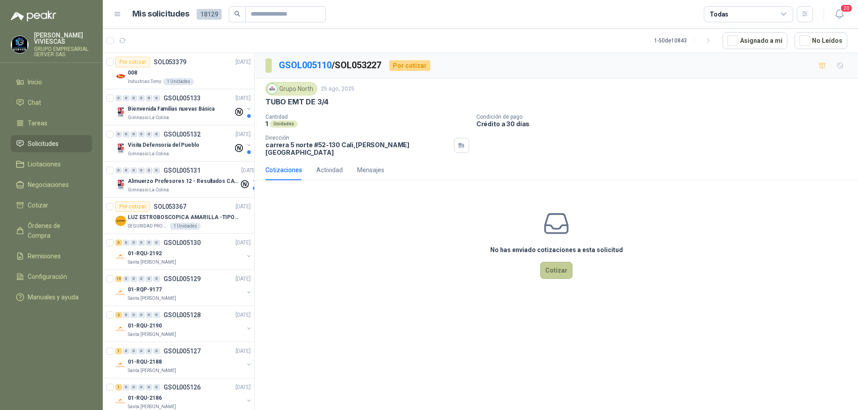
click at [552, 262] on button "Cotizar" at bounding box center [556, 270] width 32 height 17
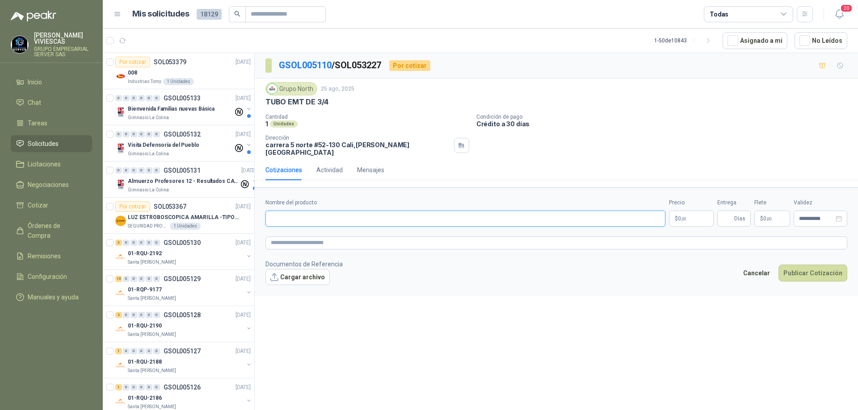
paste input "**********"
type input "**********"
click at [686, 213] on body "[PERSON_NAME] GRUPO EMPRESARIAL SERVER SAS Inicio Chat Tareas Solicitudes Licit…" at bounding box center [429, 205] width 858 height 410
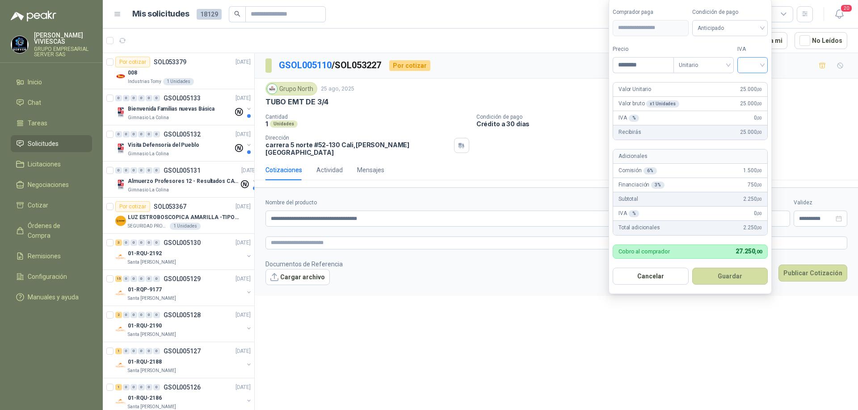
type input "********"
click at [760, 63] on input "search" at bounding box center [752, 64] width 20 height 13
click at [758, 80] on div "19%" at bounding box center [754, 84] width 17 height 10
click at [749, 25] on span "Anticipado" at bounding box center [731, 27] width 66 height 13
click at [732, 56] on div "Crédito a 30 días" at bounding box center [731, 61] width 63 height 10
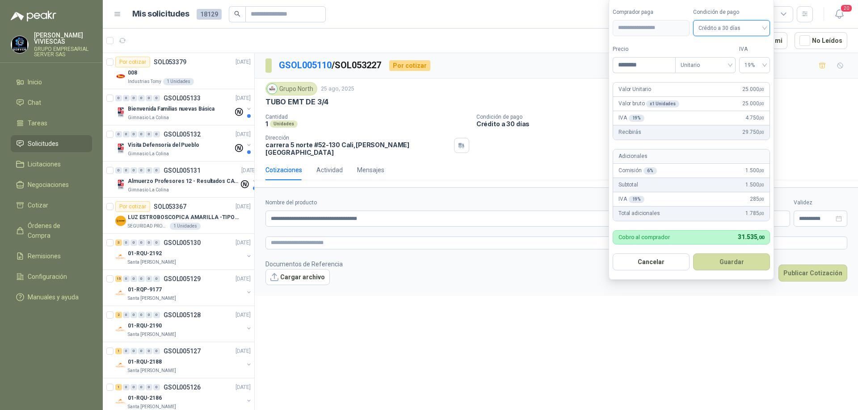
click at [722, 260] on button "Guardar" at bounding box center [731, 262] width 77 height 17
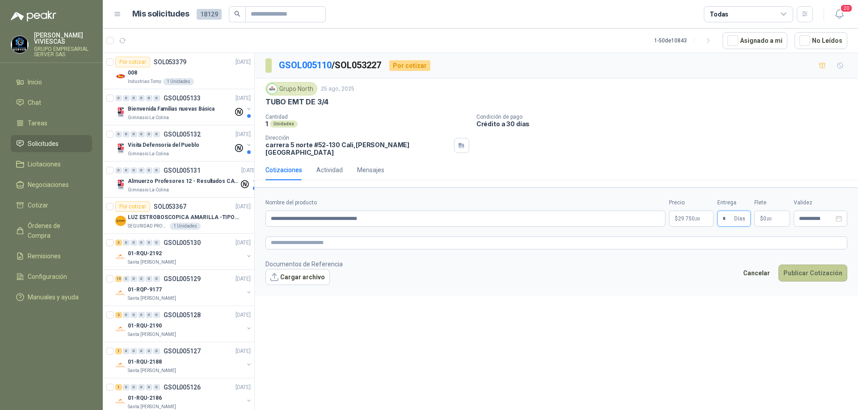
type input "*"
click at [814, 266] on button "Publicar Cotización" at bounding box center [812, 273] width 69 height 17
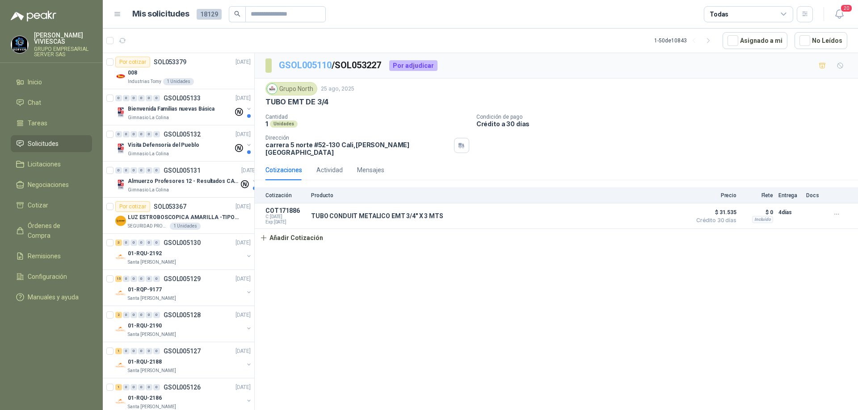
click at [321, 66] on link "GSOL005110" at bounding box center [305, 65] width 53 height 11
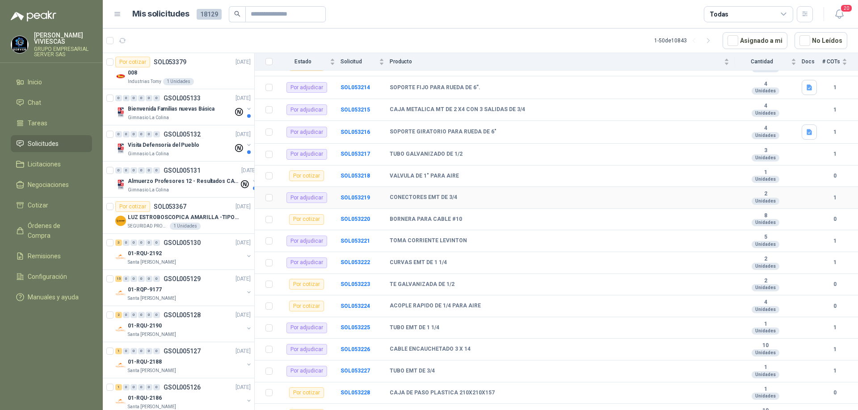
scroll to position [414, 0]
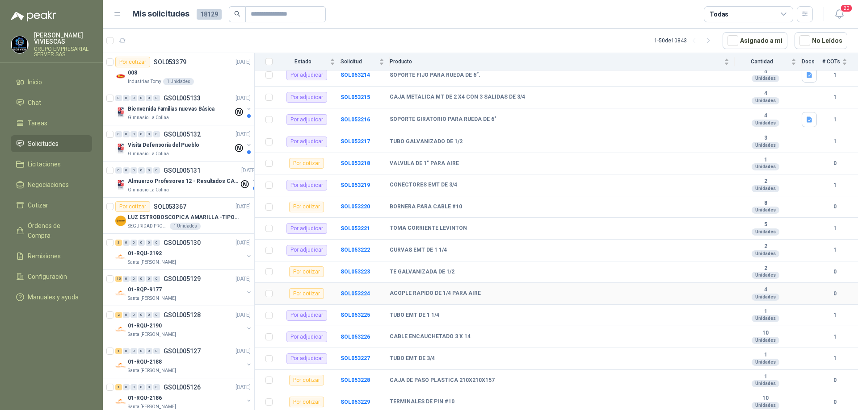
click at [369, 294] on td "SOL053224" at bounding box center [364, 294] width 49 height 22
click at [357, 293] on b "SOL053224" at bounding box center [354, 294] width 29 height 6
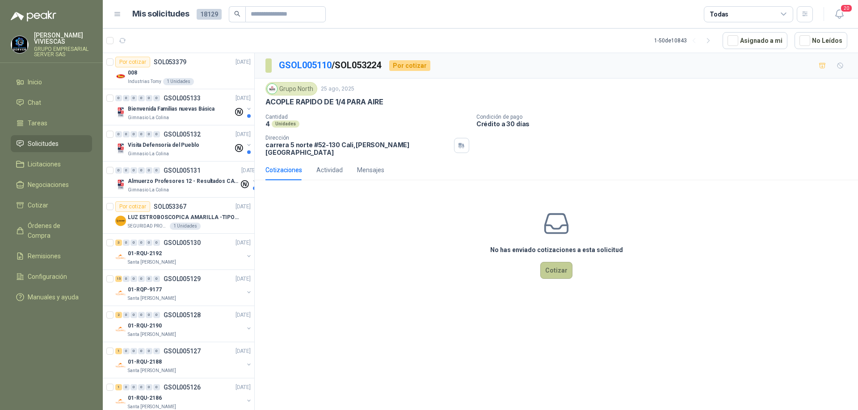
click at [555, 269] on button "Cotizar" at bounding box center [556, 270] width 32 height 17
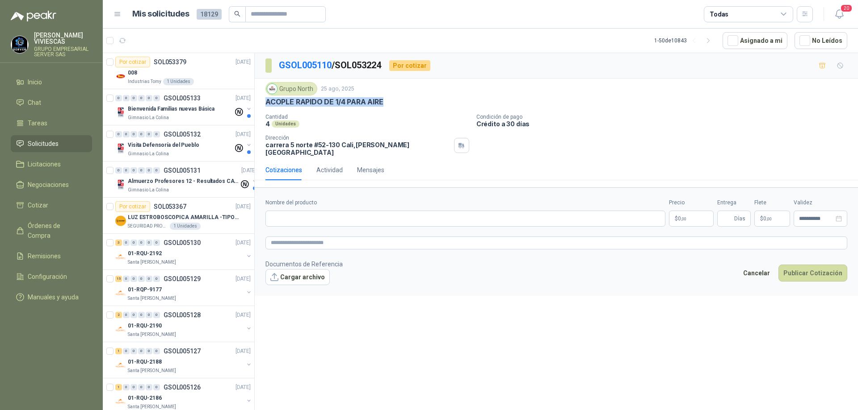
drag, startPoint x: 385, startPoint y: 101, endPoint x: 260, endPoint y: 97, distance: 125.1
click at [260, 97] on div "Grupo North [DATE] ACOPLE RAPIDO DE 1/4 PARA AIRE Cantidad 4 Unidades Condición…" at bounding box center [556, 119] width 603 height 81
copy p "ACOPLE RAPIDO DE 1/4 PARA AIRE"
paste input "**********"
type input "**********"
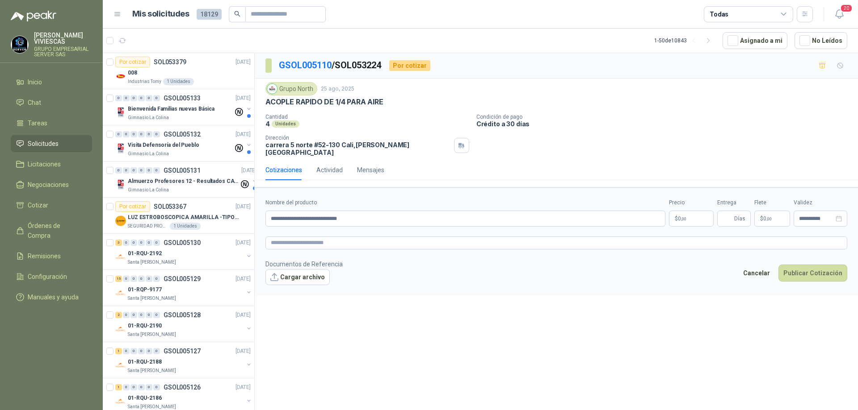
click at [686, 217] on span ",00" at bounding box center [683, 219] width 5 height 5
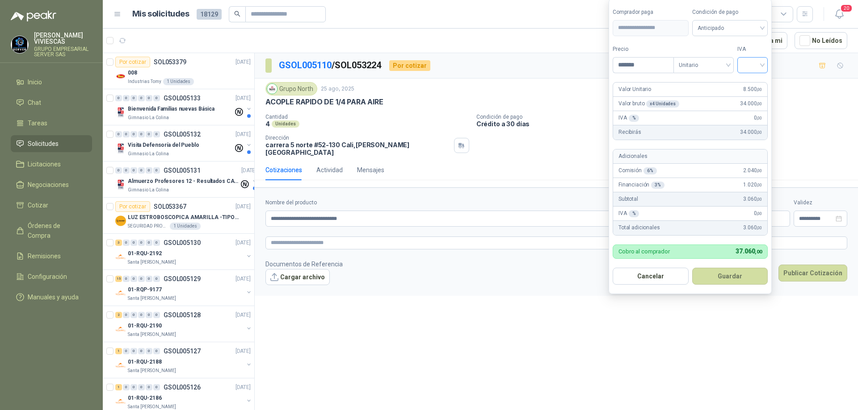
drag, startPoint x: 765, startPoint y: 63, endPoint x: 762, endPoint y: 70, distance: 7.5
click at [764, 62] on div at bounding box center [752, 65] width 30 height 16
type input "*******"
click at [758, 81] on div "19%" at bounding box center [754, 84] width 17 height 10
click at [756, 29] on span "Anticipado" at bounding box center [731, 27] width 66 height 13
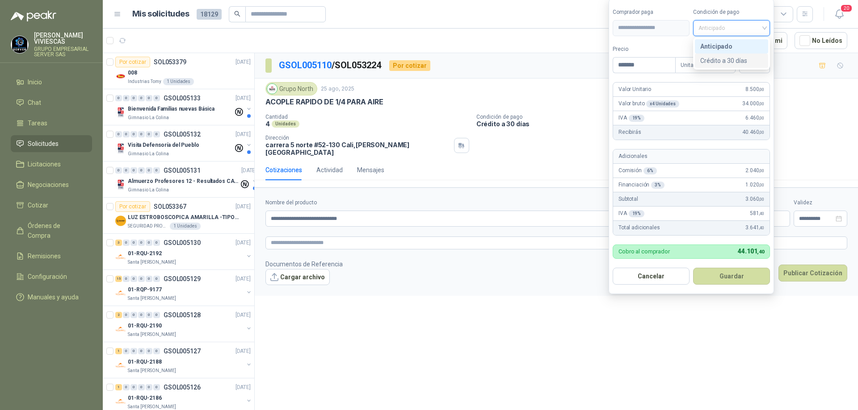
click at [734, 57] on div "Crédito a 30 días" at bounding box center [731, 61] width 63 height 10
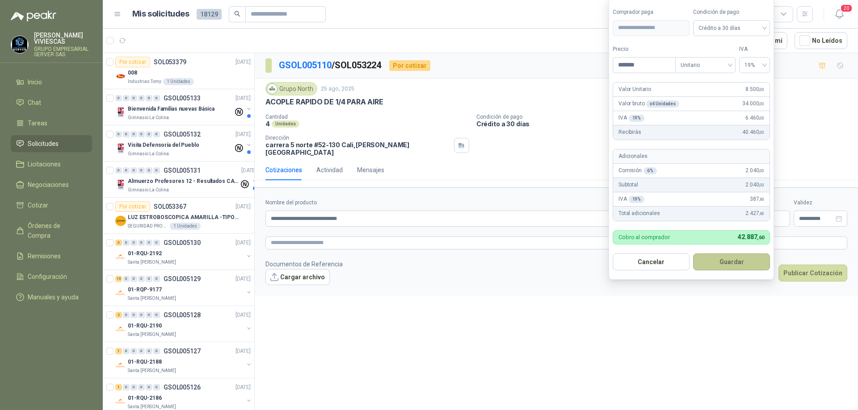
click at [724, 261] on button "Guardar" at bounding box center [731, 262] width 77 height 17
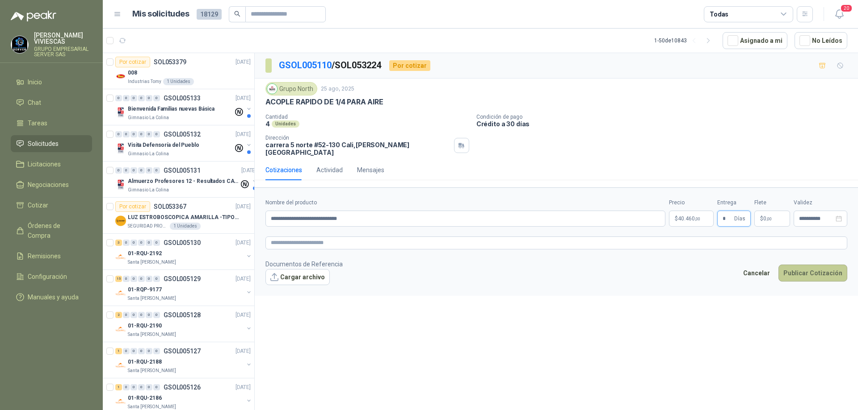
type input "*"
click at [803, 269] on button "Publicar Cotización" at bounding box center [812, 273] width 69 height 17
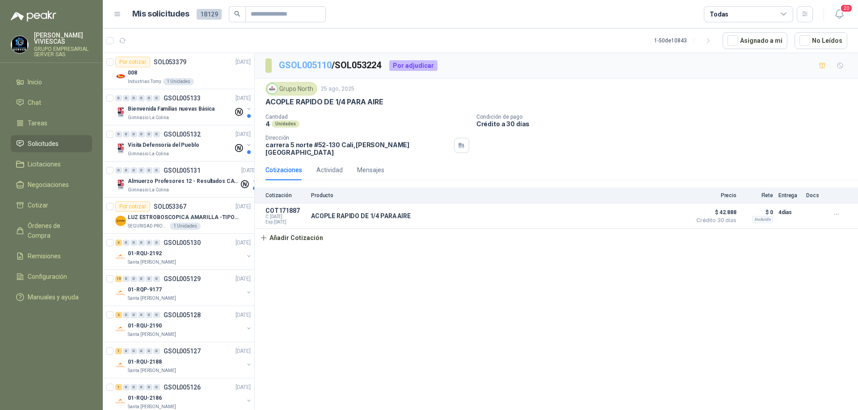
click at [298, 67] on link "GSOL005110" at bounding box center [305, 65] width 53 height 11
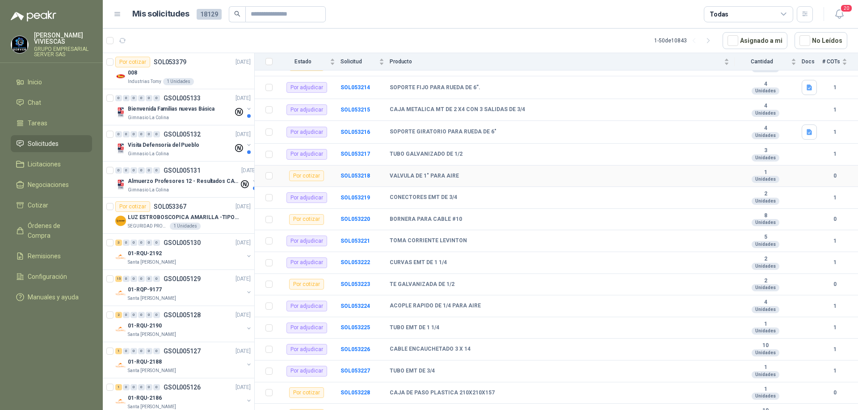
scroll to position [414, 0]
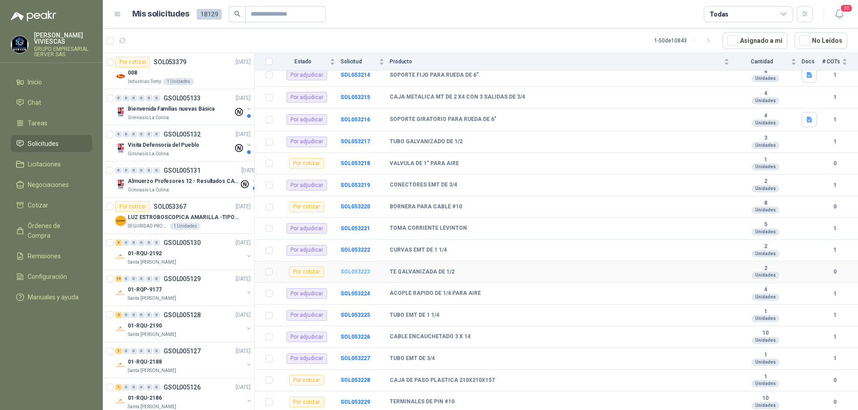
click at [356, 272] on b "SOL053223" at bounding box center [354, 272] width 29 height 6
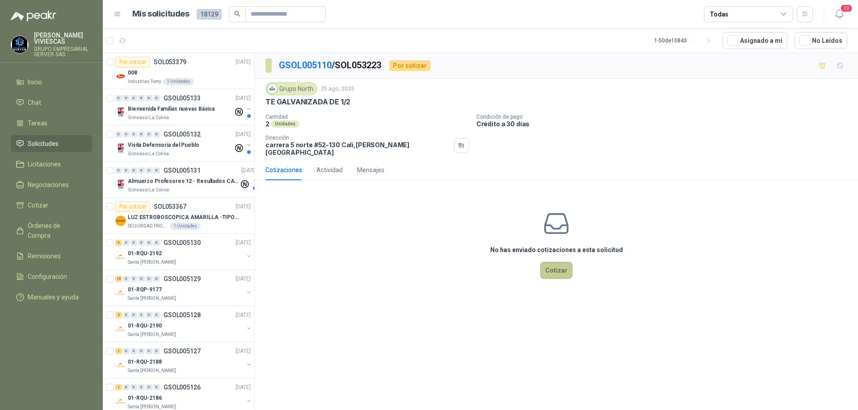
click at [559, 265] on button "Cotizar" at bounding box center [556, 270] width 32 height 17
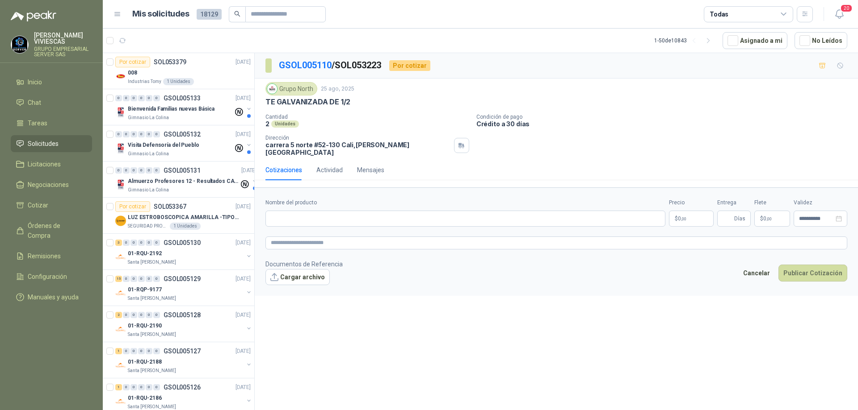
drag, startPoint x: 335, startPoint y: 102, endPoint x: 254, endPoint y: 101, distance: 81.7
click at [254, 101] on div "Por cotizar SOL053379 [DATE] 008 Industrias Tomy 1 Unidades 0 0 0 0 0 0 GSOL005…" at bounding box center [480, 233] width 755 height 361
click at [434, 108] on div "Grupo North [DATE] TE GALVANIZADA DE 1/2 Cantidad 2 Unidades Condición de pago …" at bounding box center [555, 119] width 581 height 74
click at [399, 97] on div "Grupo North [DATE] TE GALVANIZADA DE 1/2" at bounding box center [555, 94] width 581 height 25
drag, startPoint x: 408, startPoint y: 106, endPoint x: 402, endPoint y: 104, distance: 5.6
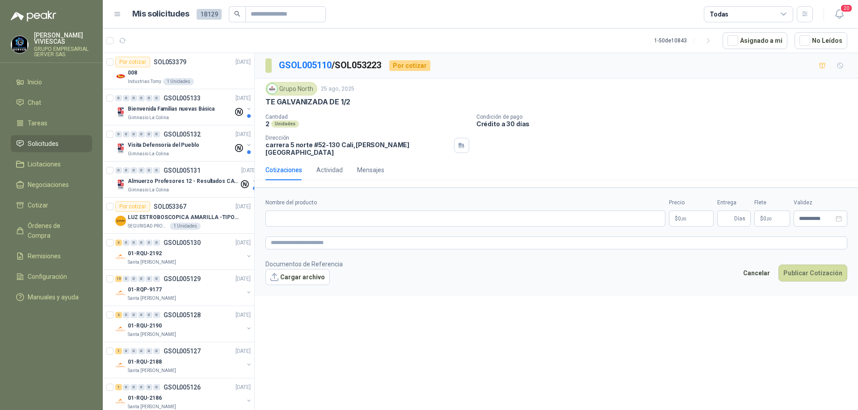
click at [406, 106] on div "TE GALVANIZADA DE 1/2" at bounding box center [555, 101] width 581 height 9
drag, startPoint x: 417, startPoint y: 362, endPoint x: 418, endPoint y: 368, distance: 6.4
click at [418, 368] on div "**********" at bounding box center [556, 233] width 603 height 360
drag, startPoint x: 349, startPoint y: 101, endPoint x: 268, endPoint y: 100, distance: 80.8
click at [268, 100] on div "TE GALVANIZADA DE 1/2" at bounding box center [555, 101] width 581 height 9
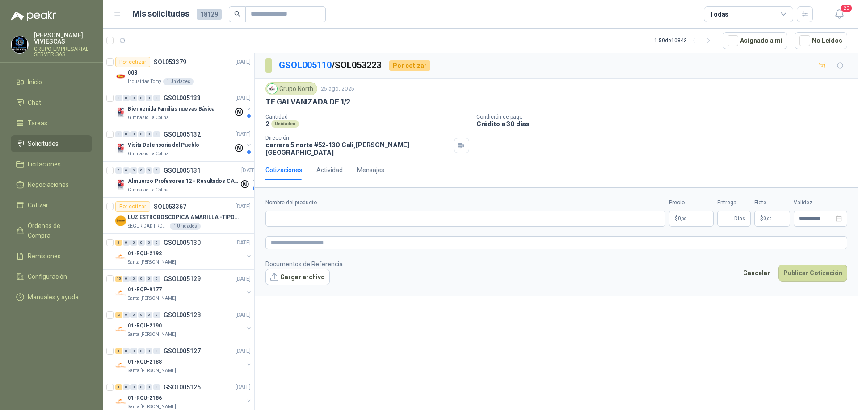
click at [370, 111] on div "Grupo North [DATE] TE GALVANIZADA DE 1/2 Cantidad 2 Unidades Condición de pago …" at bounding box center [555, 119] width 581 height 74
drag, startPoint x: 357, startPoint y: 104, endPoint x: 268, endPoint y: 98, distance: 89.0
click at [268, 98] on div "TE GALVANIZADA DE 1/2" at bounding box center [555, 101] width 581 height 9
click at [361, 100] on div "TE GALVANIZADA DE 1/2" at bounding box center [555, 101] width 581 height 9
drag, startPoint x: 352, startPoint y: 101, endPoint x: 265, endPoint y: 104, distance: 87.6
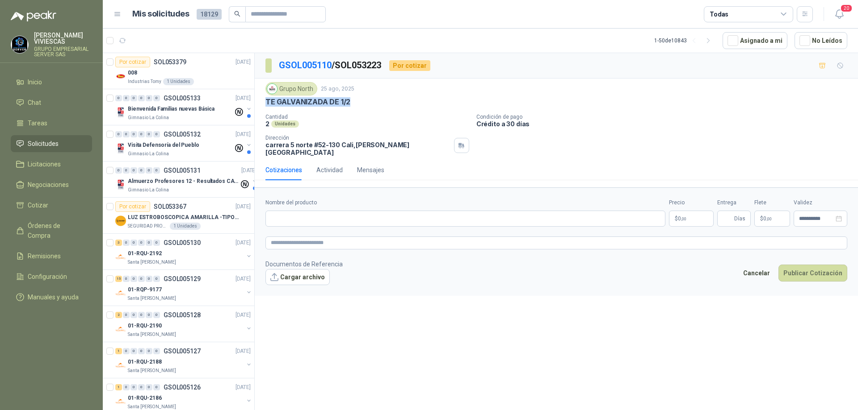
click at [265, 104] on div "Grupo North [DATE] TE GALVANIZADA DE 1/2 Cantidad 2 Unidades Condición de pago …" at bounding box center [556, 119] width 603 height 81
copy p "TE GALVANIZADA DE 1/2"
paste input "**********"
type input "**********"
click at [686, 208] on body "[PERSON_NAME] GRUPO EMPRESARIAL SERVER SAS Inicio Chat Tareas Solicitudes Licit…" at bounding box center [429, 205] width 858 height 410
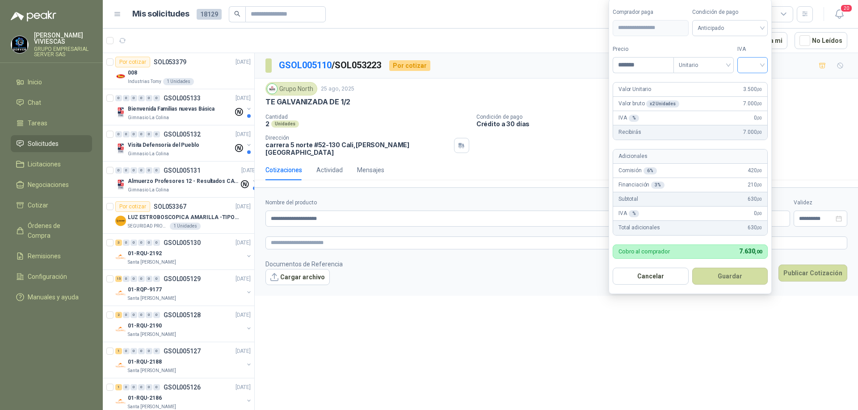
type input "*******"
click at [762, 67] on input "search" at bounding box center [752, 64] width 20 height 13
click at [755, 78] on div "19%" at bounding box center [753, 83] width 27 height 14
click at [743, 18] on div "Condición de pago Anticipado" at bounding box center [731, 22] width 77 height 28
click at [745, 28] on span "Anticipado" at bounding box center [731, 27] width 66 height 13
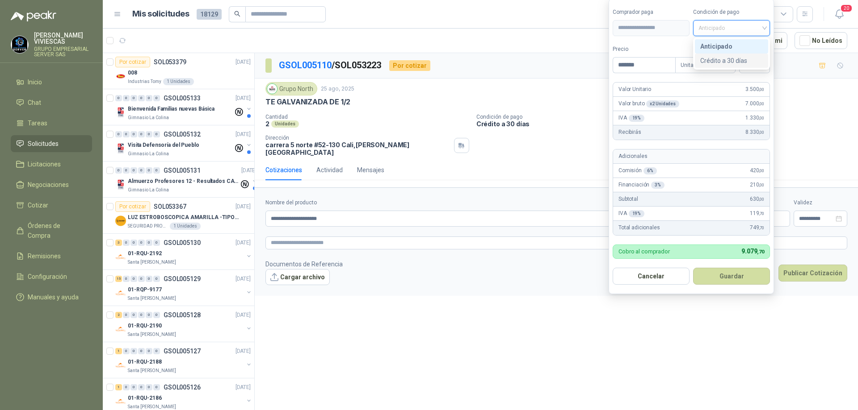
click at [716, 60] on div "Crédito a 30 días" at bounding box center [731, 61] width 63 height 10
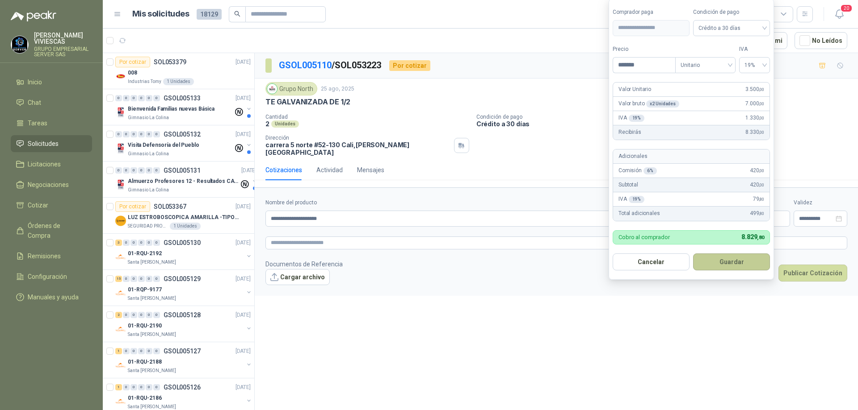
click at [720, 255] on button "Guardar" at bounding box center [731, 262] width 77 height 17
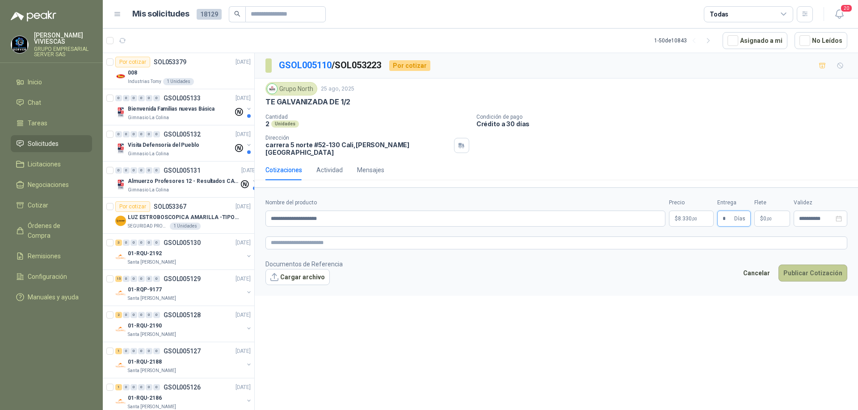
type input "*"
click at [820, 265] on button "Publicar Cotización" at bounding box center [812, 273] width 69 height 17
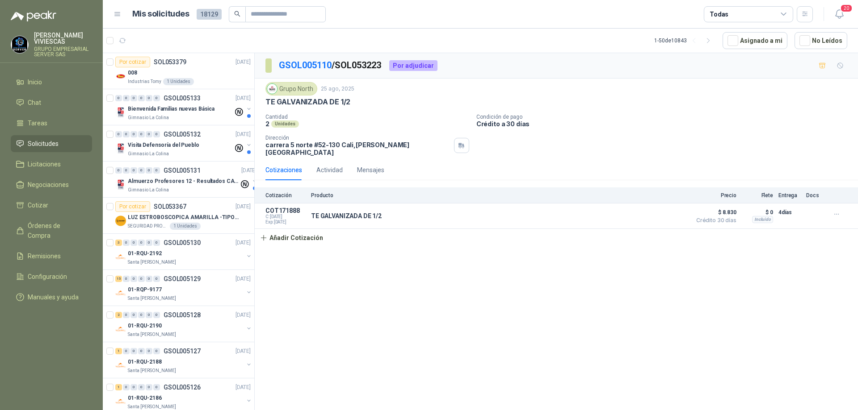
click at [296, 58] on div "GSOL005110 / SOL053223 Por adjudicar" at bounding box center [556, 65] width 603 height 25
click at [294, 64] on link "GSOL005110" at bounding box center [305, 65] width 53 height 11
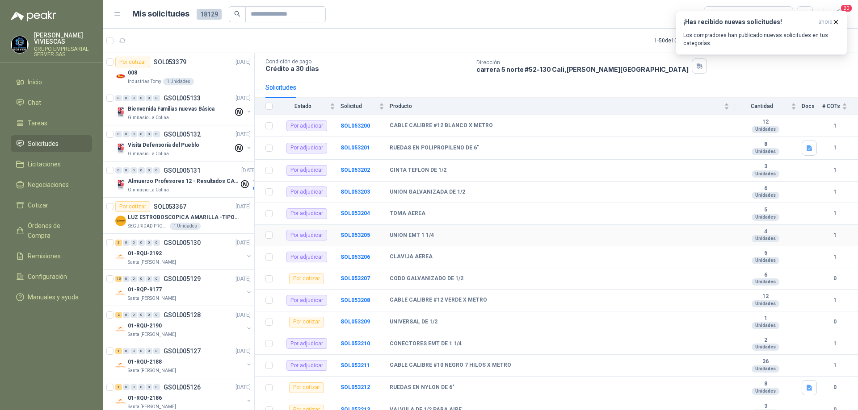
scroll to position [146, 0]
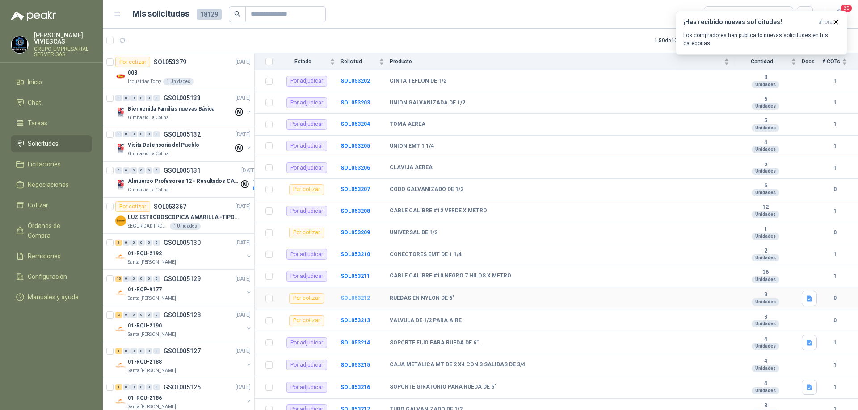
click at [364, 301] on b "SOL053212" at bounding box center [354, 298] width 29 height 6
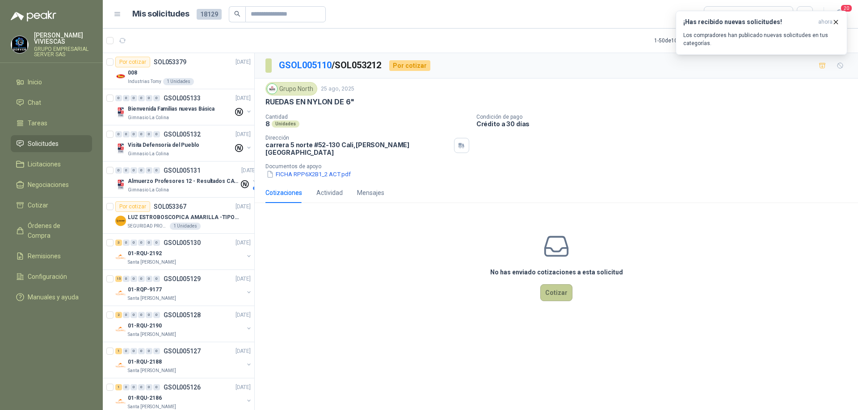
click at [556, 287] on button "Cotizar" at bounding box center [556, 292] width 32 height 17
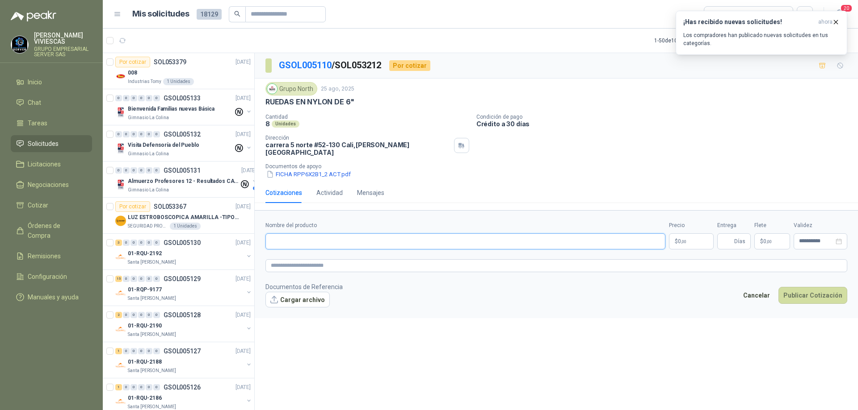
paste input "**********"
type input "**********"
click at [689, 235] on p "$ 0 ,00" at bounding box center [691, 242] width 45 height 16
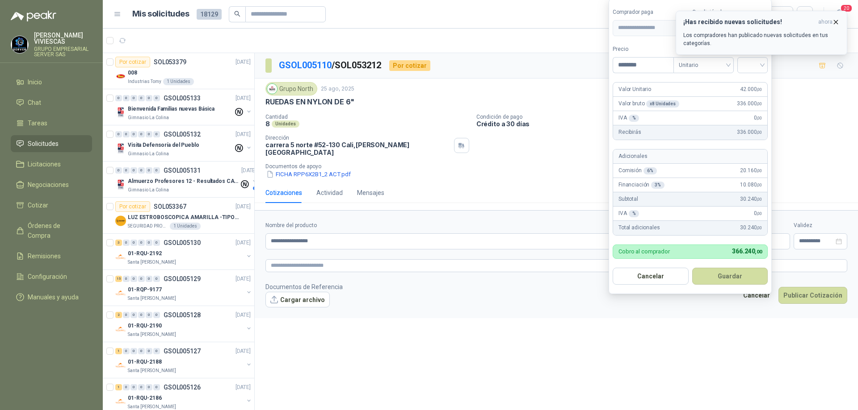
type input "********"
click at [835, 22] on icon "button" at bounding box center [836, 22] width 8 height 8
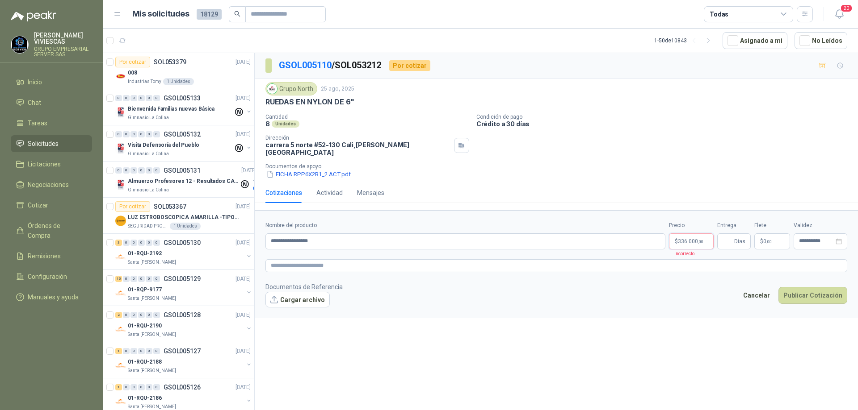
click at [694, 238] on body "[PERSON_NAME] GRUPO EMPRESARIAL SERVER SAS Inicio Chat Tareas Solicitudes Licit…" at bounding box center [429, 205] width 858 height 410
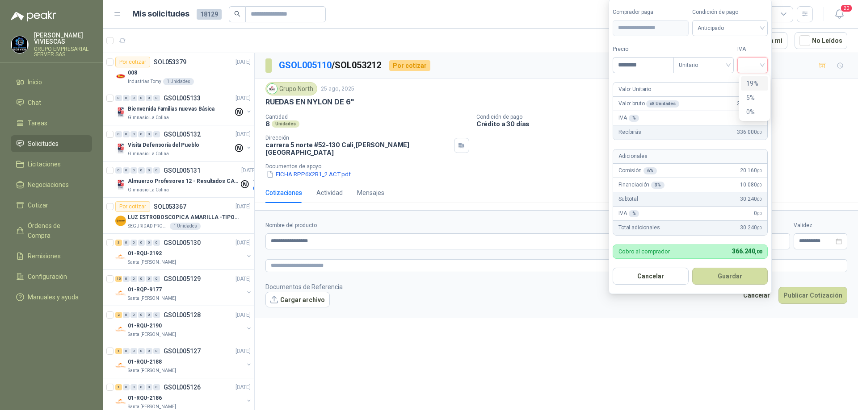
click at [762, 65] on input "search" at bounding box center [752, 64] width 20 height 13
click at [757, 82] on div "19%" at bounding box center [754, 84] width 17 height 10
click at [759, 25] on span "Anticipado" at bounding box center [731, 27] width 66 height 13
click at [737, 59] on div "Crédito a 30 días" at bounding box center [731, 61] width 63 height 10
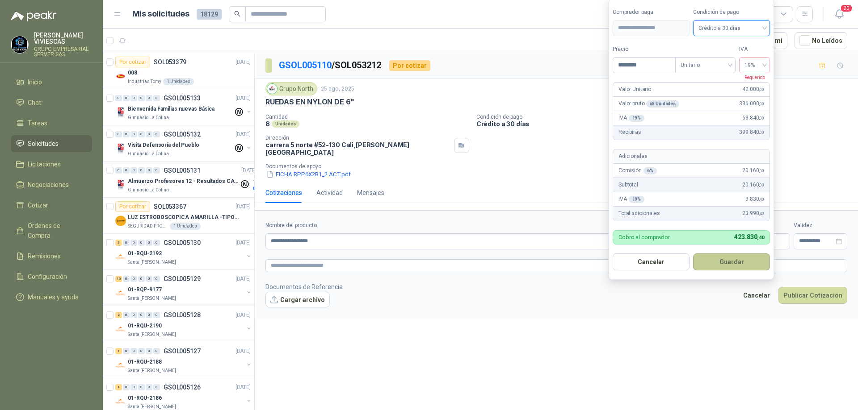
click at [721, 263] on button "Guardar" at bounding box center [731, 262] width 77 height 17
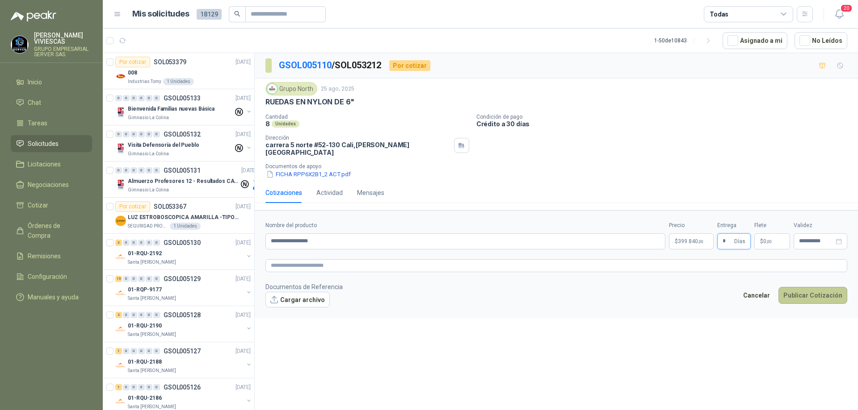
type input "*"
click at [803, 289] on button "Publicar Cotización" at bounding box center [812, 295] width 69 height 17
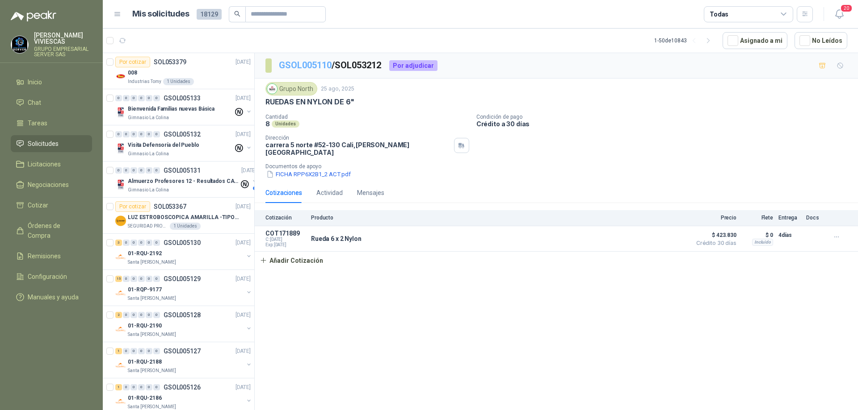
click at [300, 62] on link "GSOL005110" at bounding box center [305, 65] width 53 height 11
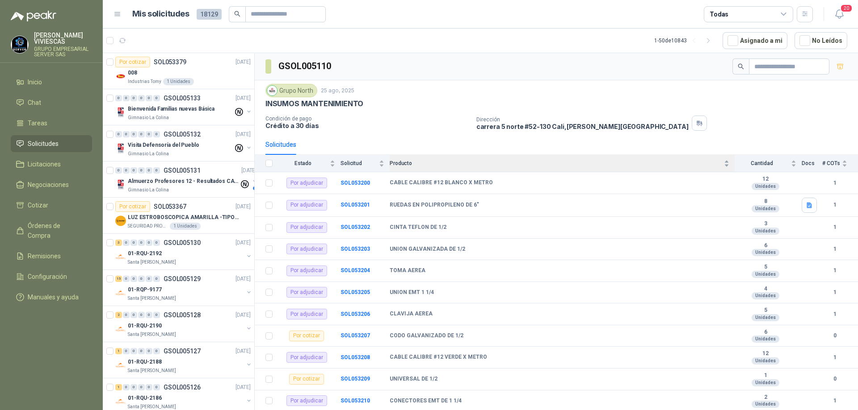
scroll to position [45, 0]
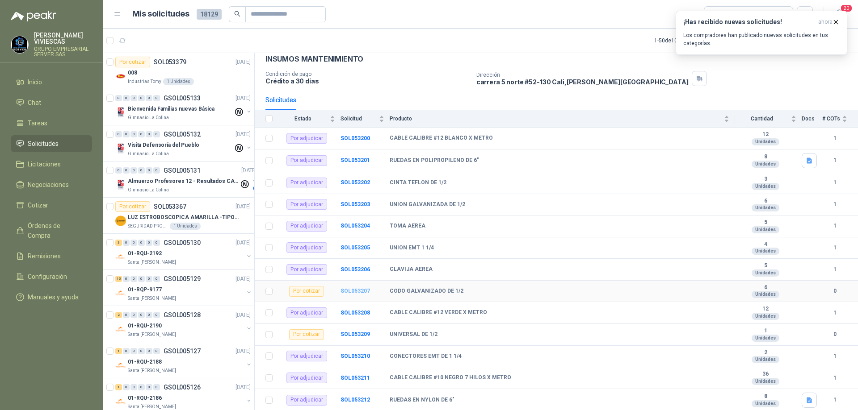
click at [353, 292] on b "SOL053207" at bounding box center [354, 291] width 29 height 6
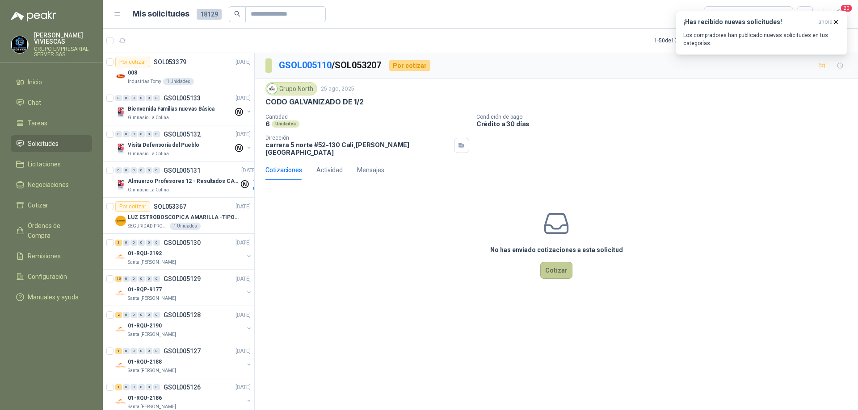
click at [561, 263] on button "Cotizar" at bounding box center [556, 270] width 32 height 17
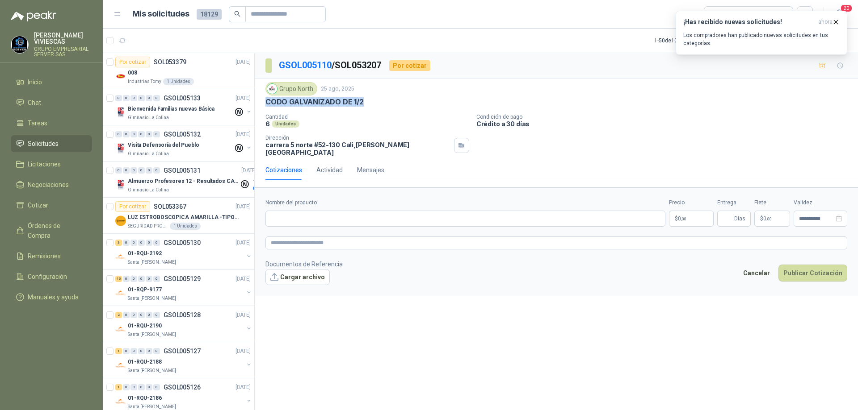
drag, startPoint x: 372, startPoint y: 100, endPoint x: 262, endPoint y: 105, distance: 110.4
click at [262, 105] on div "Grupo North [DATE] CODO GALVANIZADO DE 1/2 Cantidad 6 Unidades Condición de pag…" at bounding box center [556, 119] width 603 height 81
copy p "CODO GALVANIZADO DE 1/2"
paste input "**********"
type input "**********"
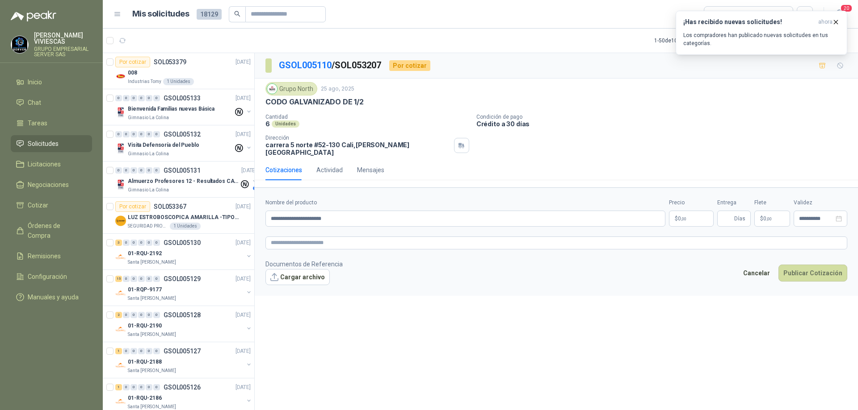
click at [682, 210] on body "[PERSON_NAME] GRUPO EMPRESARIAL SERVER SAS Inicio Chat Tareas Solicitudes Licit…" at bounding box center [429, 205] width 858 height 410
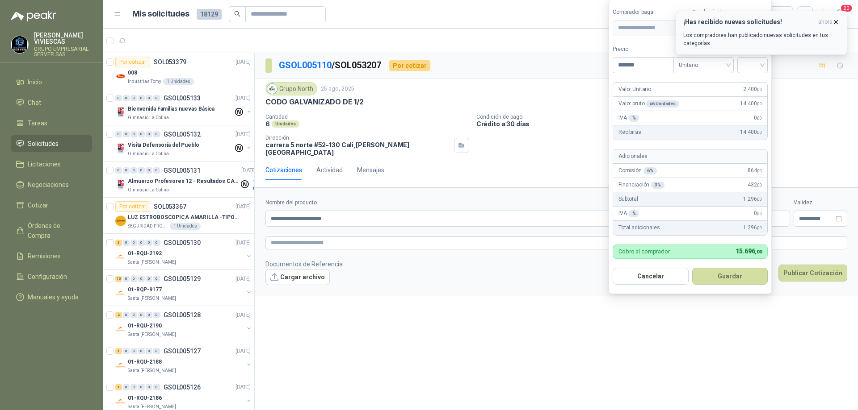
type input "*******"
click at [837, 21] on icon "button" at bounding box center [836, 22] width 8 height 8
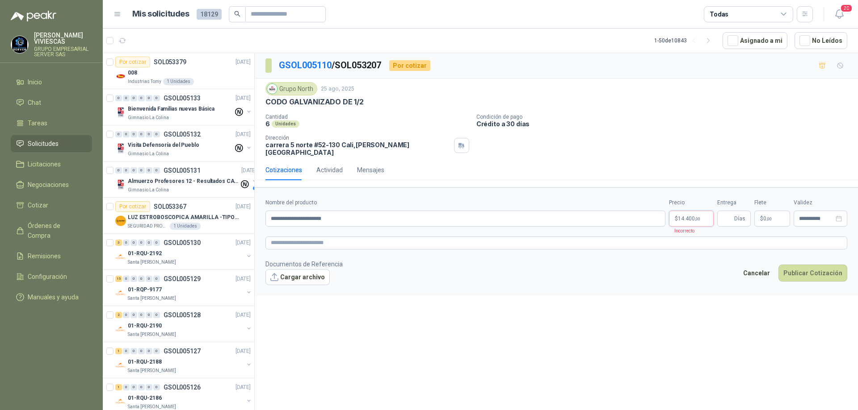
click at [693, 212] on body "[PERSON_NAME] GRUPO EMPRESARIAL SERVER SAS Inicio Chat Tareas Solicitudes Licit…" at bounding box center [429, 205] width 858 height 410
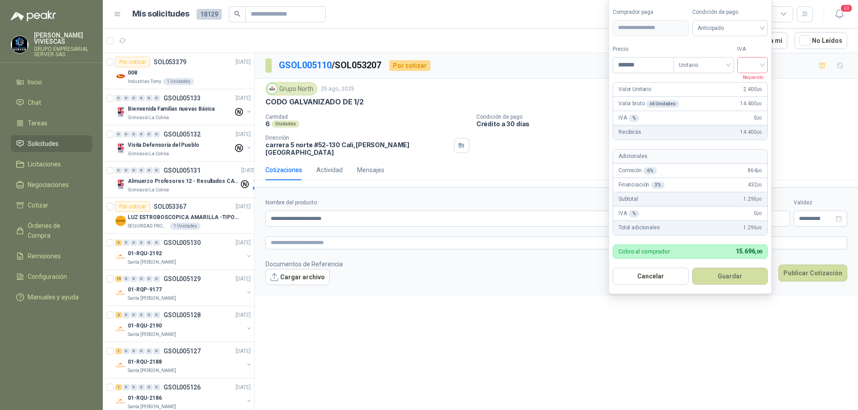
click at [767, 65] on div at bounding box center [752, 65] width 30 height 16
click at [758, 84] on div "19%" at bounding box center [754, 84] width 17 height 10
click at [747, 33] on span "Anticipado" at bounding box center [731, 27] width 66 height 13
click at [727, 61] on div "Crédito a 30 días" at bounding box center [731, 61] width 63 height 10
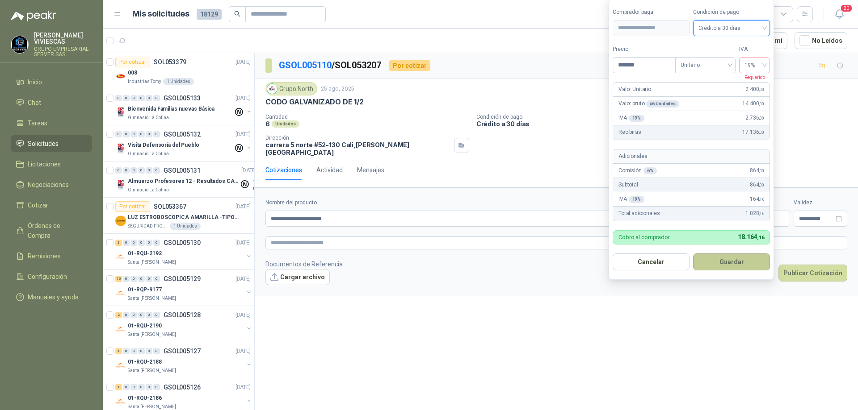
click at [726, 259] on button "Guardar" at bounding box center [731, 262] width 77 height 17
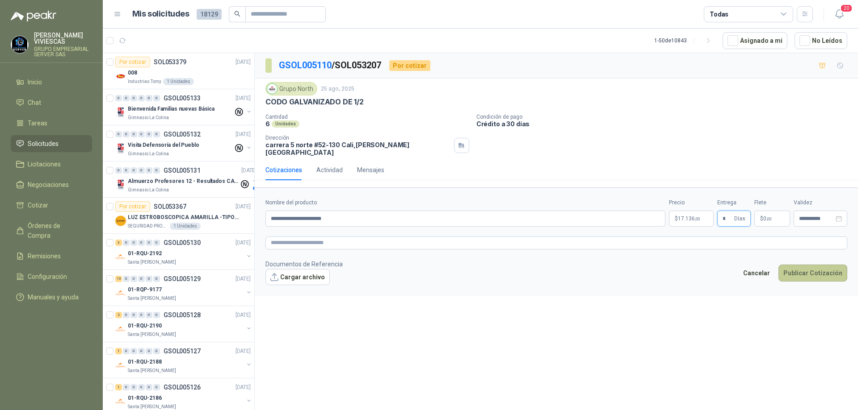
type input "*"
click at [798, 268] on button "Publicar Cotización" at bounding box center [812, 273] width 69 height 17
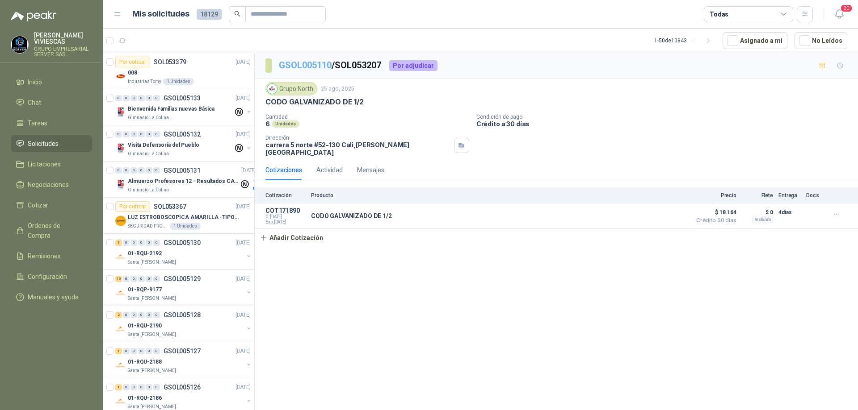
click at [308, 63] on link "GSOL005110" at bounding box center [305, 65] width 53 height 11
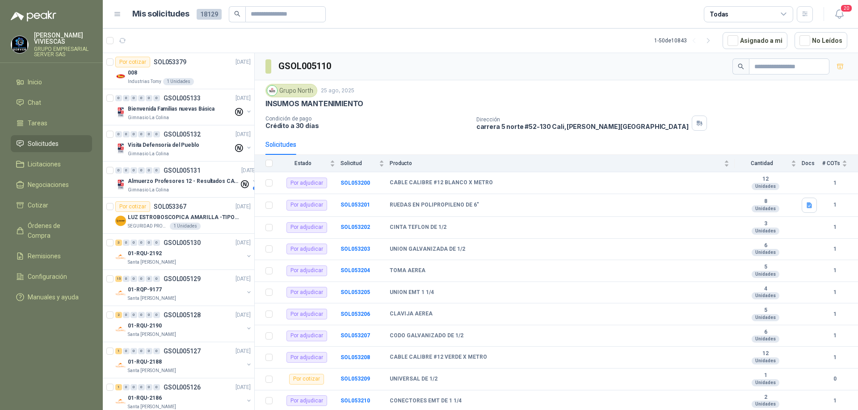
scroll to position [268, 0]
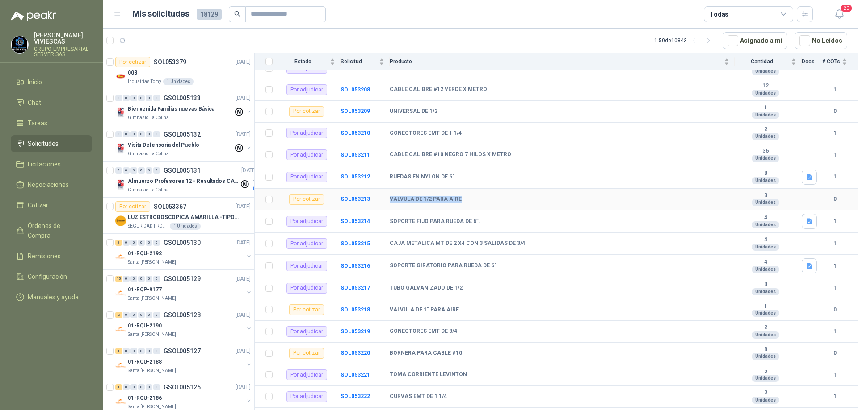
drag, startPoint x: 387, startPoint y: 199, endPoint x: 457, endPoint y: 200, distance: 70.1
click at [457, 200] on tr "Por cotizar SOL053213 VALVULA DE 1/2 PARA AIRE 3 Unidades 0" at bounding box center [556, 200] width 603 height 22
drag, startPoint x: 454, startPoint y: 199, endPoint x: 428, endPoint y: 17, distance: 183.6
click at [428, 17] on article "Mis solicitudes 18129 Todas" at bounding box center [472, 14] width 681 height 16
click at [363, 111] on b "SOL053209" at bounding box center [354, 111] width 29 height 6
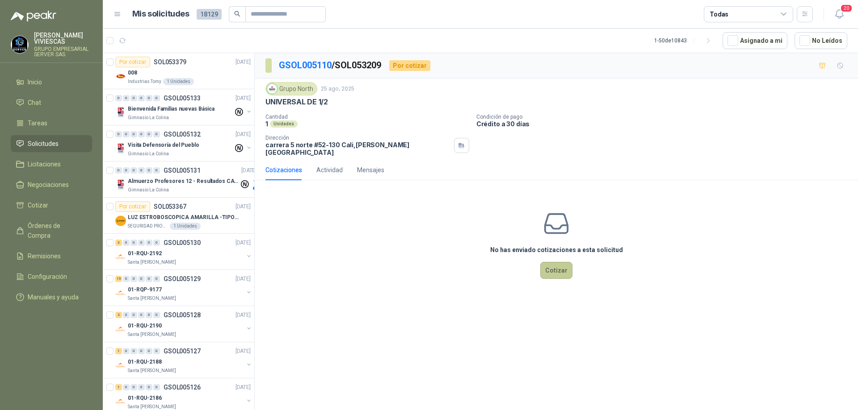
click at [565, 268] on button "Cotizar" at bounding box center [556, 270] width 32 height 17
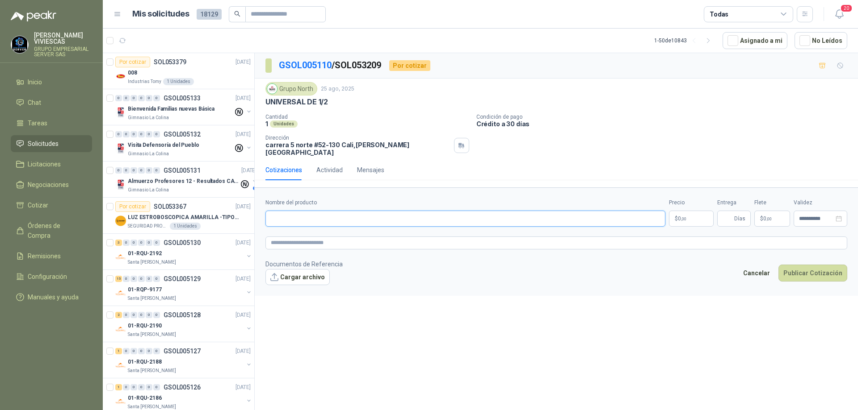
paste input "**********"
type input "**********"
click at [688, 214] on body "[PERSON_NAME] GRUPO EMPRESARIAL SERVER SAS Inicio Chat Tareas Solicitudes Licit…" at bounding box center [429, 205] width 858 height 410
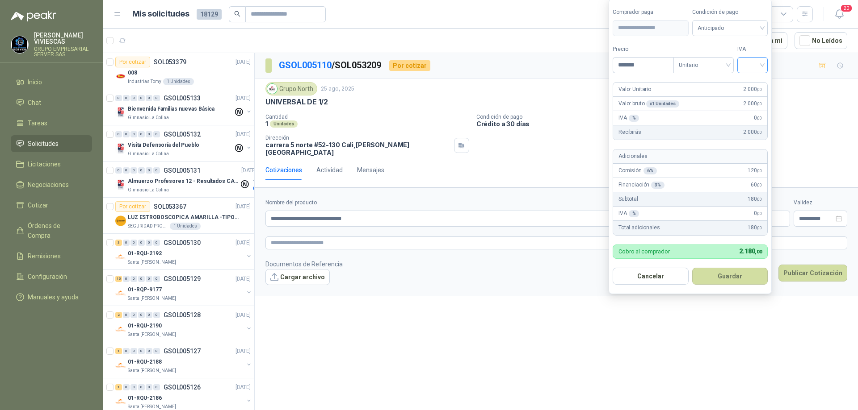
type input "*******"
click at [759, 63] on input "search" at bounding box center [752, 64] width 20 height 13
click at [755, 77] on div "19%" at bounding box center [753, 83] width 27 height 14
click at [744, 24] on span "Anticipado" at bounding box center [731, 27] width 66 height 13
click at [743, 60] on div "Crédito a 30 días" at bounding box center [731, 61] width 63 height 10
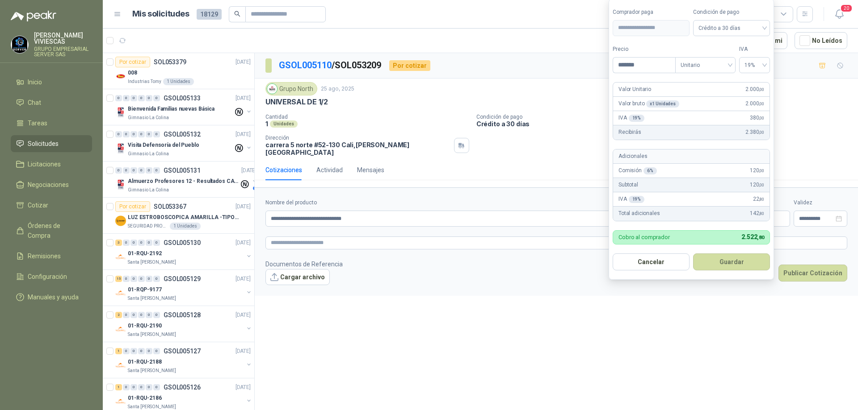
click at [734, 257] on button "Guardar" at bounding box center [731, 262] width 77 height 17
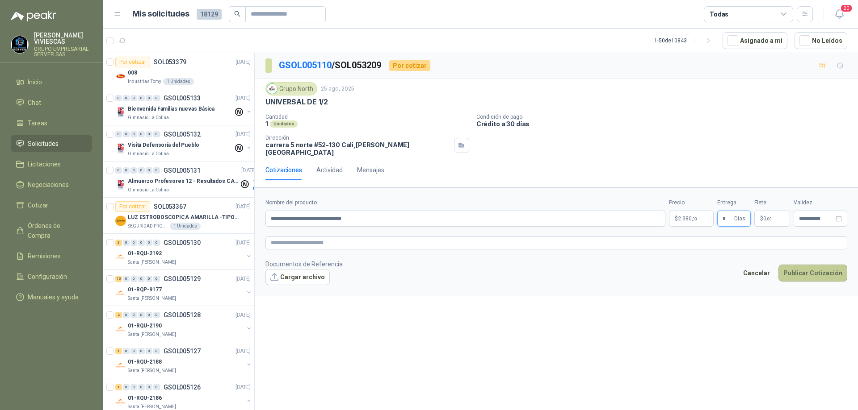
type input "*"
click at [814, 273] on button "Publicar Cotización" at bounding box center [812, 273] width 69 height 17
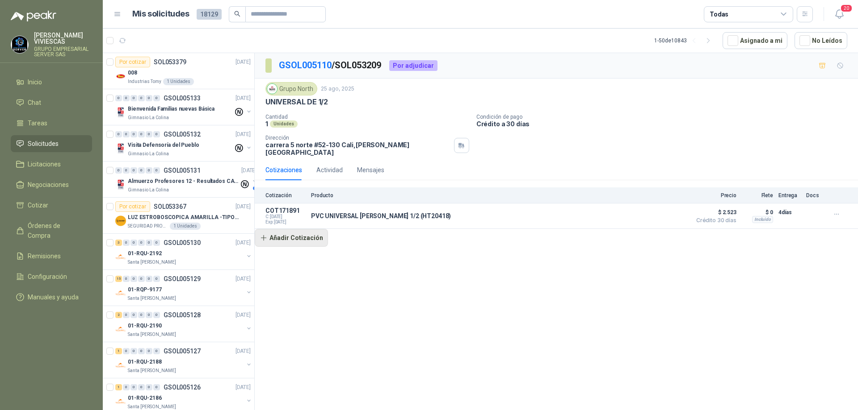
click at [307, 233] on button "Añadir Cotización" at bounding box center [291, 238] width 73 height 18
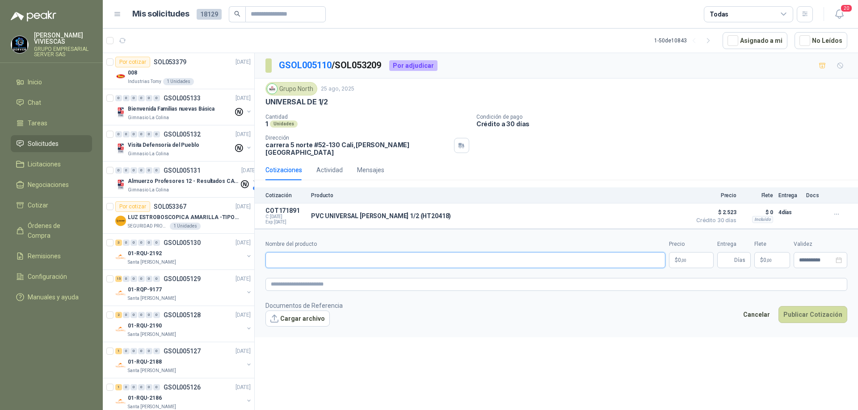
click at [318, 256] on input "Nombre del producto" at bounding box center [465, 260] width 400 height 16
paste input "**********"
drag, startPoint x: 370, startPoint y: 254, endPoint x: 252, endPoint y: 259, distance: 118.0
click at [252, 259] on div "Por cotizar SOL053379 [DATE] 008 Industrias Tomy 1 Unidades 0 0 0 0 0 0 GSOL005…" at bounding box center [480, 233] width 755 height 361
type input "*"
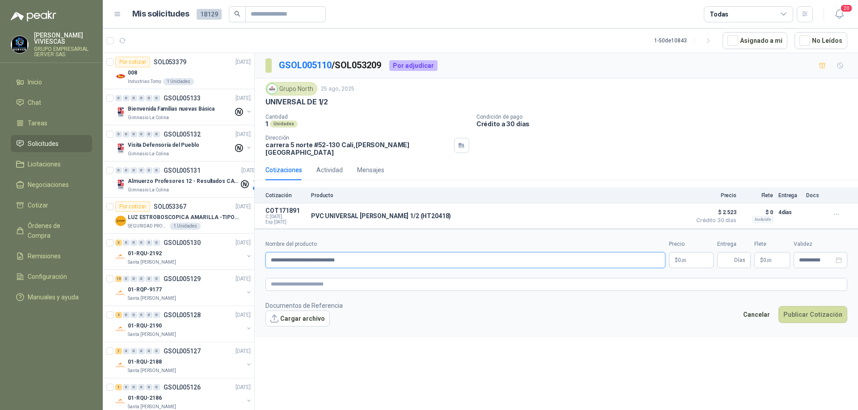
type input "**********"
click at [682, 252] on p "$ 0 ,00" at bounding box center [691, 260] width 45 height 16
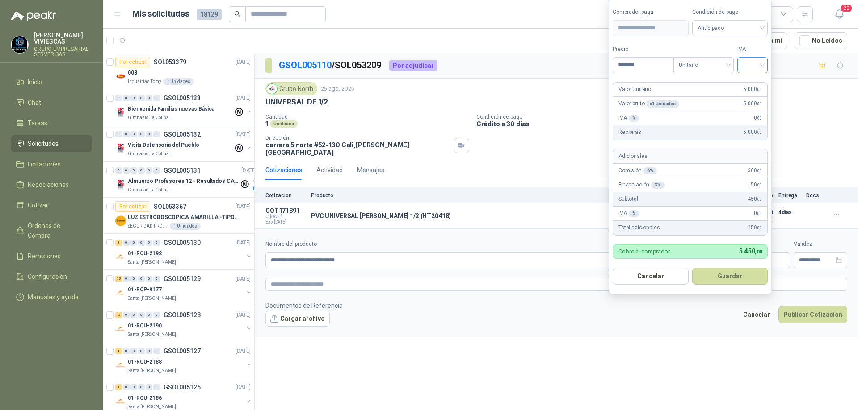
type input "*******"
drag, startPoint x: 763, startPoint y: 62, endPoint x: 758, endPoint y: 77, distance: 16.4
click at [762, 63] on input "search" at bounding box center [752, 64] width 20 height 13
click at [754, 82] on div "19%" at bounding box center [754, 84] width 17 height 10
click at [755, 29] on span "Anticipado" at bounding box center [731, 27] width 66 height 13
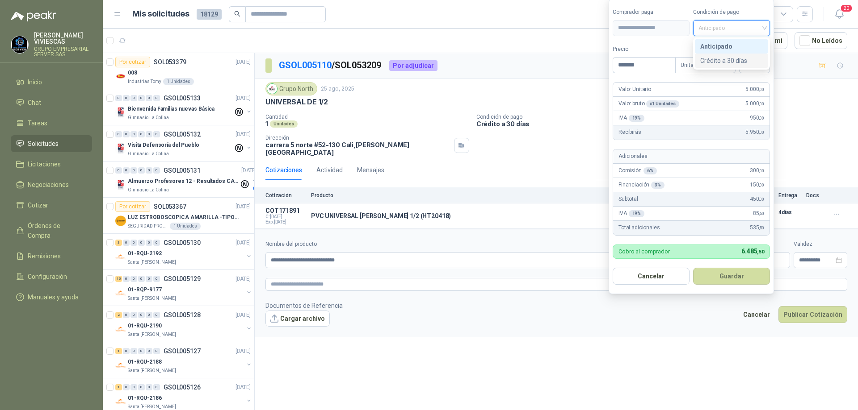
click at [737, 60] on div "Crédito a 30 días" at bounding box center [731, 61] width 63 height 10
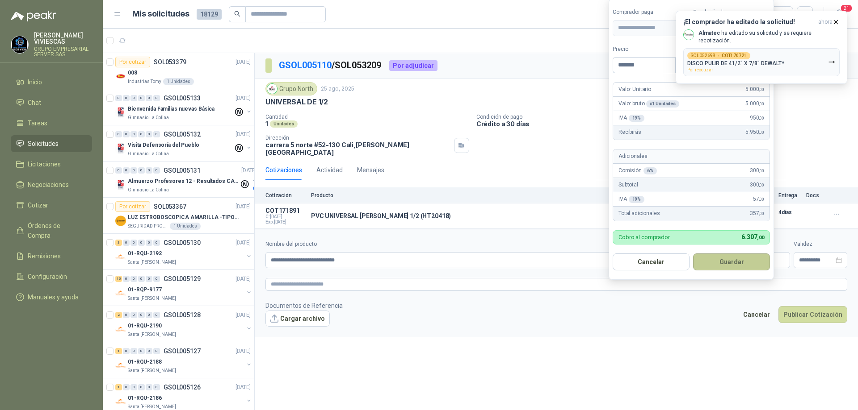
click at [716, 268] on button "Guardar" at bounding box center [731, 262] width 77 height 17
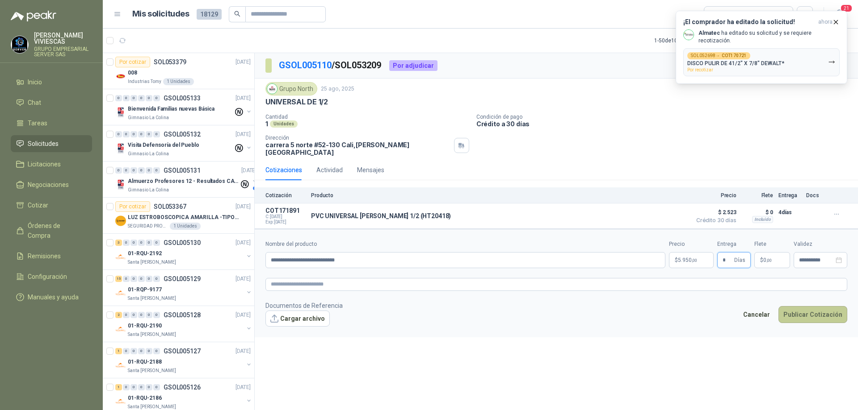
type input "*"
click at [811, 310] on button "Publicar Cotización" at bounding box center [812, 314] width 69 height 17
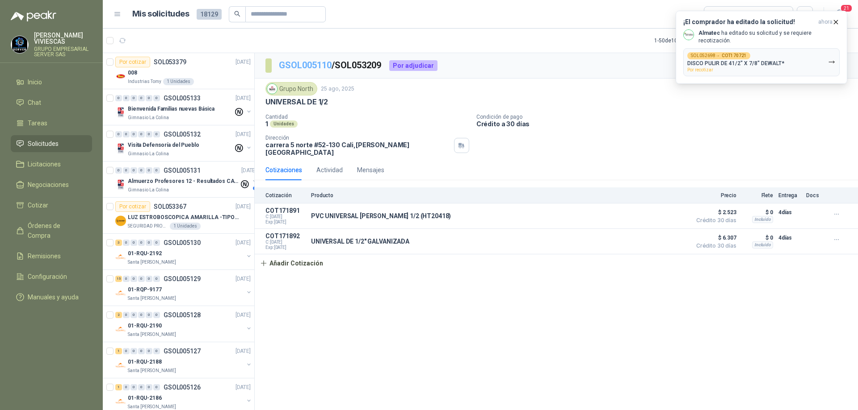
click at [297, 67] on link "GSOL005110" at bounding box center [305, 65] width 53 height 11
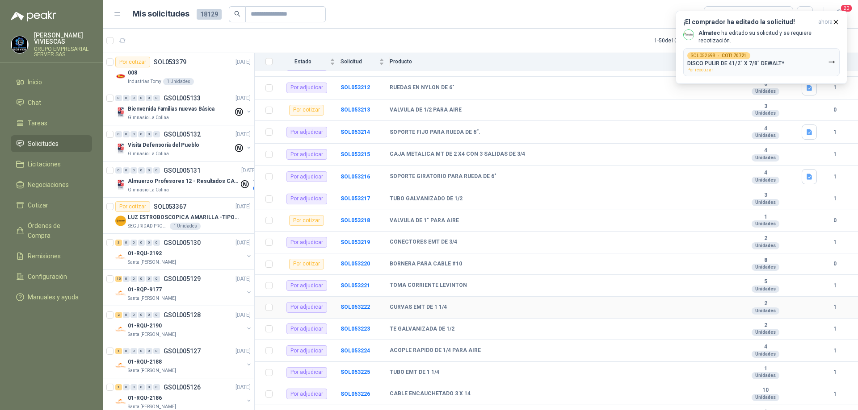
scroll to position [414, 0]
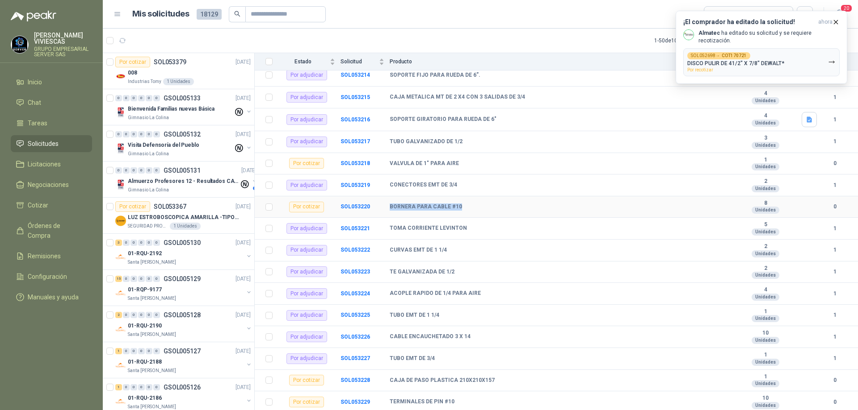
drag, startPoint x: 464, startPoint y: 206, endPoint x: 389, endPoint y: 206, distance: 75.0
click at [389, 206] on div "BORNERA PARA CABLE #10" at bounding box center [558, 207] width 339 height 7
copy b "BORNERA PARA CABLE #10"
drag, startPoint x: 494, startPoint y: 383, endPoint x: 390, endPoint y: 379, distance: 104.1
click at [390, 379] on div "CAJA DE PASO PLASTICA 210X210X157" at bounding box center [558, 380] width 339 height 7
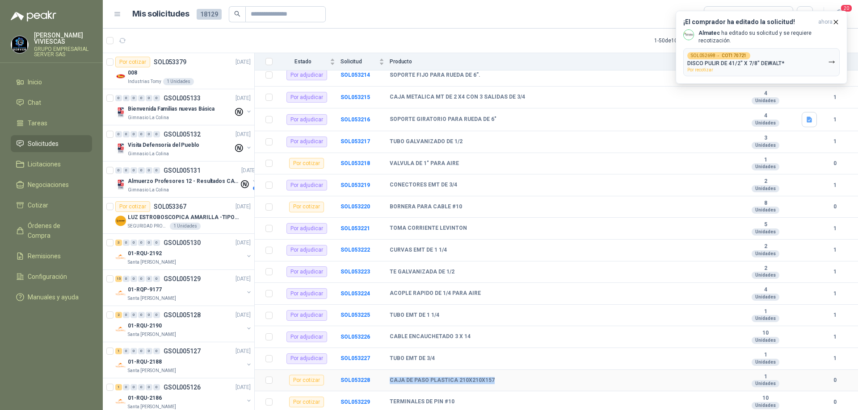
copy b "CAJA DE PASO PLASTICA 210X210X157"
drag, startPoint x: 455, startPoint y: 403, endPoint x: 385, endPoint y: 406, distance: 70.2
click at [385, 406] on tr "Por cotizar SOL053229 TERMINALES DE PIN #10 10 Unidades 0" at bounding box center [556, 403] width 603 height 22
copy tr "TERMINALES DE PIN #10"
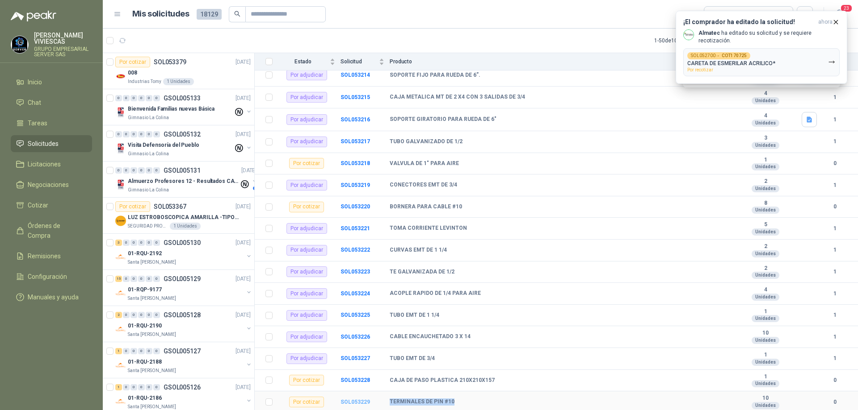
click at [351, 401] on b "SOL053229" at bounding box center [354, 402] width 29 height 6
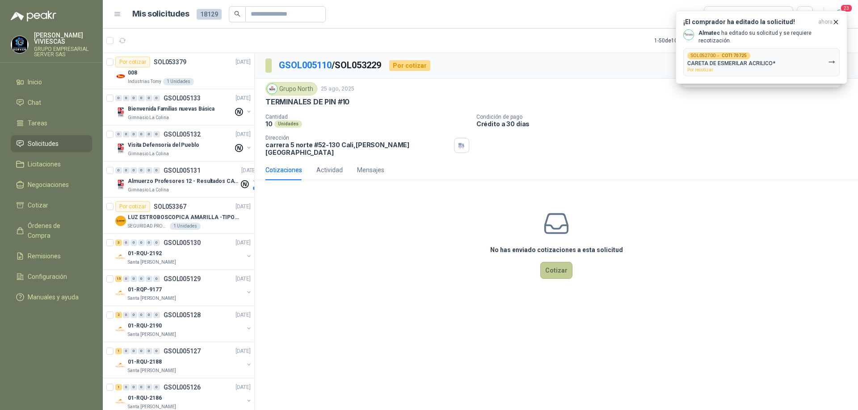
click at [568, 268] on button "Cotizar" at bounding box center [556, 270] width 32 height 17
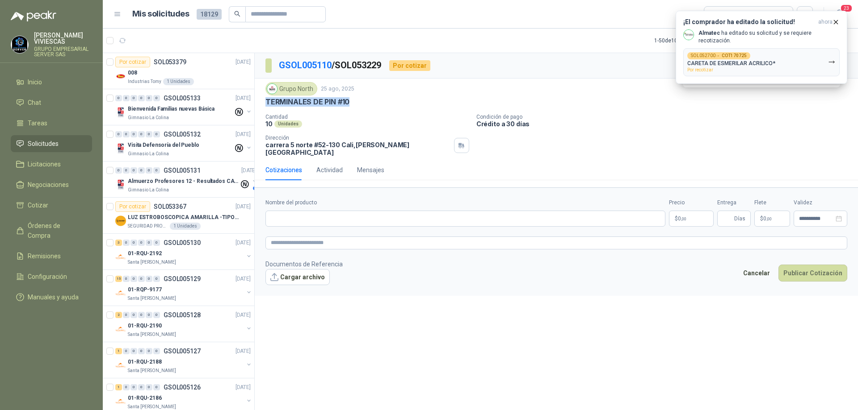
drag, startPoint x: 354, startPoint y: 104, endPoint x: 265, endPoint y: 100, distance: 89.4
click at [265, 100] on div "Grupo North [DATE] TERMINALES DE PIN #10 Cantidad 10 Unidades Condición de pago…" at bounding box center [556, 119] width 603 height 81
copy p "TERMINALES DE PIN #10"
paste input "**********"
type input "**********"
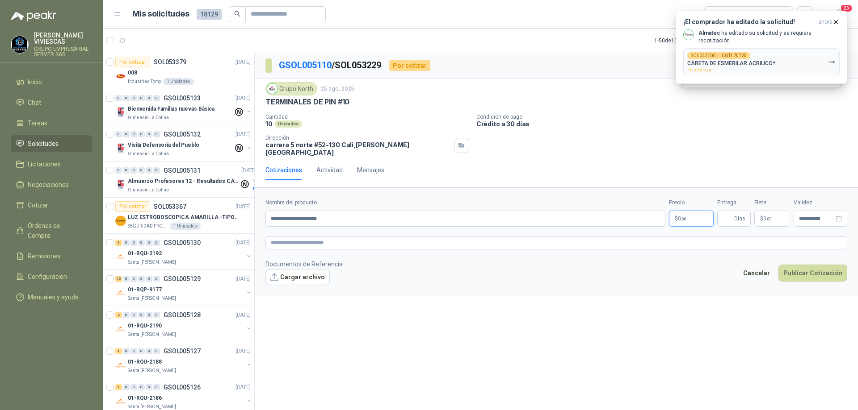
click at [684, 217] on span ",00" at bounding box center [683, 219] width 5 height 5
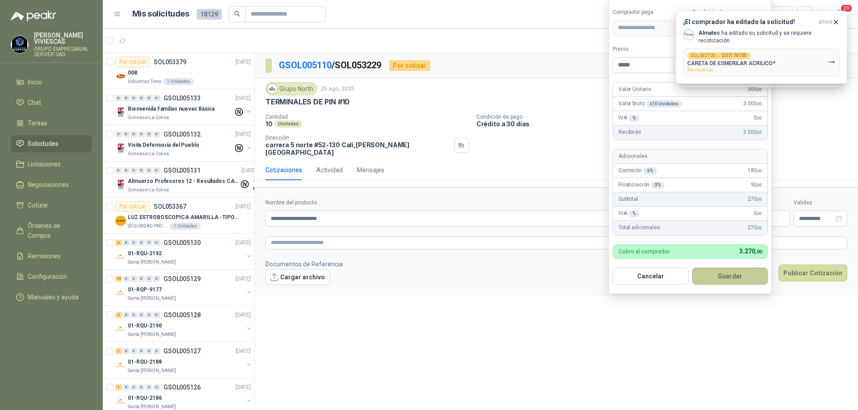
type input "*****"
click at [729, 272] on button "Guardar" at bounding box center [730, 276] width 76 height 17
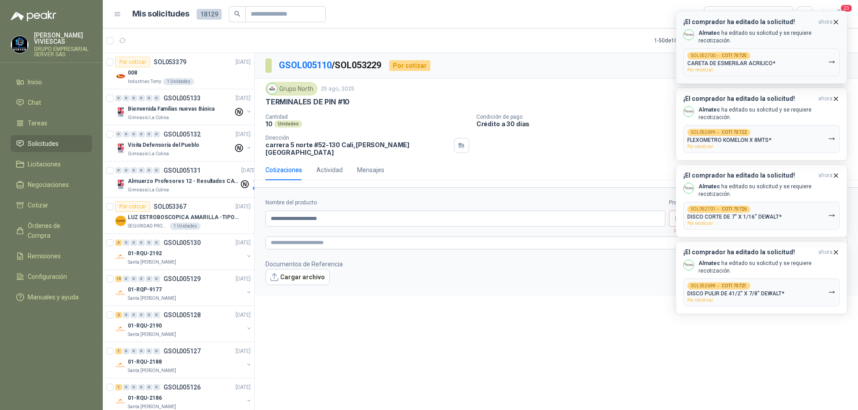
click at [837, 21] on icon "button" at bounding box center [836, 22] width 8 height 8
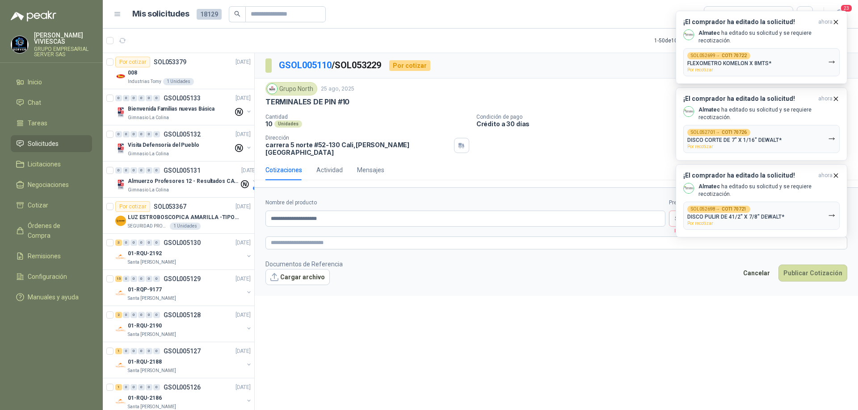
click at [837, 21] on icon "button" at bounding box center [836, 22] width 8 height 8
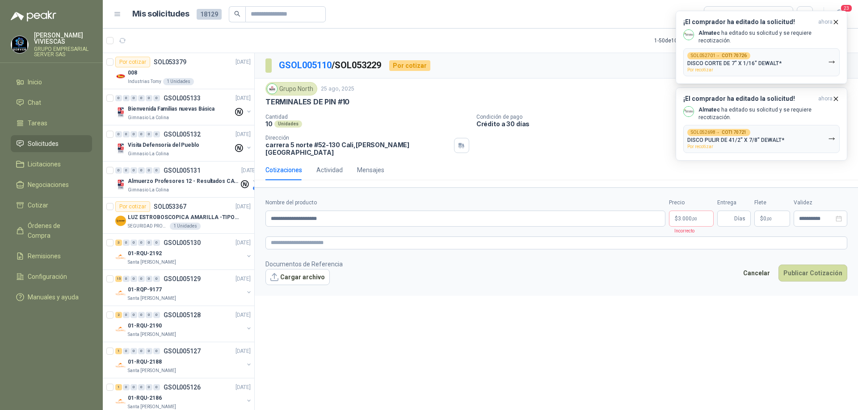
click at [837, 21] on icon "button" at bounding box center [836, 22] width 8 height 8
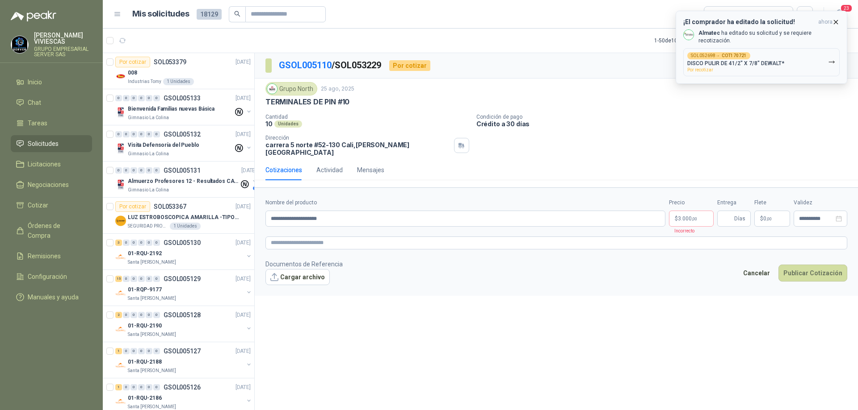
click at [835, 24] on icon "button" at bounding box center [836, 22] width 8 height 8
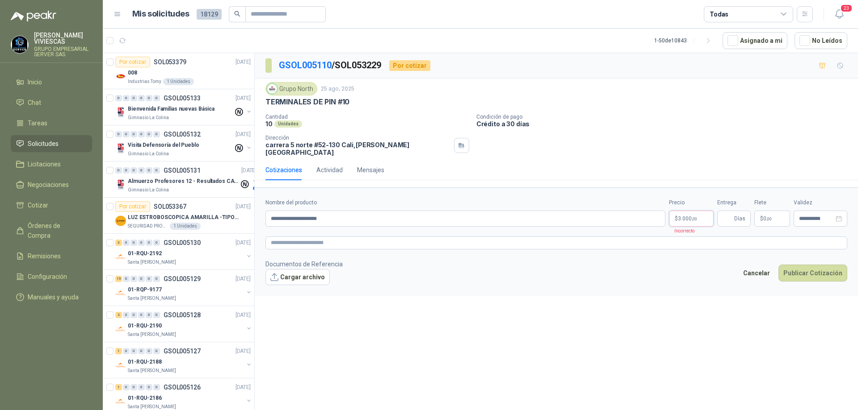
click at [697, 210] on body "[PERSON_NAME] GRUPO EMPRESARIAL SERVER SAS Inicio Chat Tareas Solicitudes Licit…" at bounding box center [429, 205] width 858 height 410
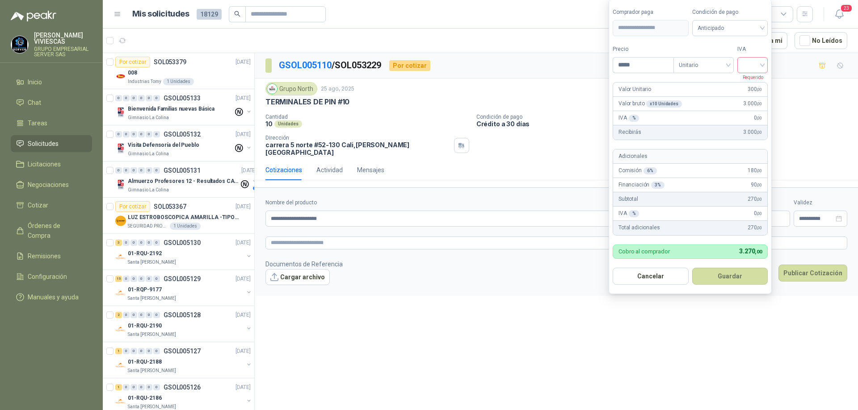
click at [760, 64] on input "search" at bounding box center [752, 64] width 20 height 13
drag, startPoint x: 764, startPoint y: 82, endPoint x: 759, endPoint y: 74, distance: 9.7
click at [764, 82] on div "19%" at bounding box center [753, 83] width 27 height 14
click at [749, 33] on span "Anticipado" at bounding box center [731, 27] width 66 height 13
click at [733, 61] on div "Crédito a 30 días" at bounding box center [731, 61] width 63 height 10
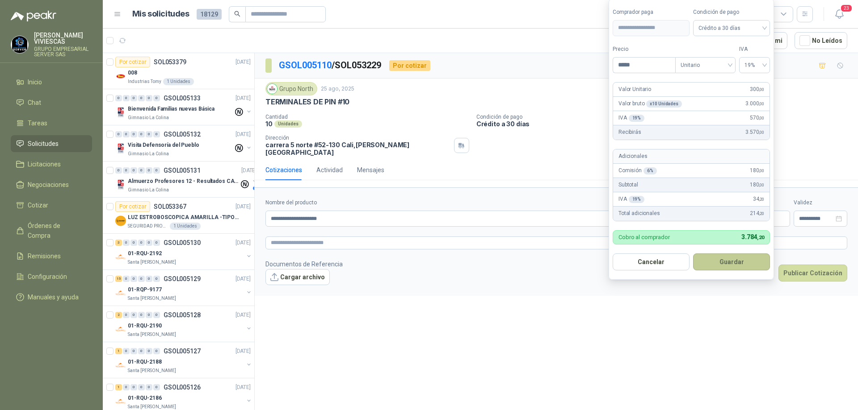
click at [731, 259] on button "Guardar" at bounding box center [731, 262] width 77 height 17
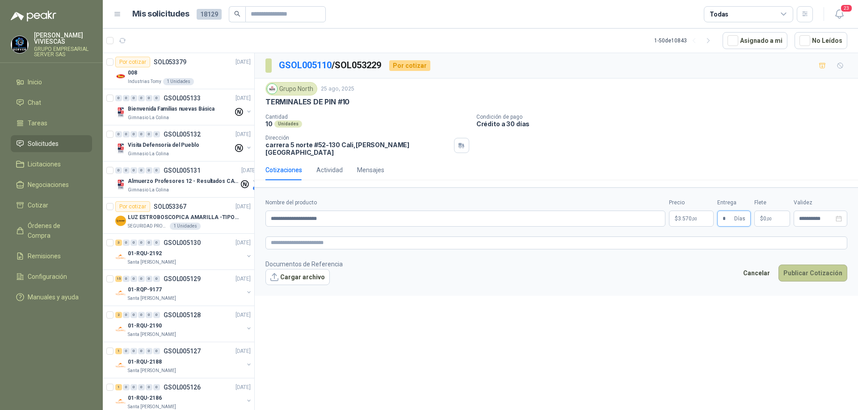
type input "*"
click at [802, 272] on button "Publicar Cotización" at bounding box center [812, 273] width 69 height 17
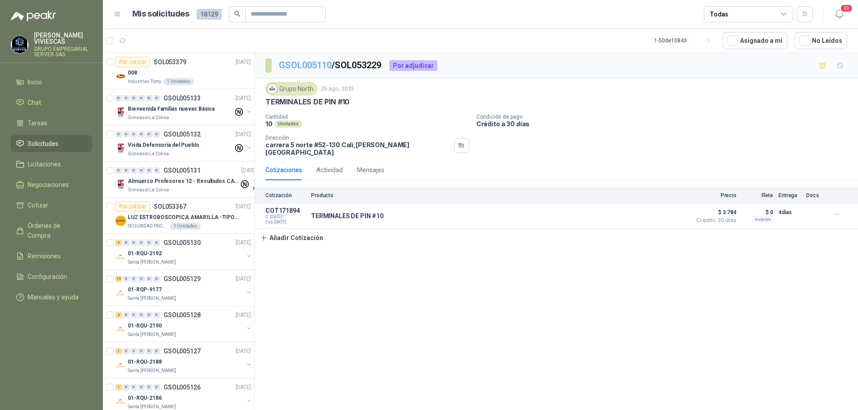
click at [302, 64] on link "GSOL005110" at bounding box center [305, 65] width 53 height 11
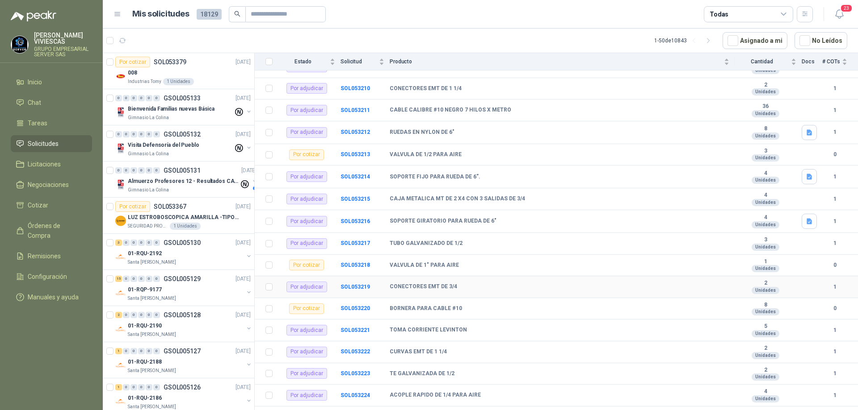
scroll to position [414, 0]
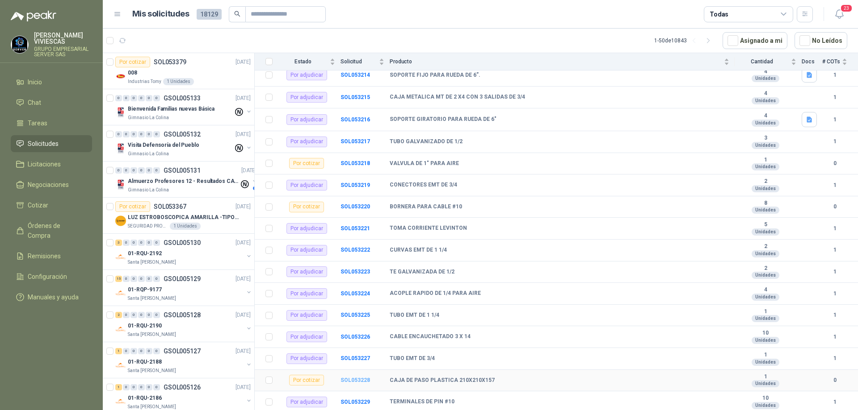
click at [365, 379] on b "SOL053228" at bounding box center [354, 380] width 29 height 6
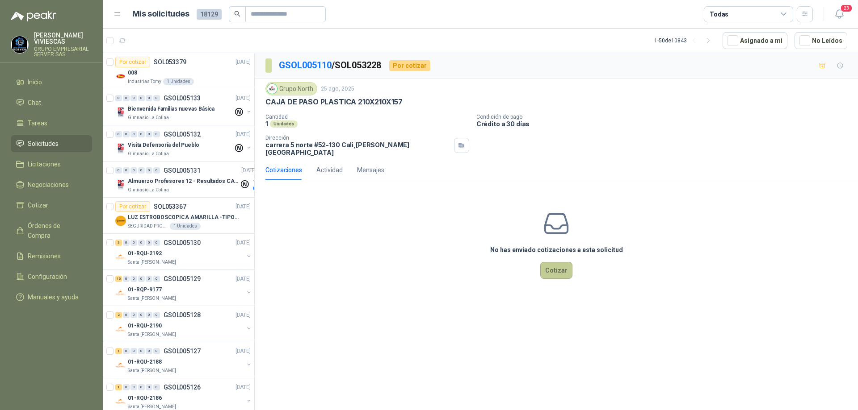
click at [548, 269] on button "Cotizar" at bounding box center [556, 270] width 32 height 17
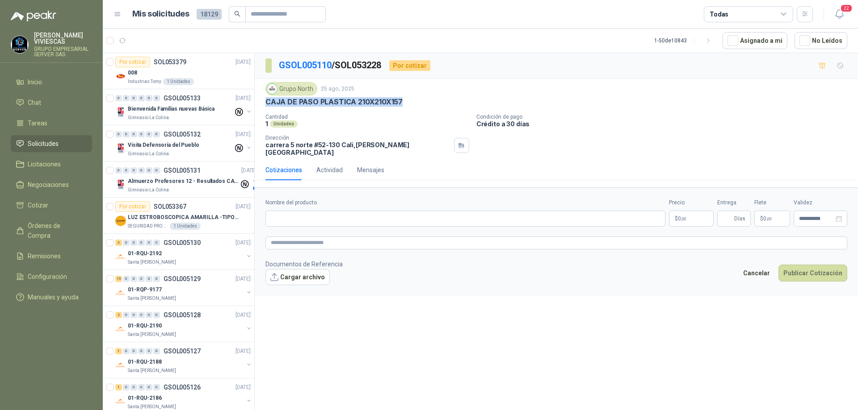
drag, startPoint x: 408, startPoint y: 99, endPoint x: 266, endPoint y: 107, distance: 142.2
click at [266, 107] on div "CAJA DE PASO PLASTICA 210X210X157" at bounding box center [555, 101] width 581 height 9
paste input "**********"
type input "**********"
click at [678, 210] on body "[PERSON_NAME] GRUPO EMPRESARIAL SERVER SAS Inicio Chat Tareas Solicitudes Licit…" at bounding box center [429, 205] width 858 height 410
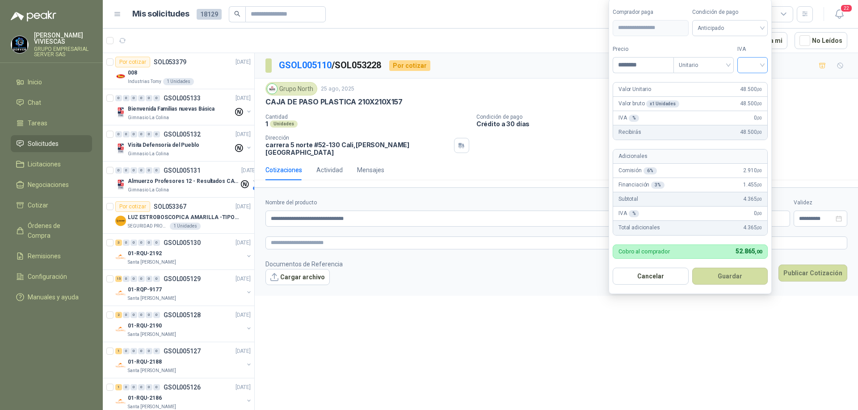
type input "********"
click at [764, 65] on div at bounding box center [752, 65] width 30 height 16
click at [760, 79] on div "19%" at bounding box center [754, 84] width 17 height 10
click at [744, 32] on span "Anticipado" at bounding box center [731, 27] width 66 height 13
click at [740, 56] on div "Crédito a 30 días" at bounding box center [731, 61] width 63 height 10
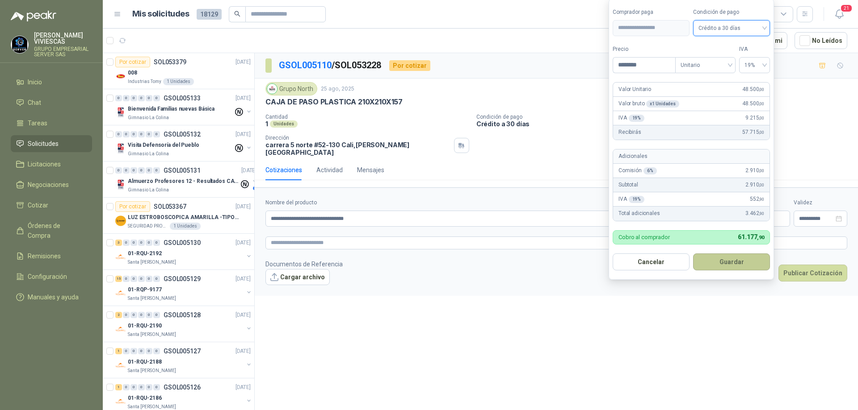
click at [727, 264] on button "Guardar" at bounding box center [731, 262] width 77 height 17
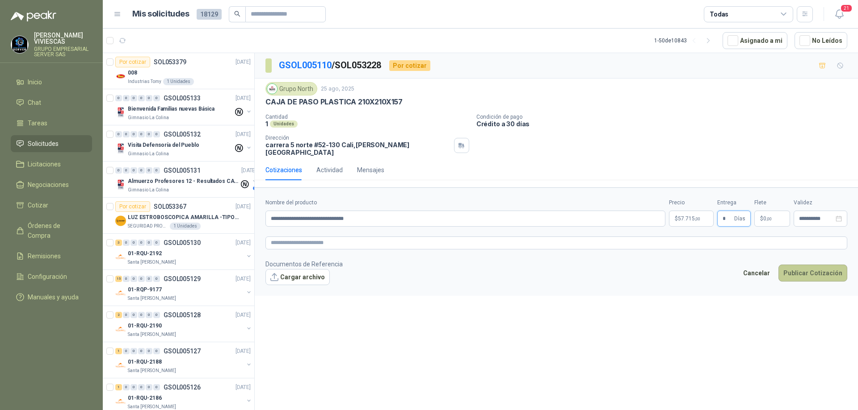
type input "*"
click at [814, 272] on button "Publicar Cotización" at bounding box center [812, 273] width 69 height 17
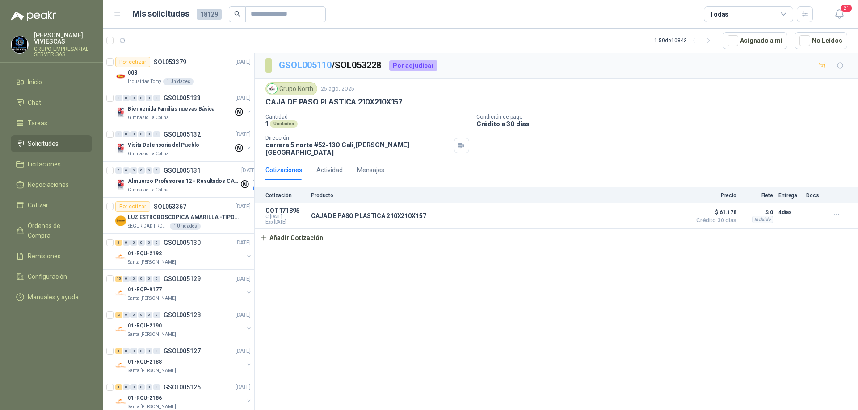
click at [302, 65] on link "GSOL005110" at bounding box center [305, 65] width 53 height 11
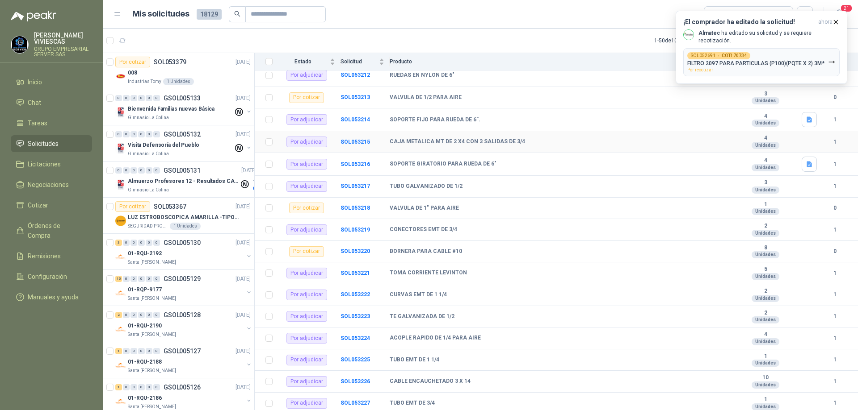
scroll to position [325, 0]
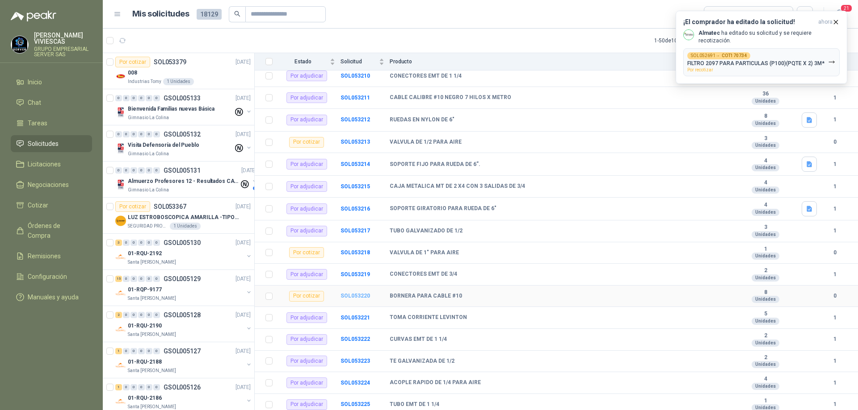
click at [362, 294] on b "SOL053220" at bounding box center [354, 296] width 29 height 6
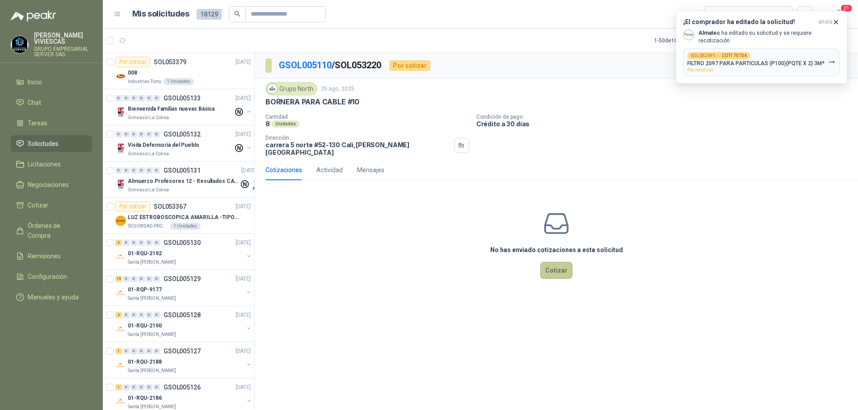
click at [554, 266] on button "Cotizar" at bounding box center [556, 270] width 32 height 17
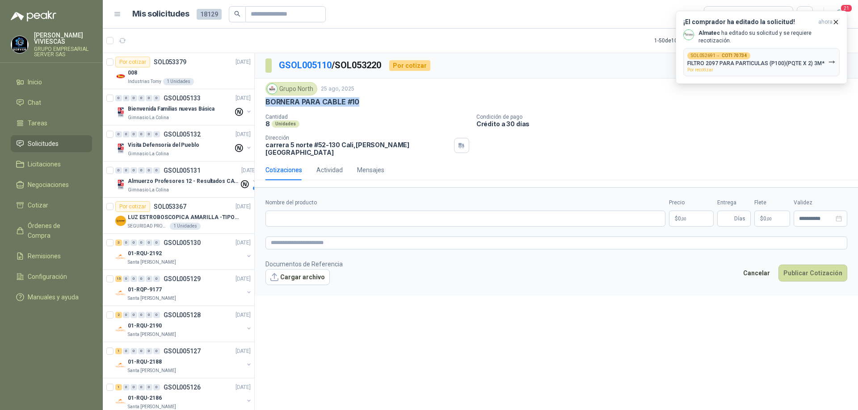
drag, startPoint x: 365, startPoint y: 101, endPoint x: 264, endPoint y: 98, distance: 101.4
click at [264, 98] on div "Grupo North [DATE] BORNERA PARA CABLE #10 Cantidad 8 Unidades Condición de pago…" at bounding box center [556, 119] width 603 height 81
paste input "**********"
type input "**********"
click at [684, 211] on body "[PERSON_NAME] GRUPO EMPRESARIAL SERVER SAS Inicio Chat Tareas Solicitudes Licit…" at bounding box center [429, 205] width 858 height 410
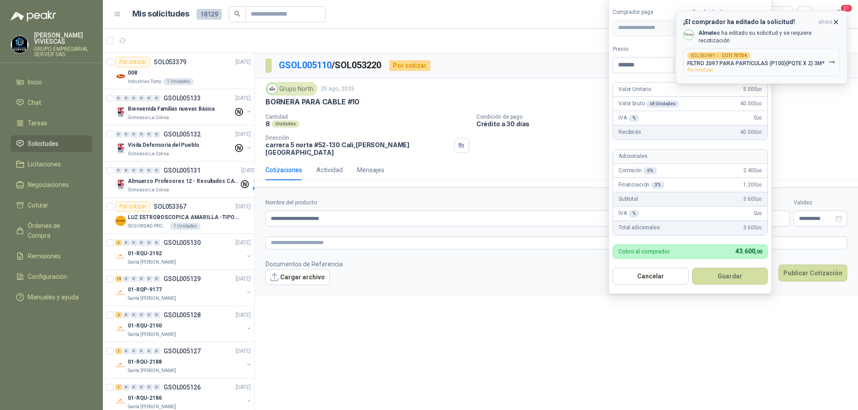
type input "*******"
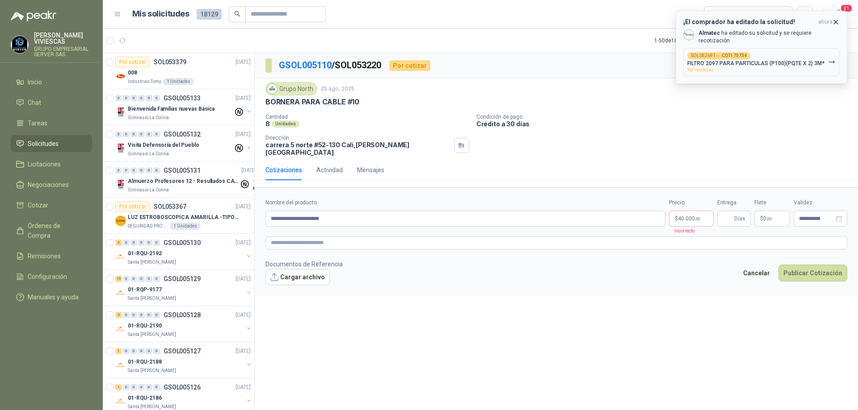
click at [833, 20] on icon "button" at bounding box center [836, 22] width 8 height 8
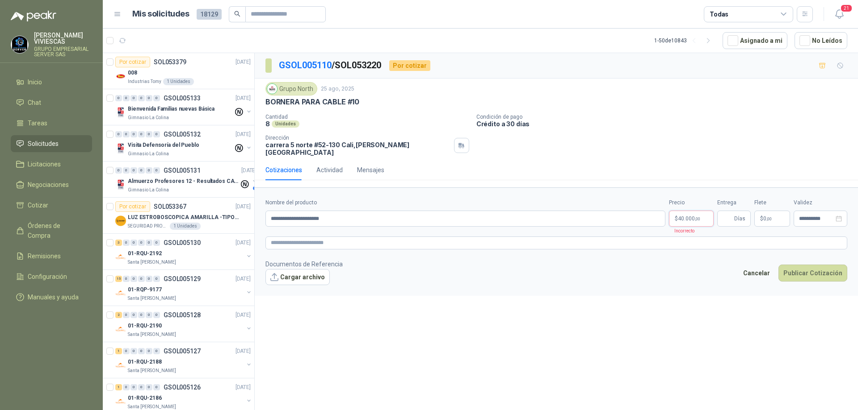
click at [681, 215] on body "[PERSON_NAME] GRUPO EMPRESARIAL SERVER SAS Inicio Chat Tareas Solicitudes Licit…" at bounding box center [429, 205] width 858 height 410
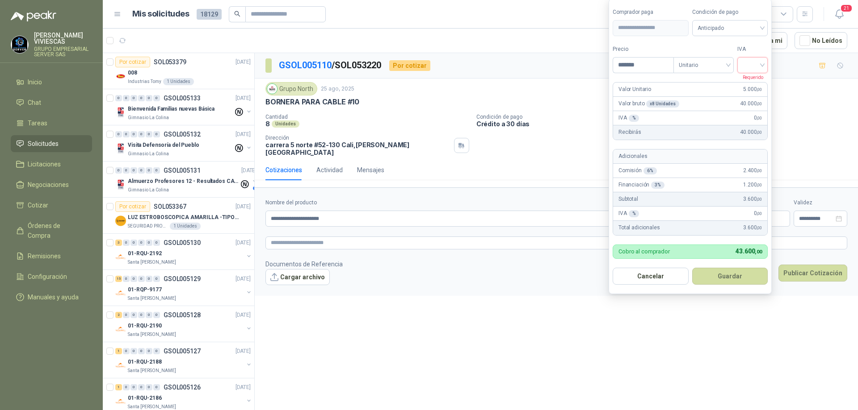
drag, startPoint x: 764, startPoint y: 59, endPoint x: 765, endPoint y: 65, distance: 5.9
click at [765, 59] on div at bounding box center [752, 65] width 30 height 16
click at [752, 81] on div "19%" at bounding box center [754, 84] width 17 height 10
click at [752, 25] on span "Anticipado" at bounding box center [731, 27] width 66 height 13
click at [733, 59] on div "Crédito a 30 días" at bounding box center [731, 61] width 63 height 10
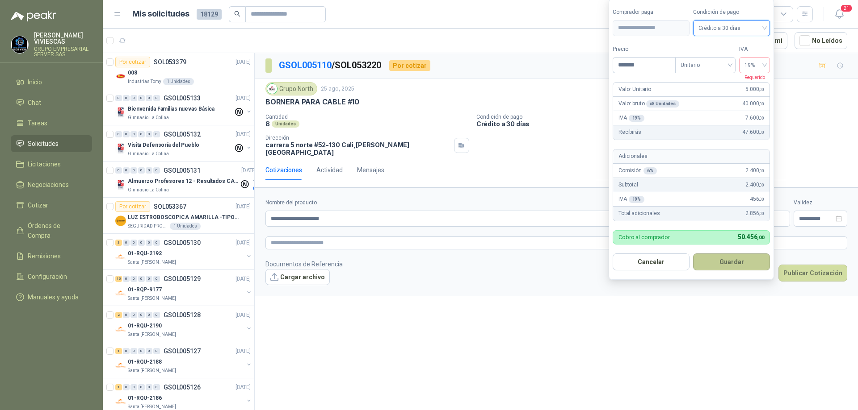
click at [726, 260] on button "Guardar" at bounding box center [731, 262] width 77 height 17
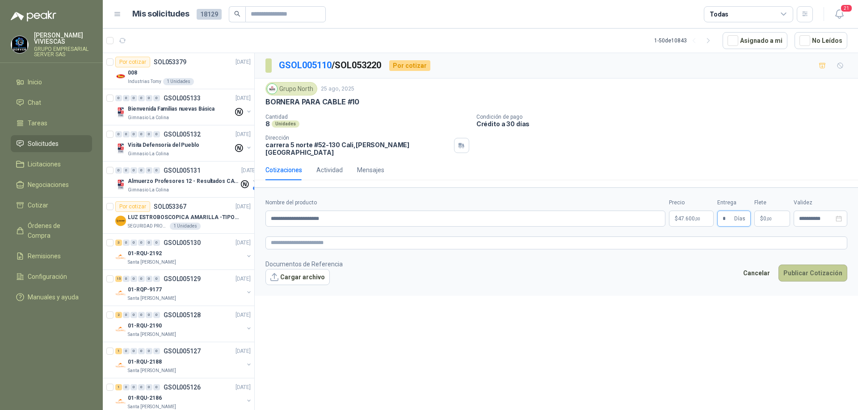
type input "*"
click at [806, 271] on button "Publicar Cotización" at bounding box center [812, 273] width 69 height 17
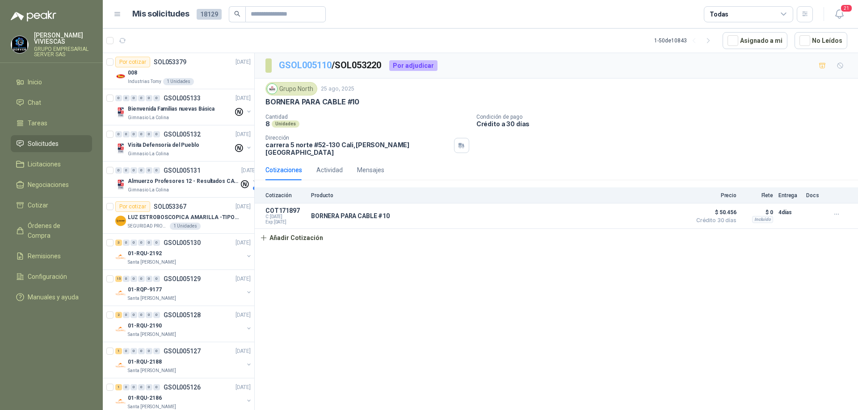
click at [318, 67] on link "GSOL005110" at bounding box center [305, 65] width 53 height 11
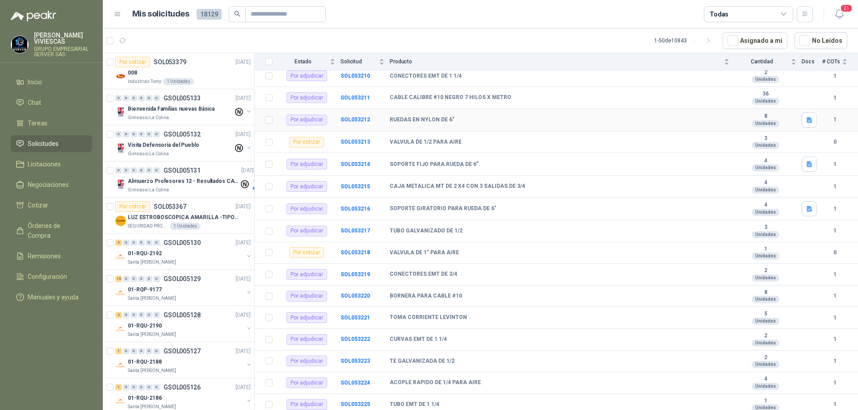
scroll to position [280, 0]
